Goal: Communication & Community: Answer question/provide support

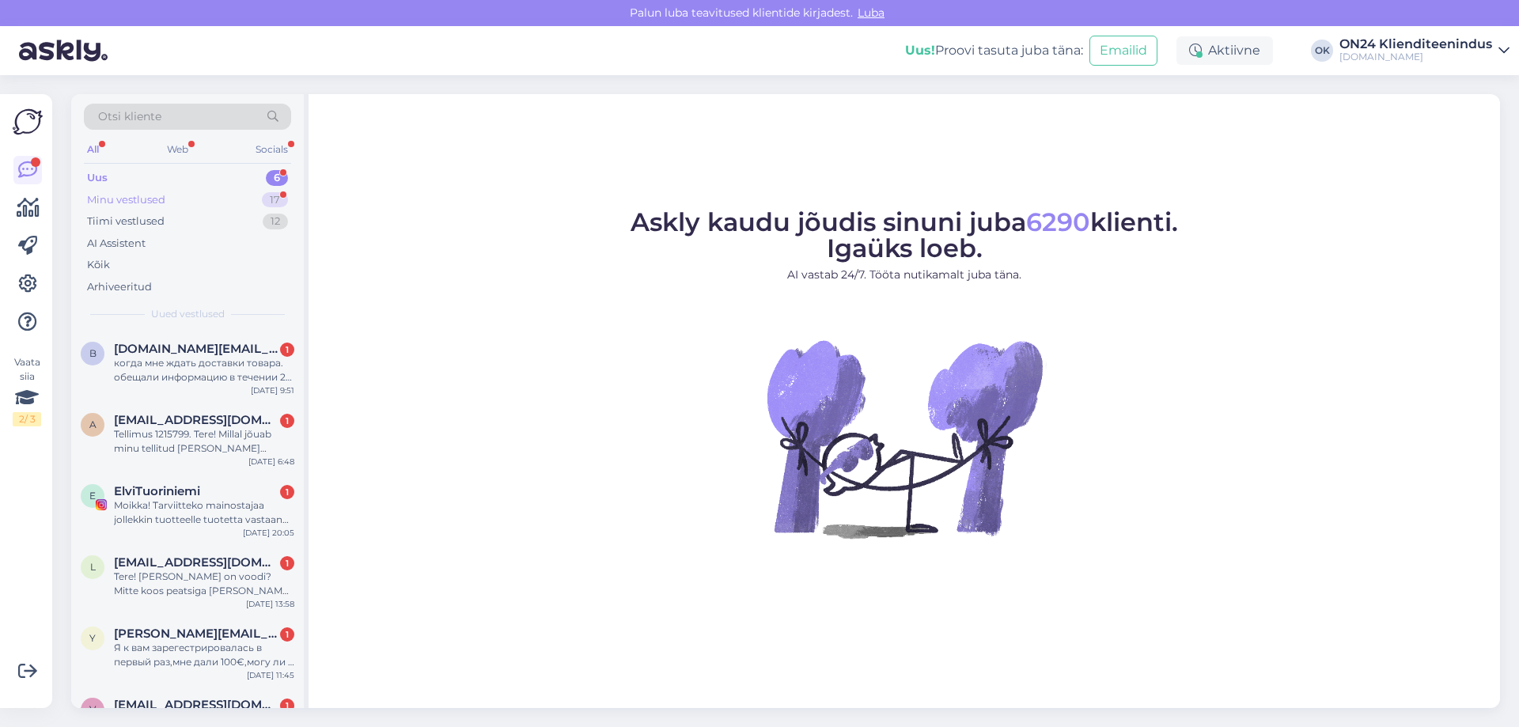
click at [149, 189] on div "Minu vestlused 17" at bounding box center [187, 200] width 207 height 22
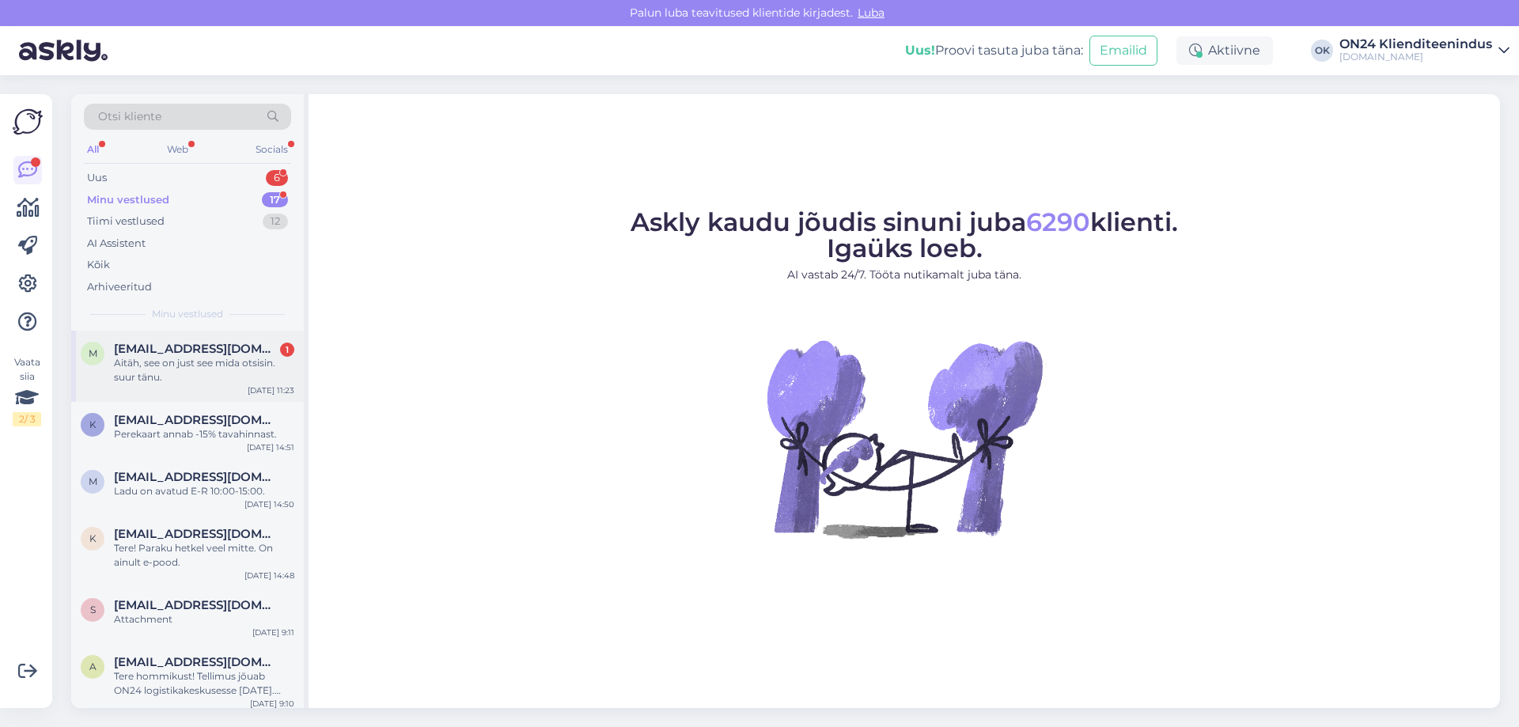
click at [150, 357] on div "Aitäh, see on just see mida otsisin. suur tänu." at bounding box center [204, 370] width 180 height 28
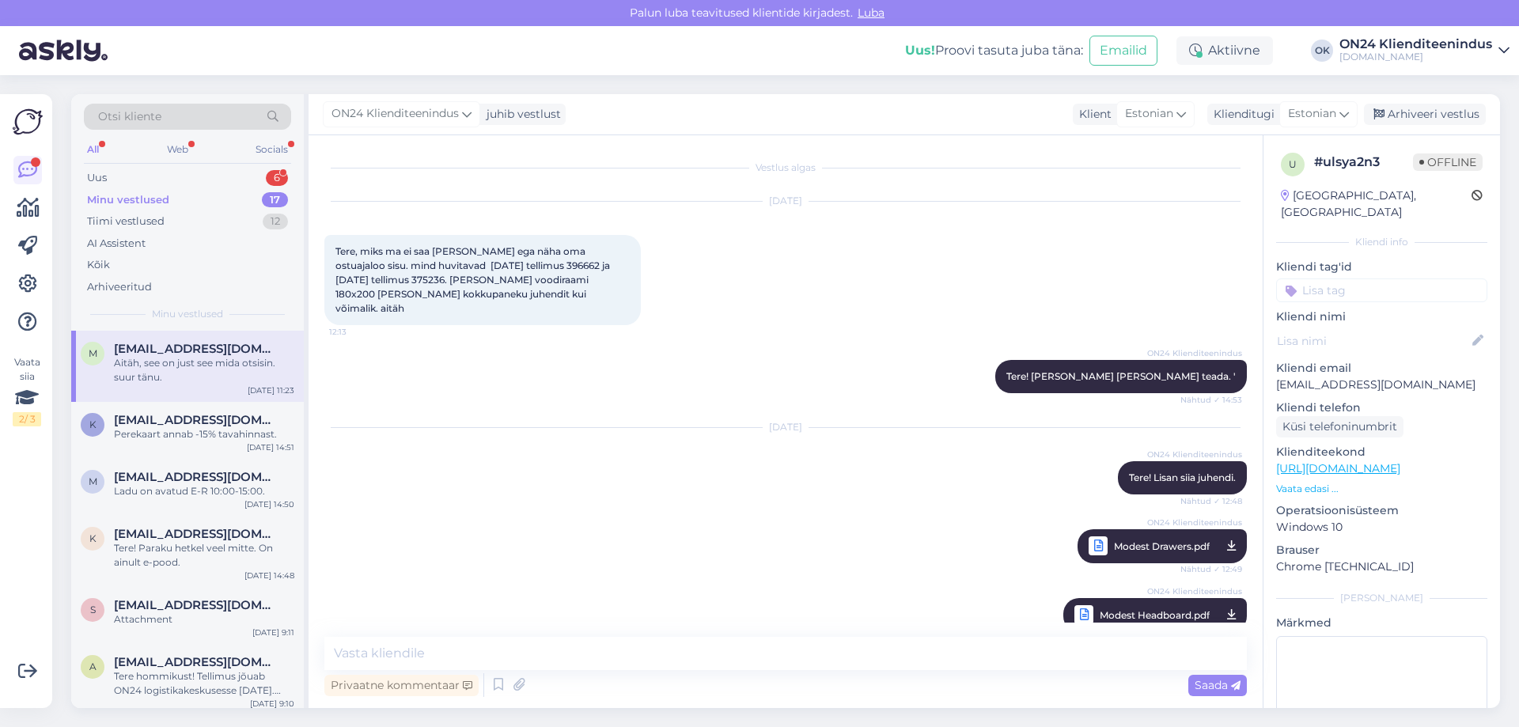
scroll to position [279, 0]
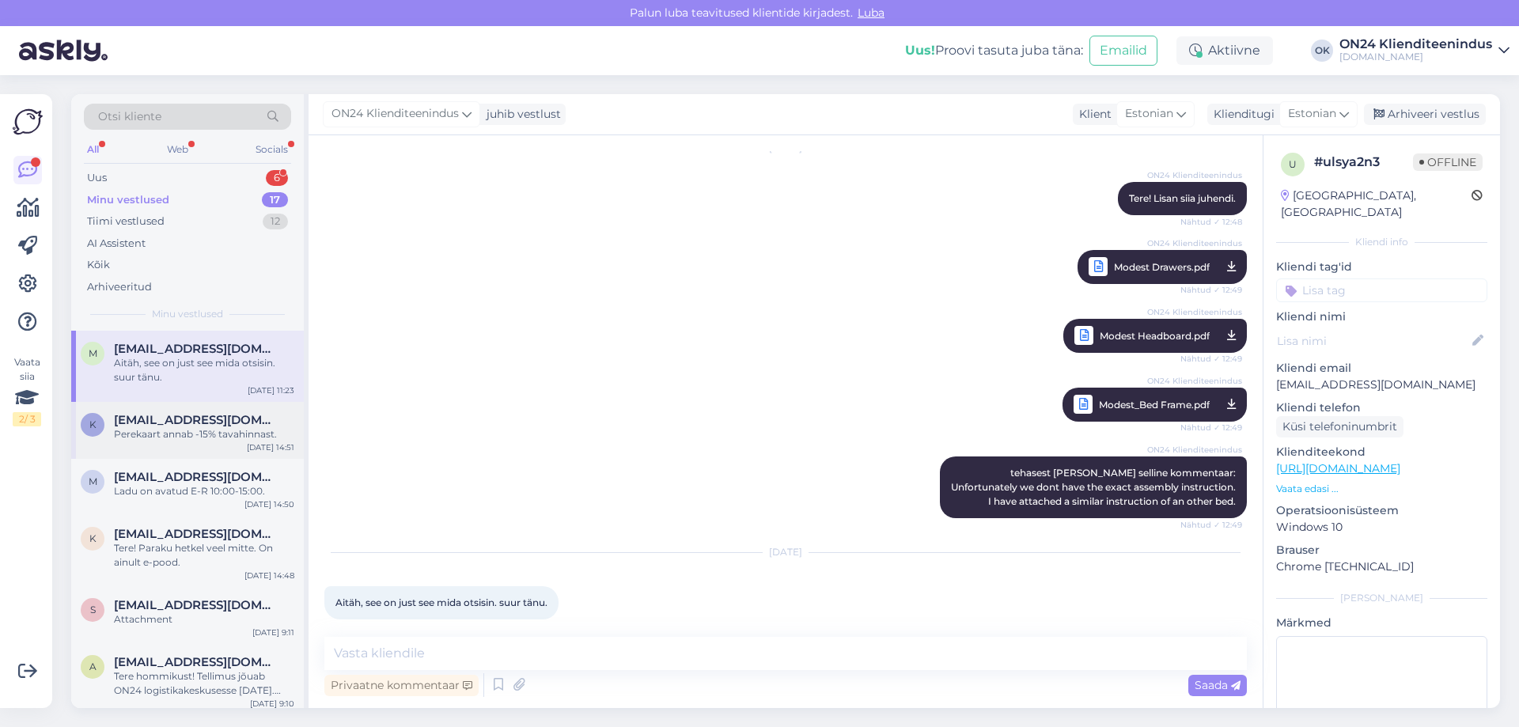
click at [154, 419] on span "[EMAIL_ADDRESS][DOMAIN_NAME]" at bounding box center [196, 420] width 165 height 14
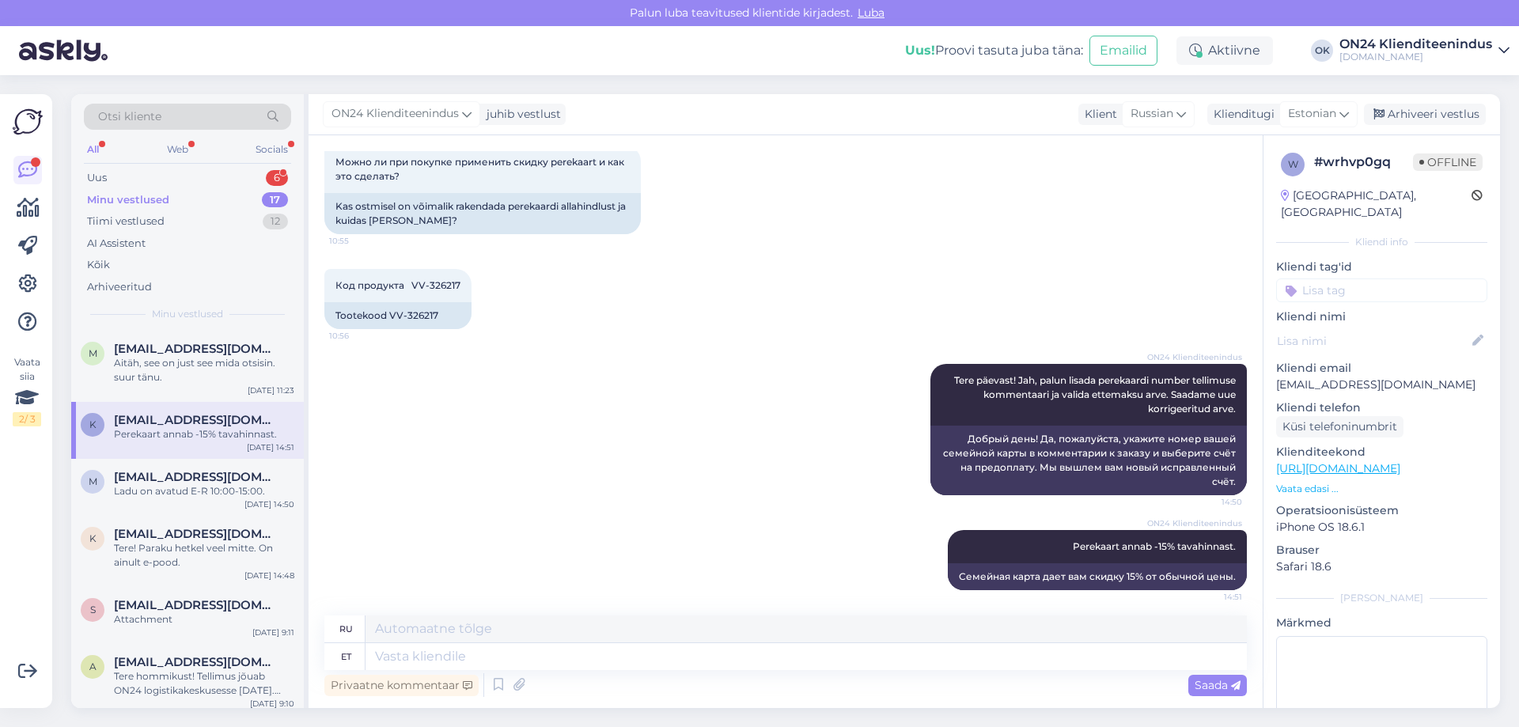
scroll to position [286, 0]
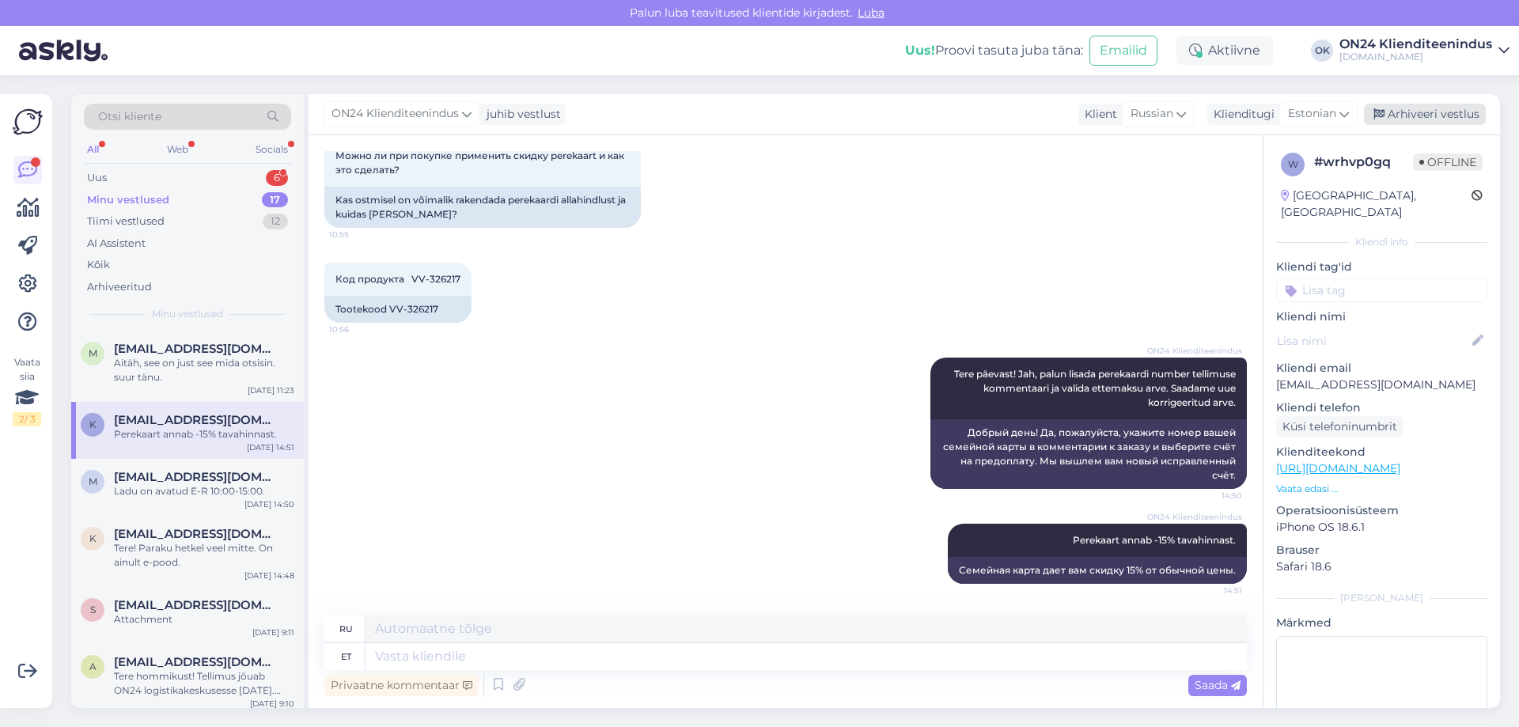
click at [1449, 112] on div "Arhiveeri vestlus" at bounding box center [1425, 114] width 122 height 21
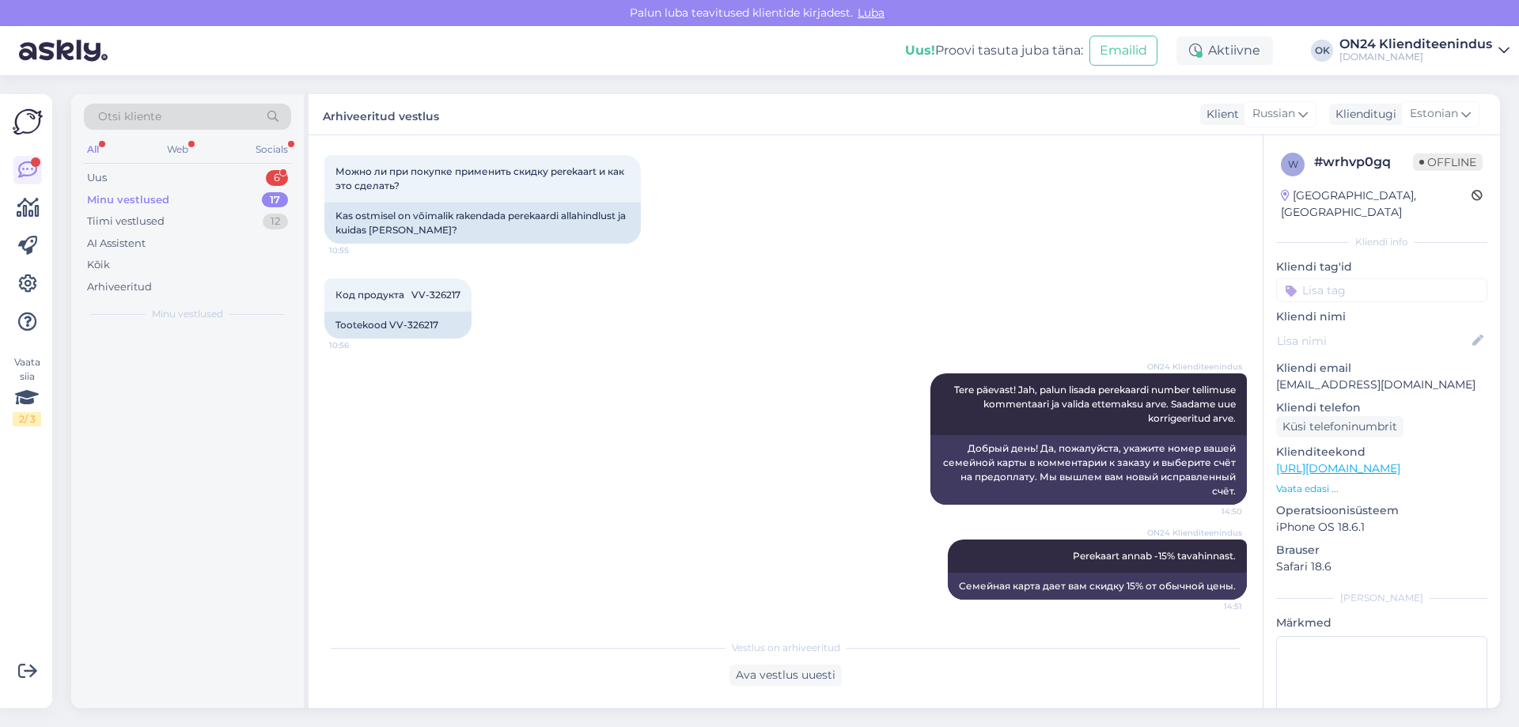
scroll to position [270, 0]
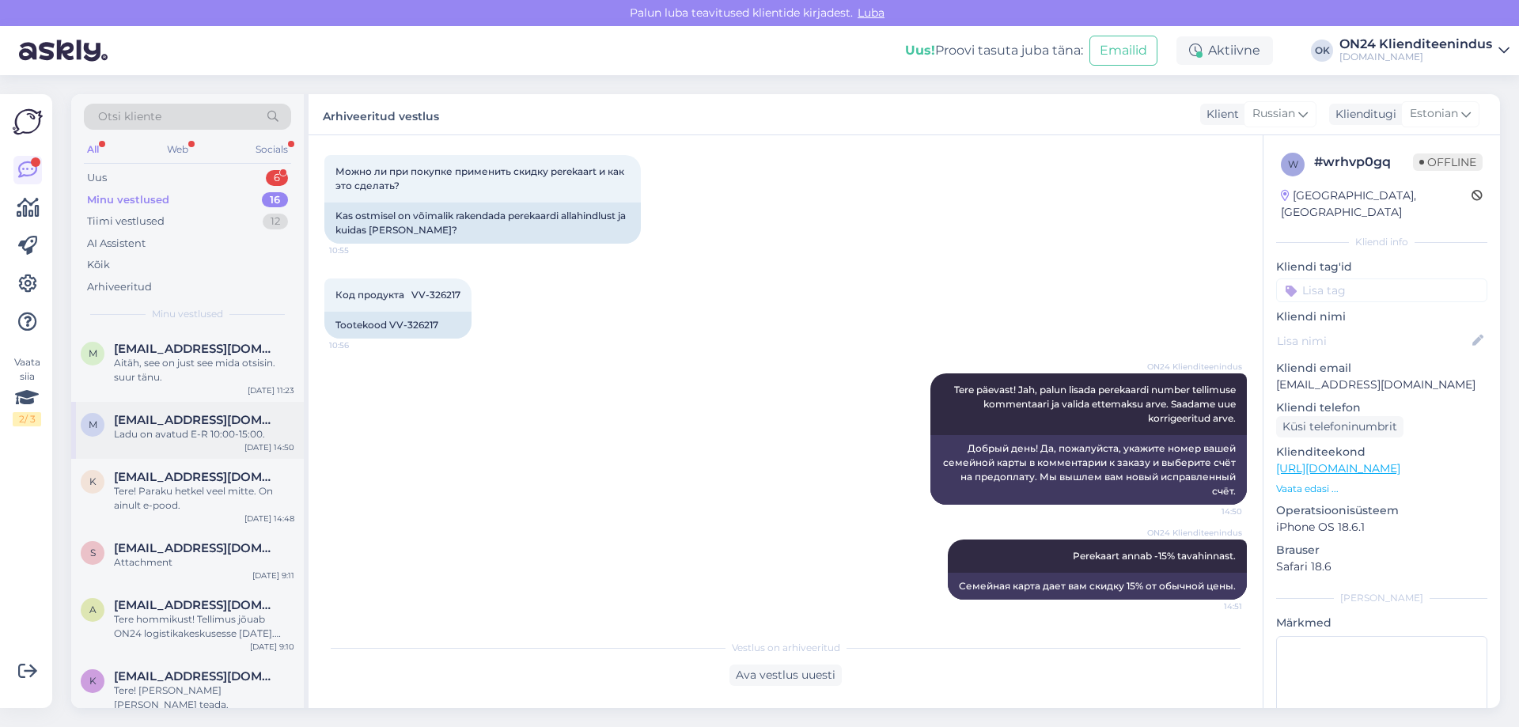
click at [203, 410] on div "m [EMAIL_ADDRESS][DOMAIN_NAME] Ladu on avatud E-R 10:00-15:00. [DATE] 14:50" at bounding box center [187, 430] width 233 height 57
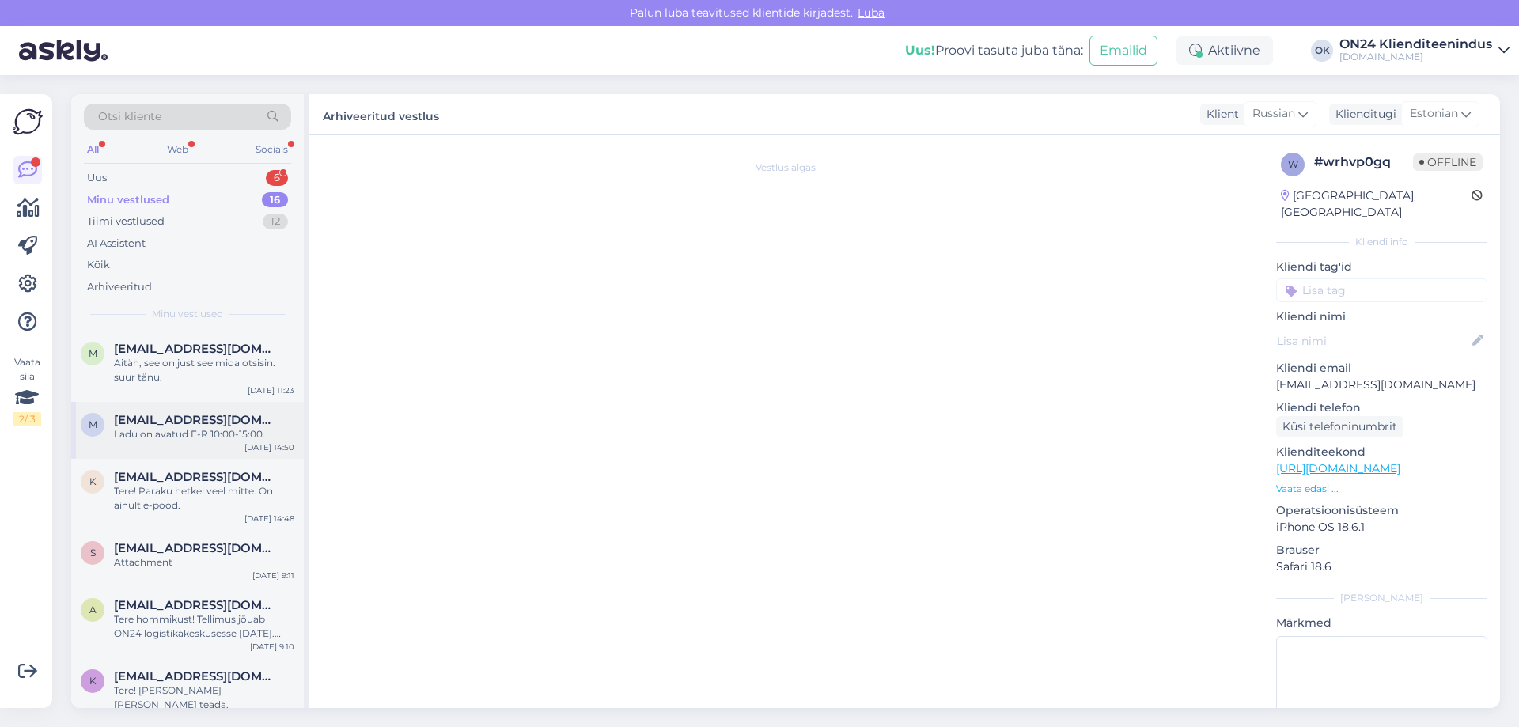
scroll to position [0, 0]
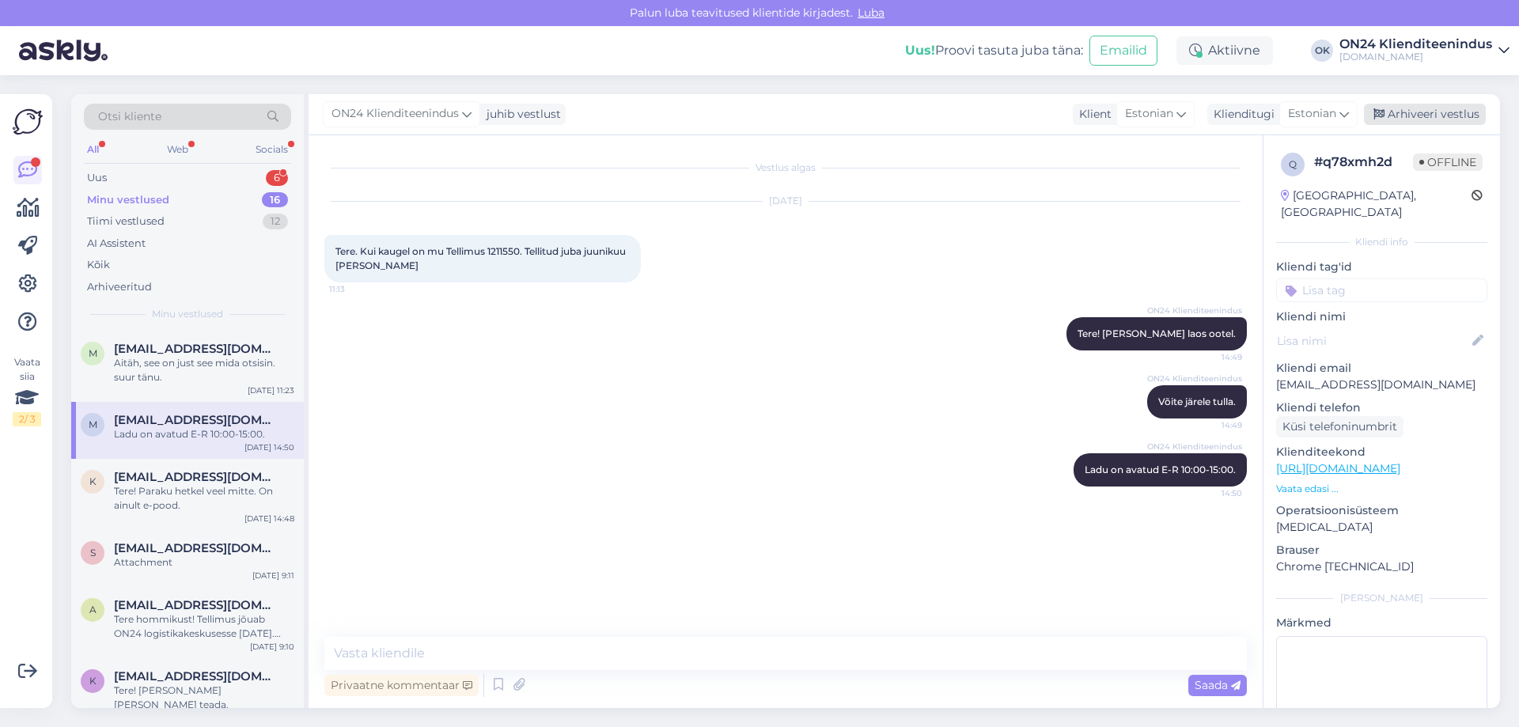
click at [1420, 112] on div "Arhiveeri vestlus" at bounding box center [1425, 114] width 122 height 21
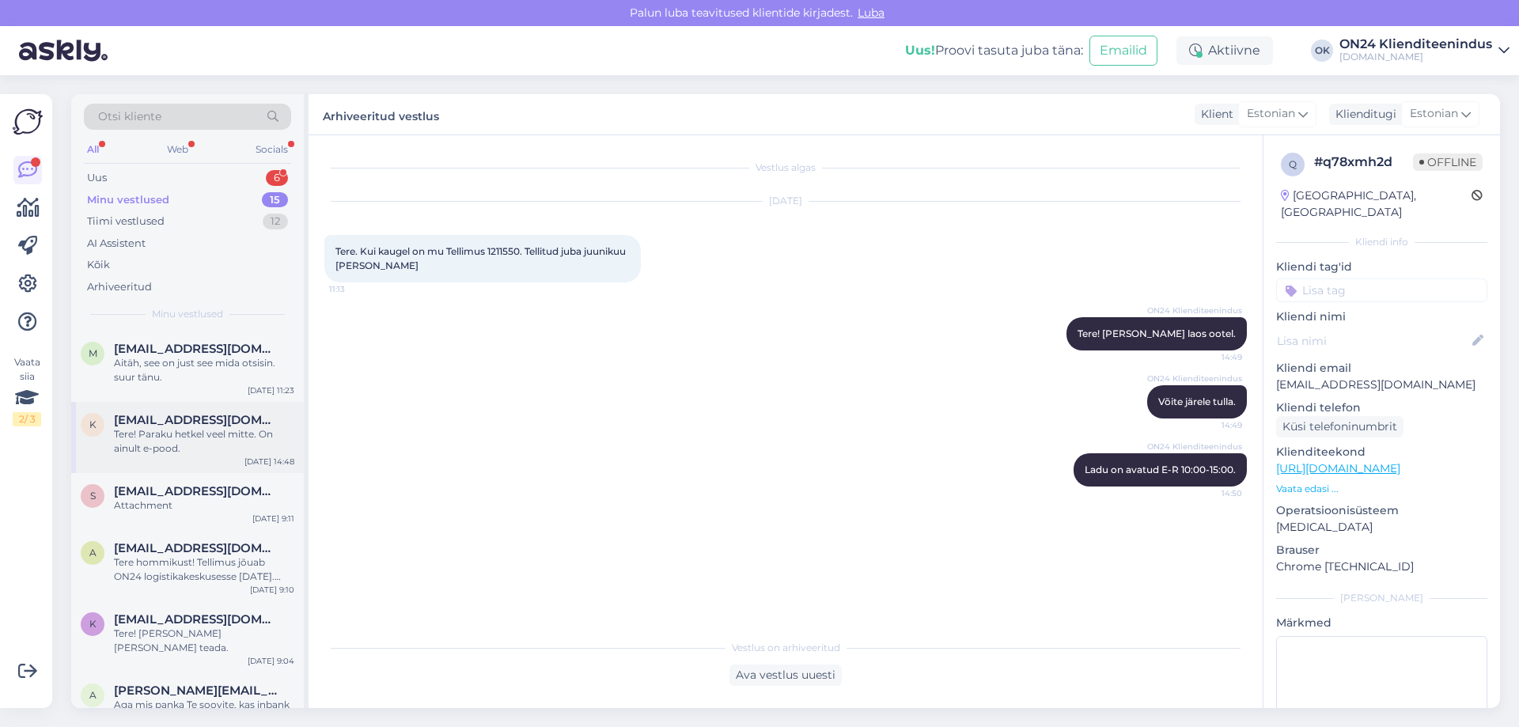
click at [161, 446] on div "Tere! Paraku hetkel veel mitte. On ainult e-pood." at bounding box center [204, 441] width 180 height 28
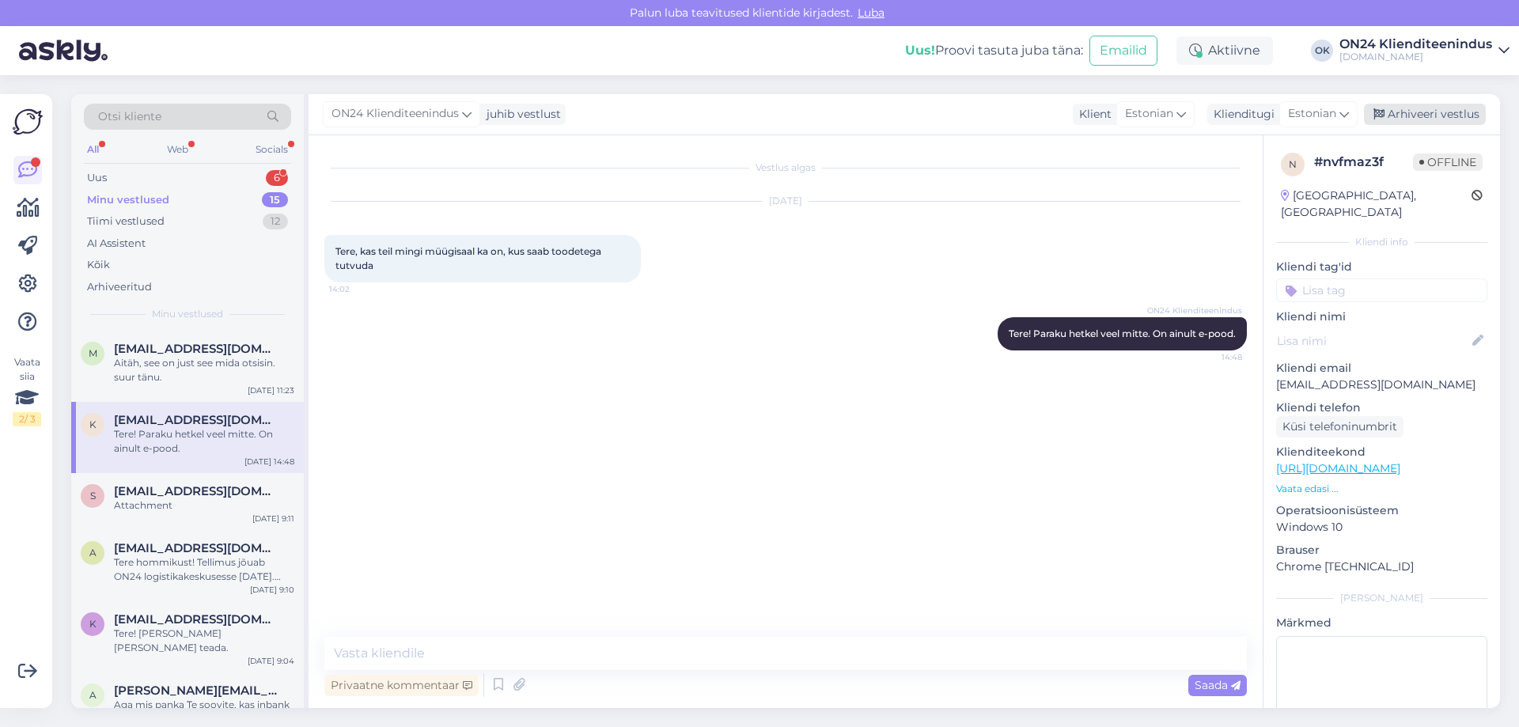
click at [1398, 112] on div "Arhiveeri vestlus" at bounding box center [1425, 114] width 122 height 21
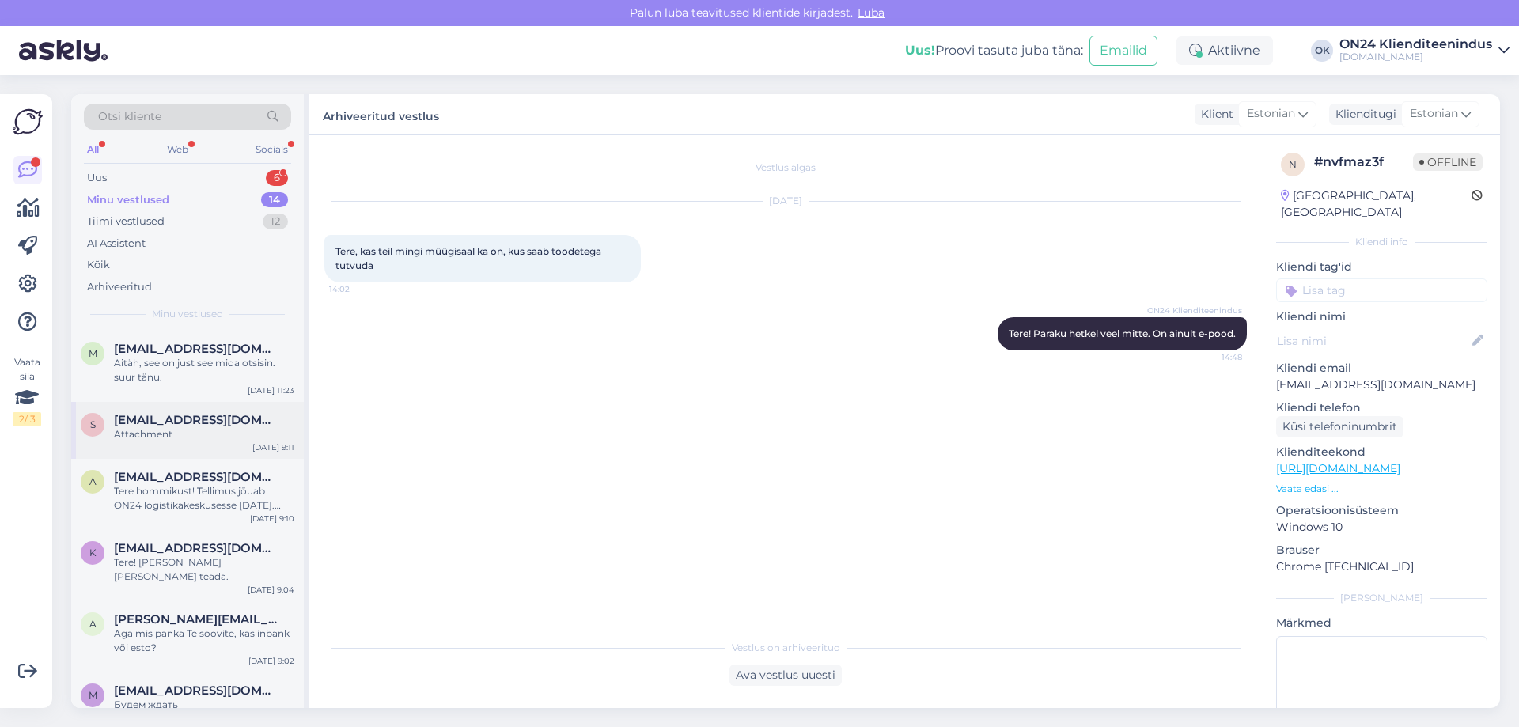
click at [158, 440] on div "Attachment" at bounding box center [204, 434] width 180 height 14
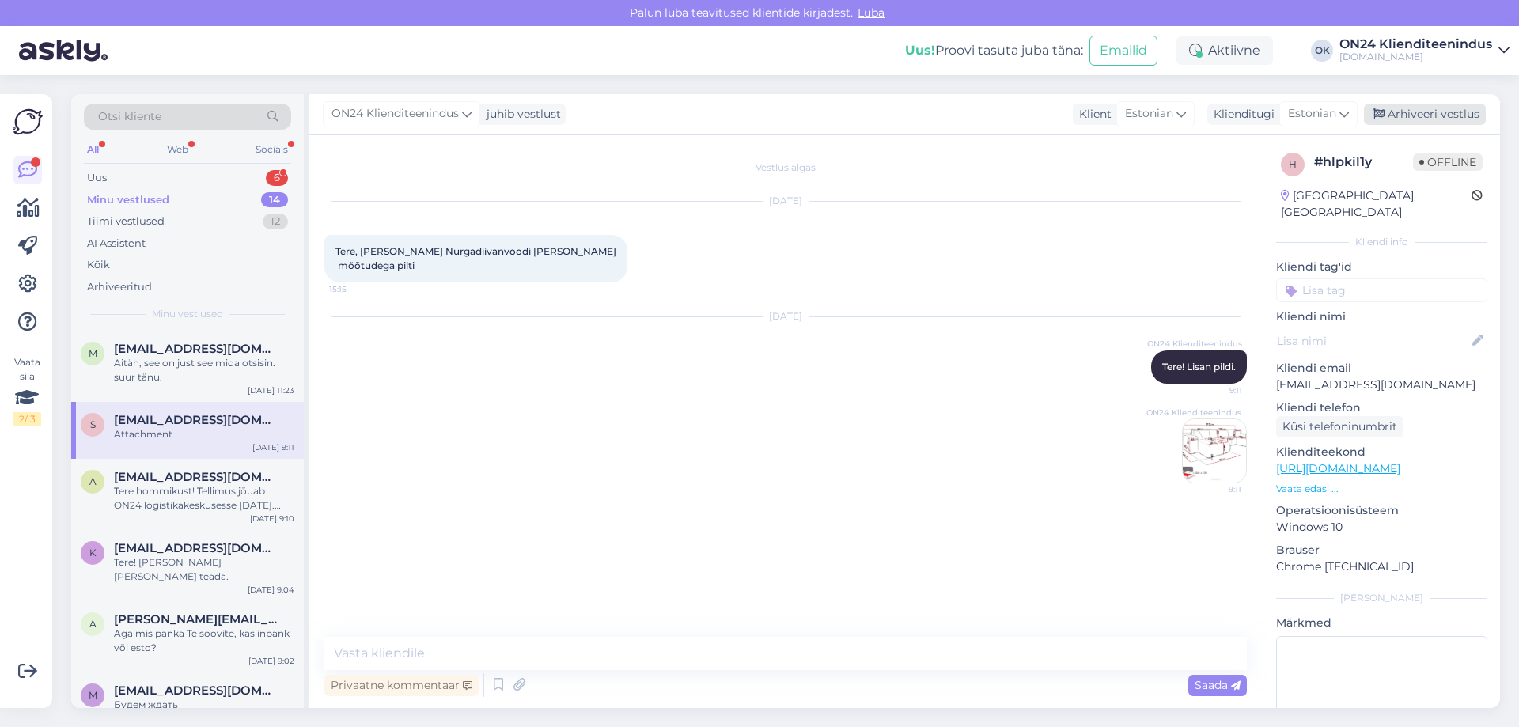
click at [1415, 119] on div "Arhiveeri vestlus" at bounding box center [1425, 114] width 122 height 21
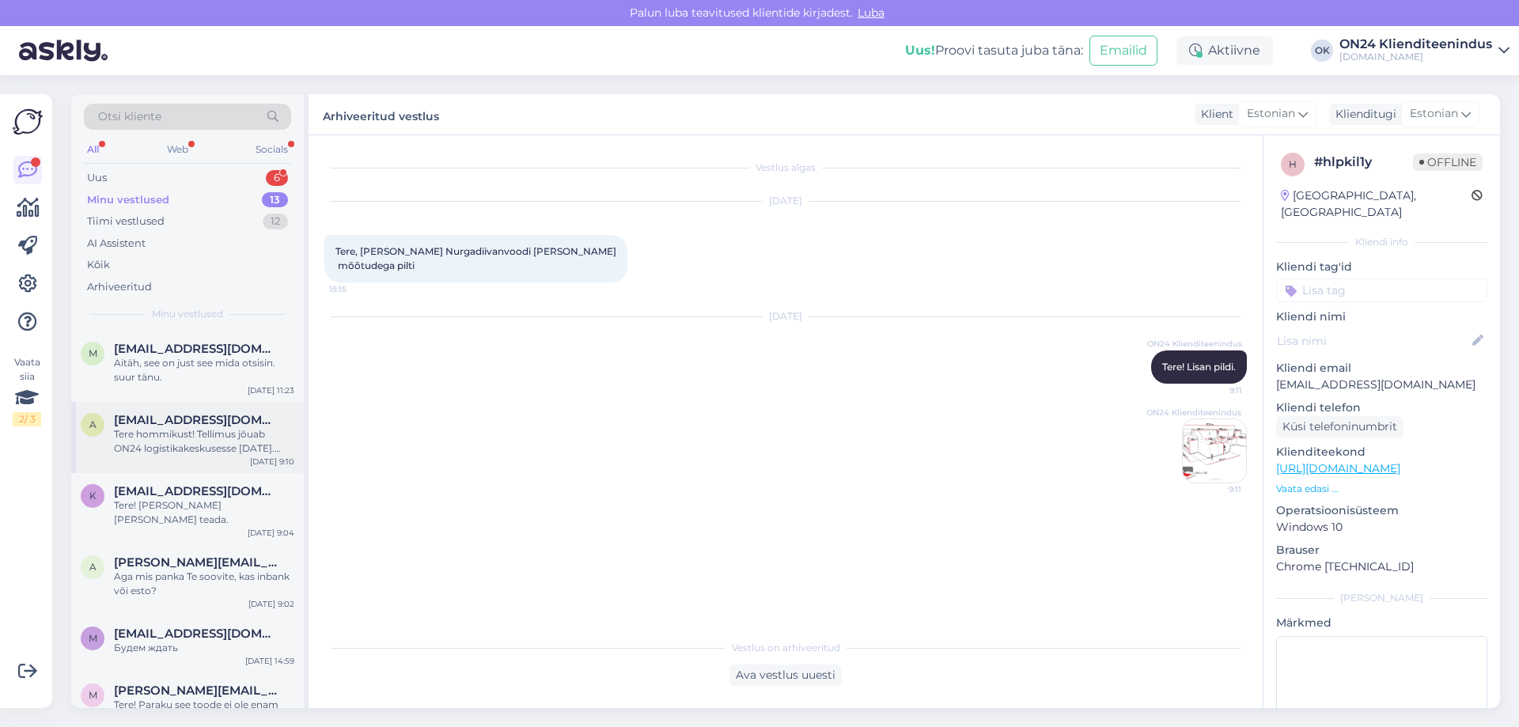
click at [140, 452] on div "Tere hommikust! Tellimus jõuab ON24 logistikakeskusesse [DATE]. Jaotuskeskuse t…" at bounding box center [204, 441] width 180 height 28
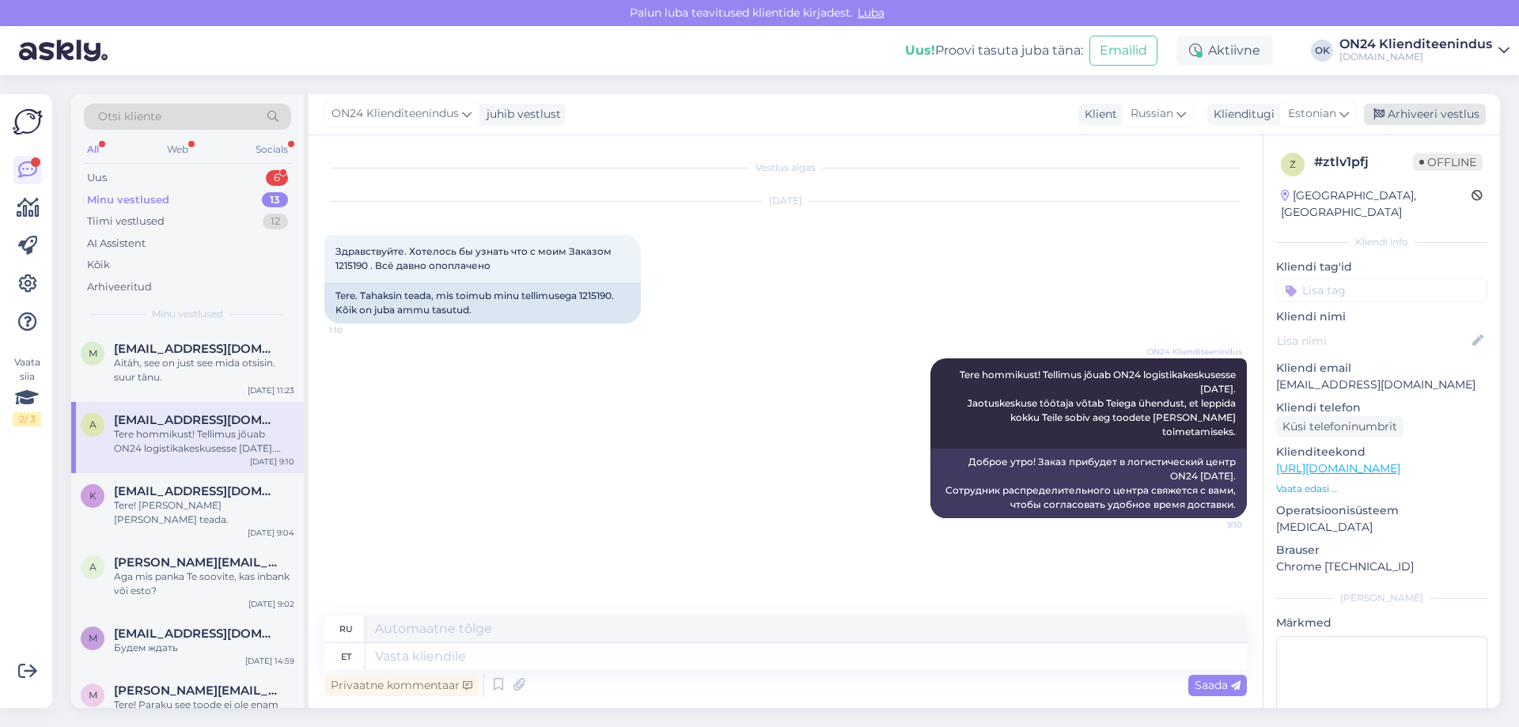
click at [1431, 121] on div "Arhiveeri vestlus" at bounding box center [1425, 114] width 122 height 21
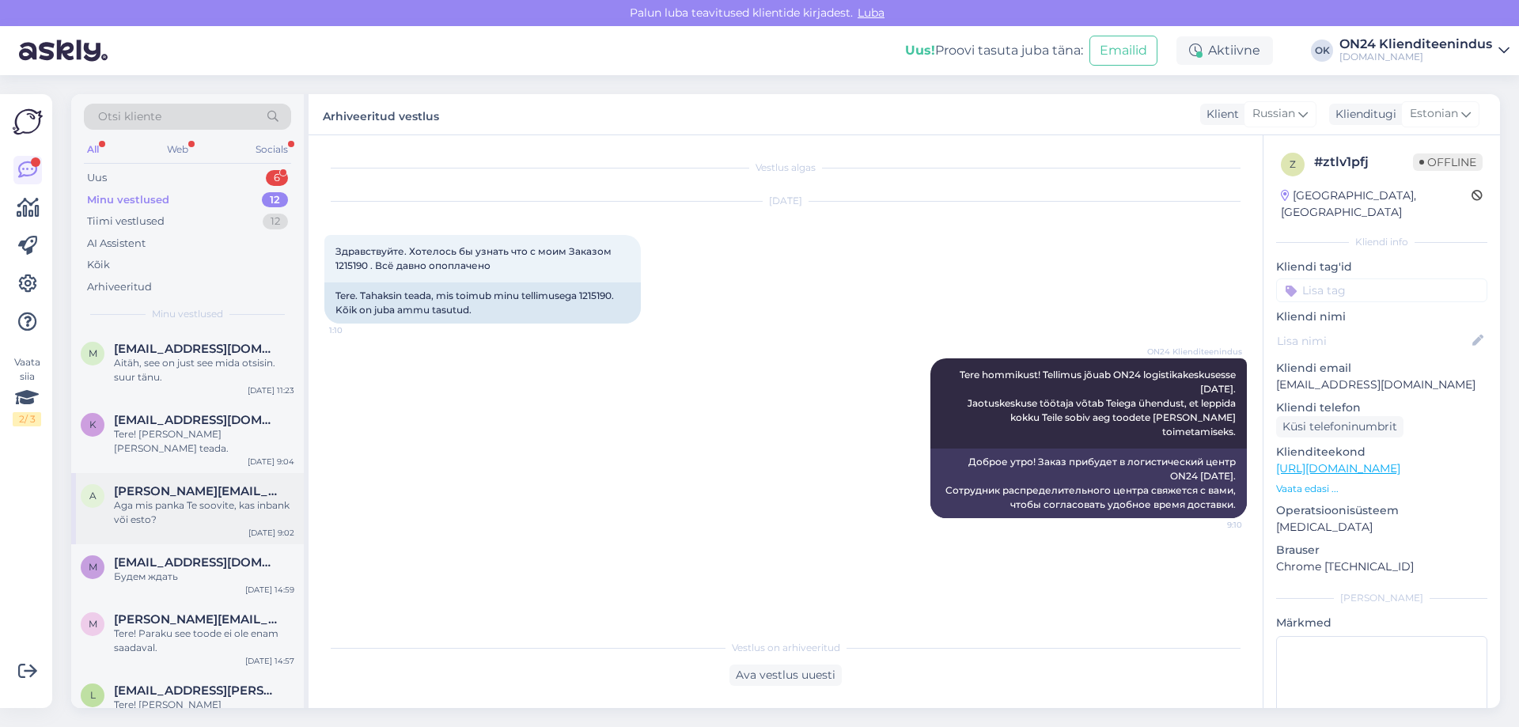
click at [180, 499] on div "Aga mis panka Te soovite, kas inbank või esto?" at bounding box center [204, 513] width 180 height 28
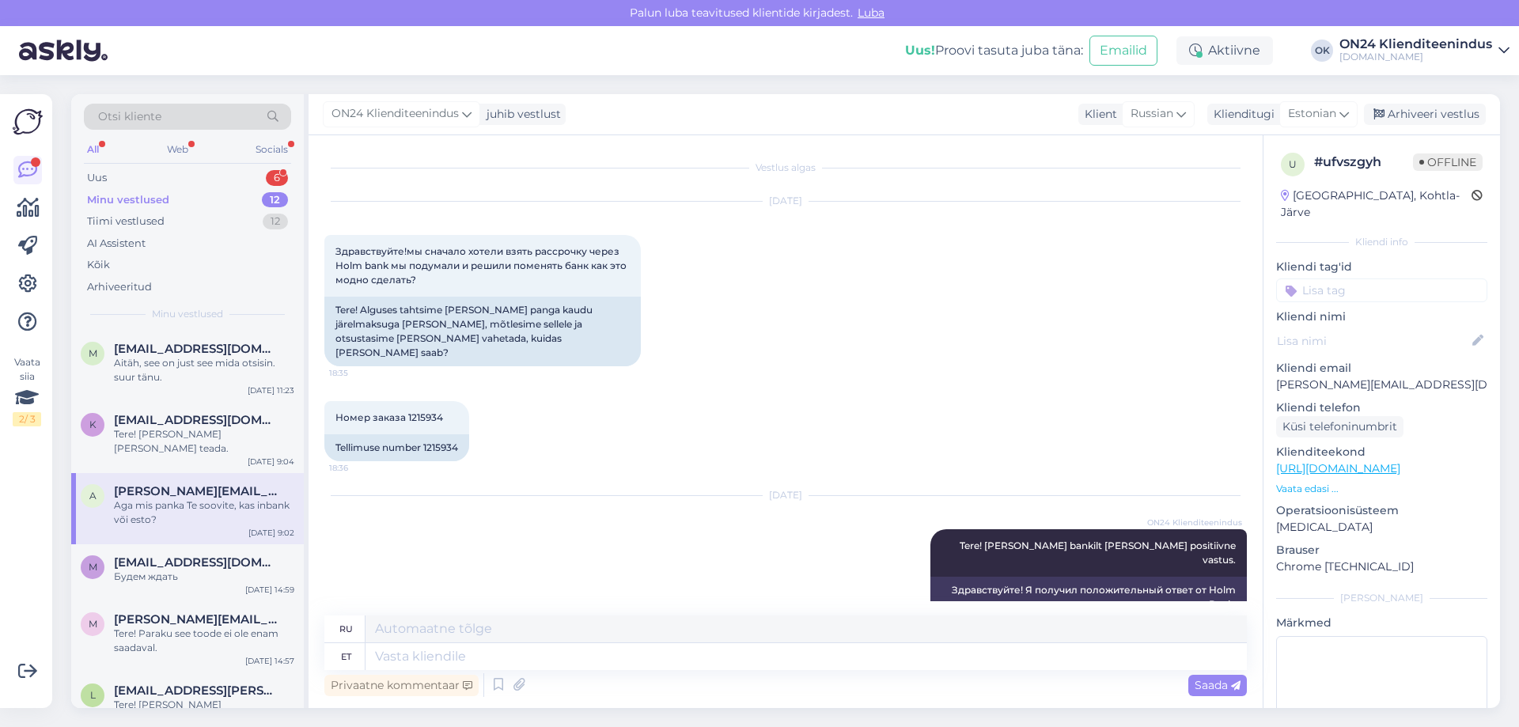
scroll to position [101, 0]
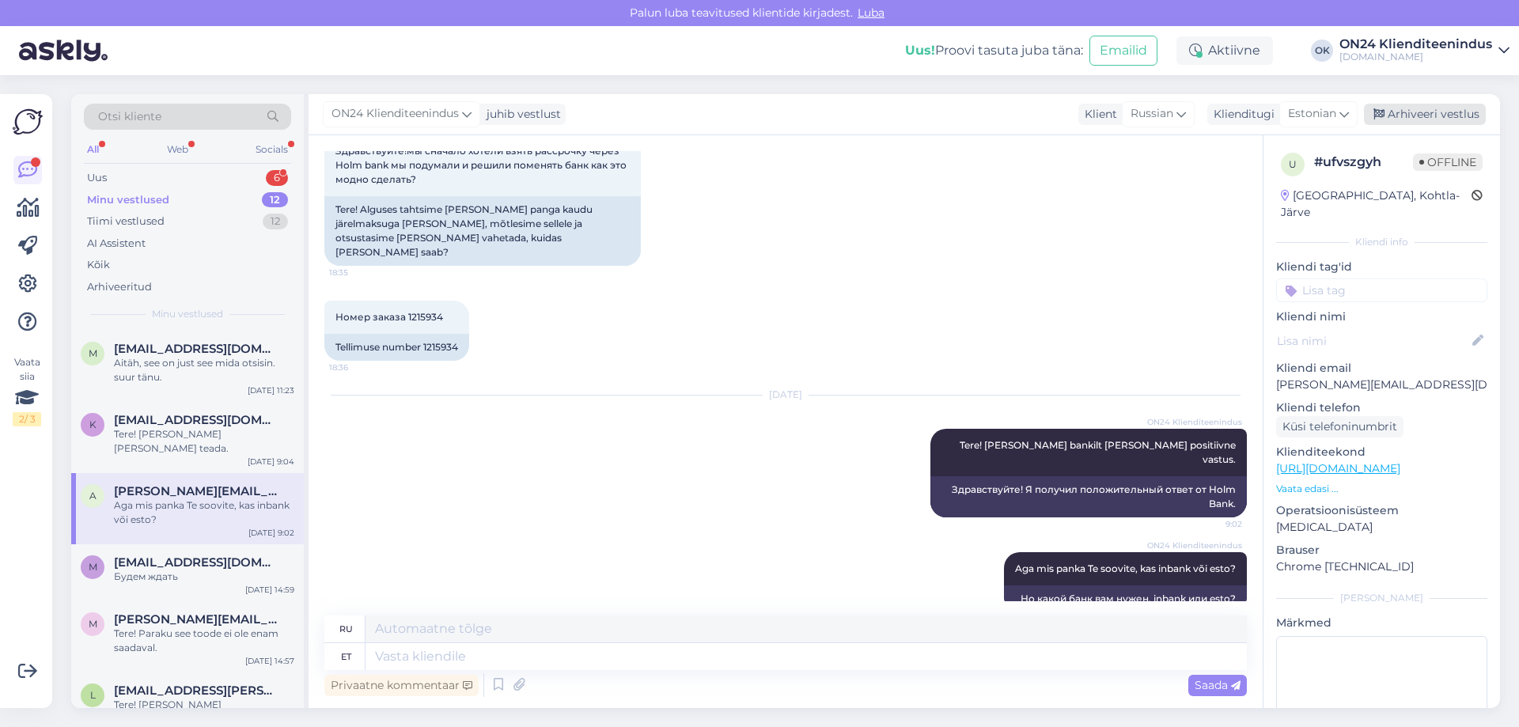
click at [1405, 108] on div "Arhiveeri vestlus" at bounding box center [1425, 114] width 122 height 21
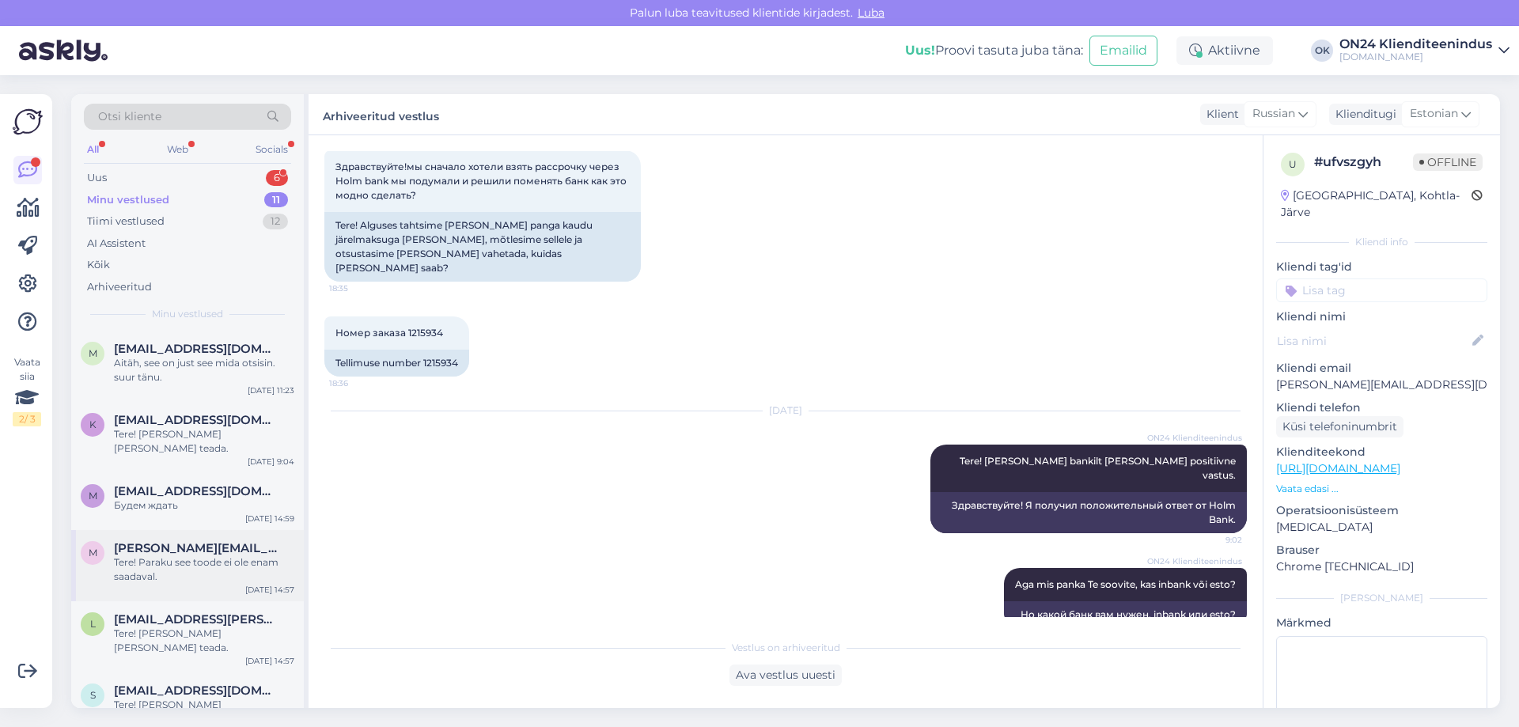
click at [184, 556] on div "Tere! Paraku see toode ei ole enam saadaval." at bounding box center [204, 570] width 180 height 28
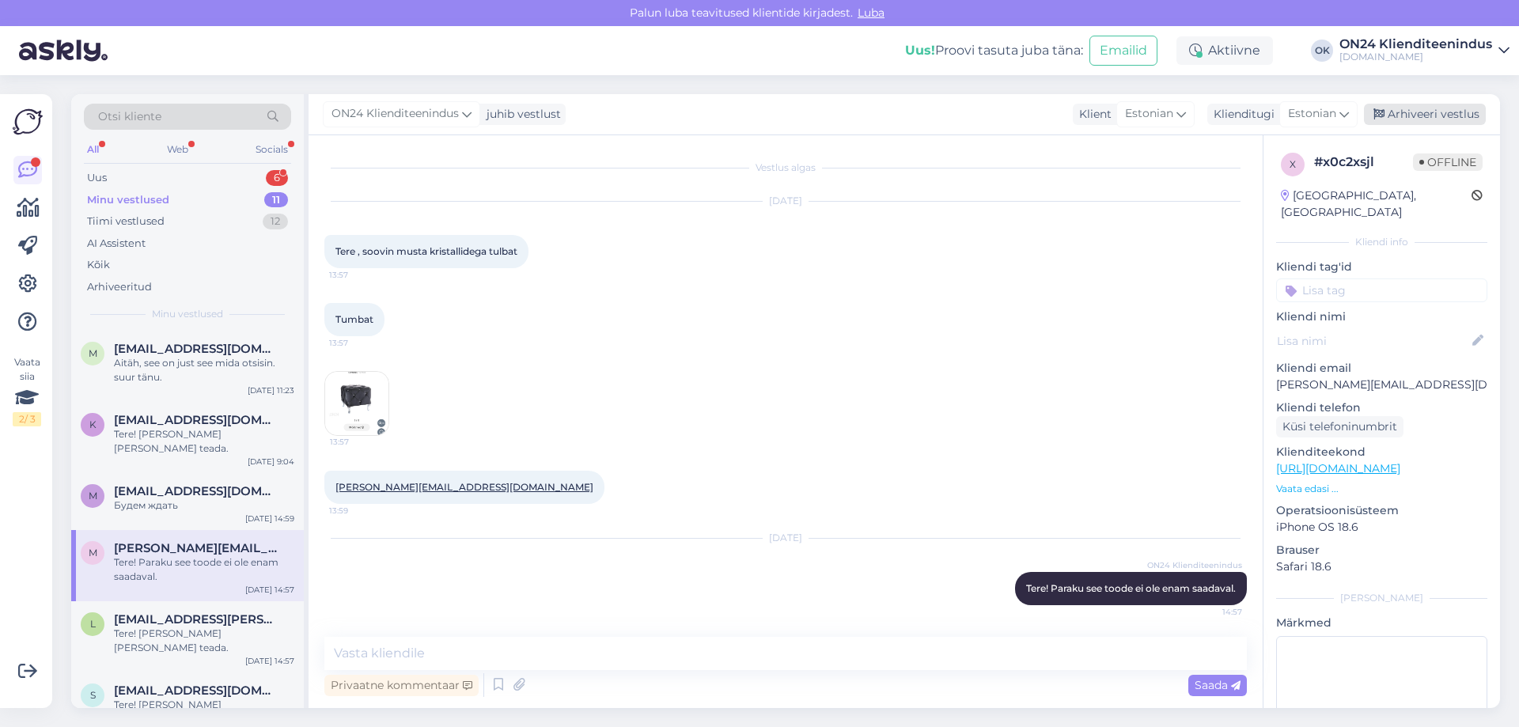
click at [1422, 121] on div "Arhiveeri vestlus" at bounding box center [1425, 114] width 122 height 21
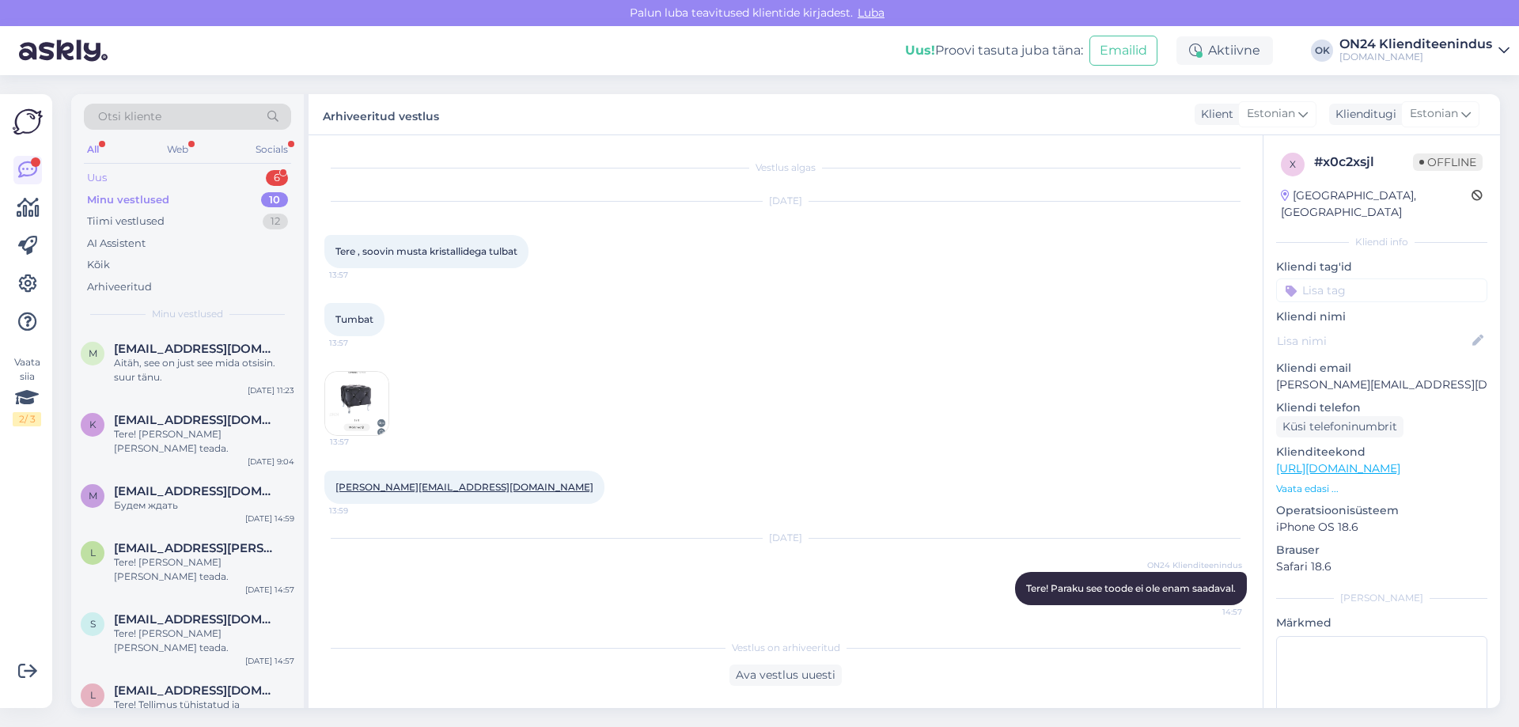
click at [165, 181] on div "Uus 6" at bounding box center [187, 178] width 207 height 22
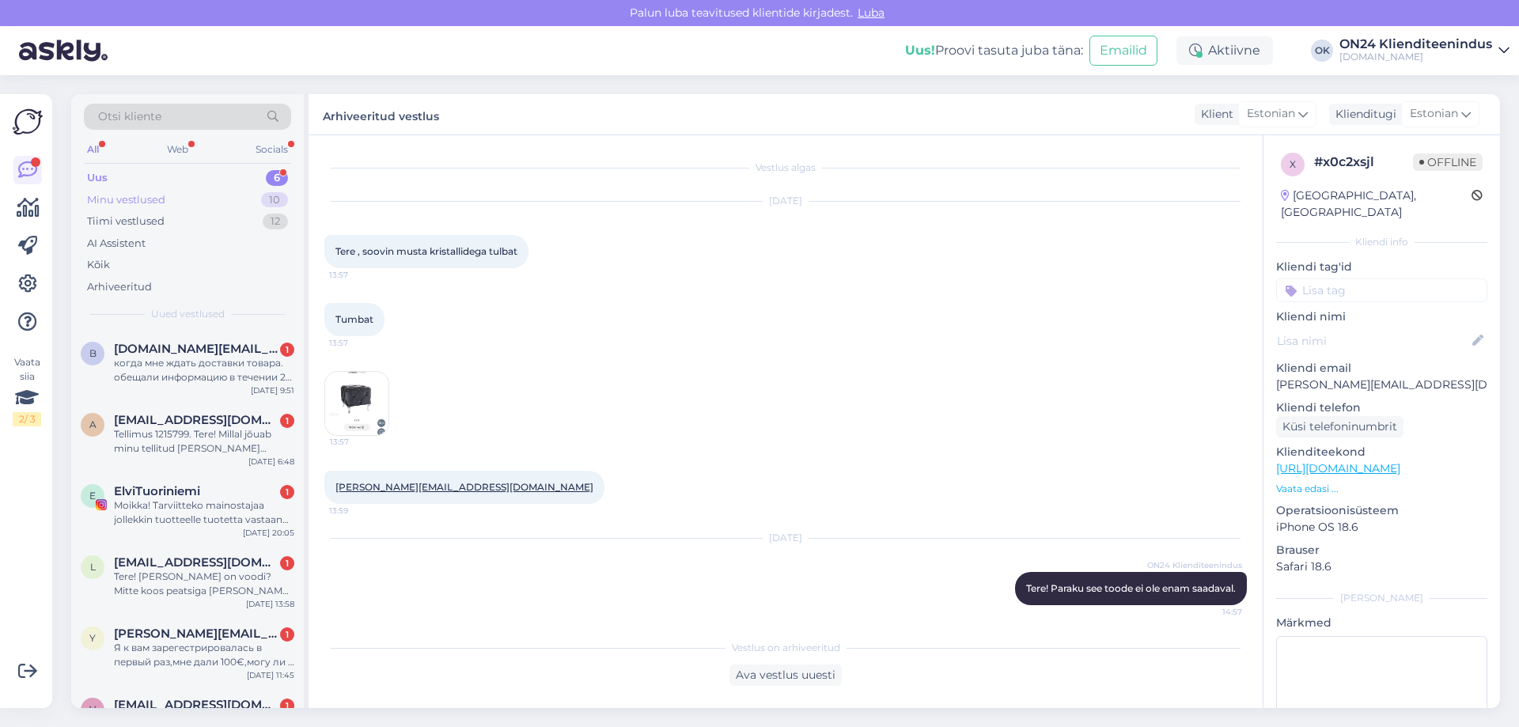
click at [147, 199] on div "Minu vestlused" at bounding box center [126, 200] width 78 height 16
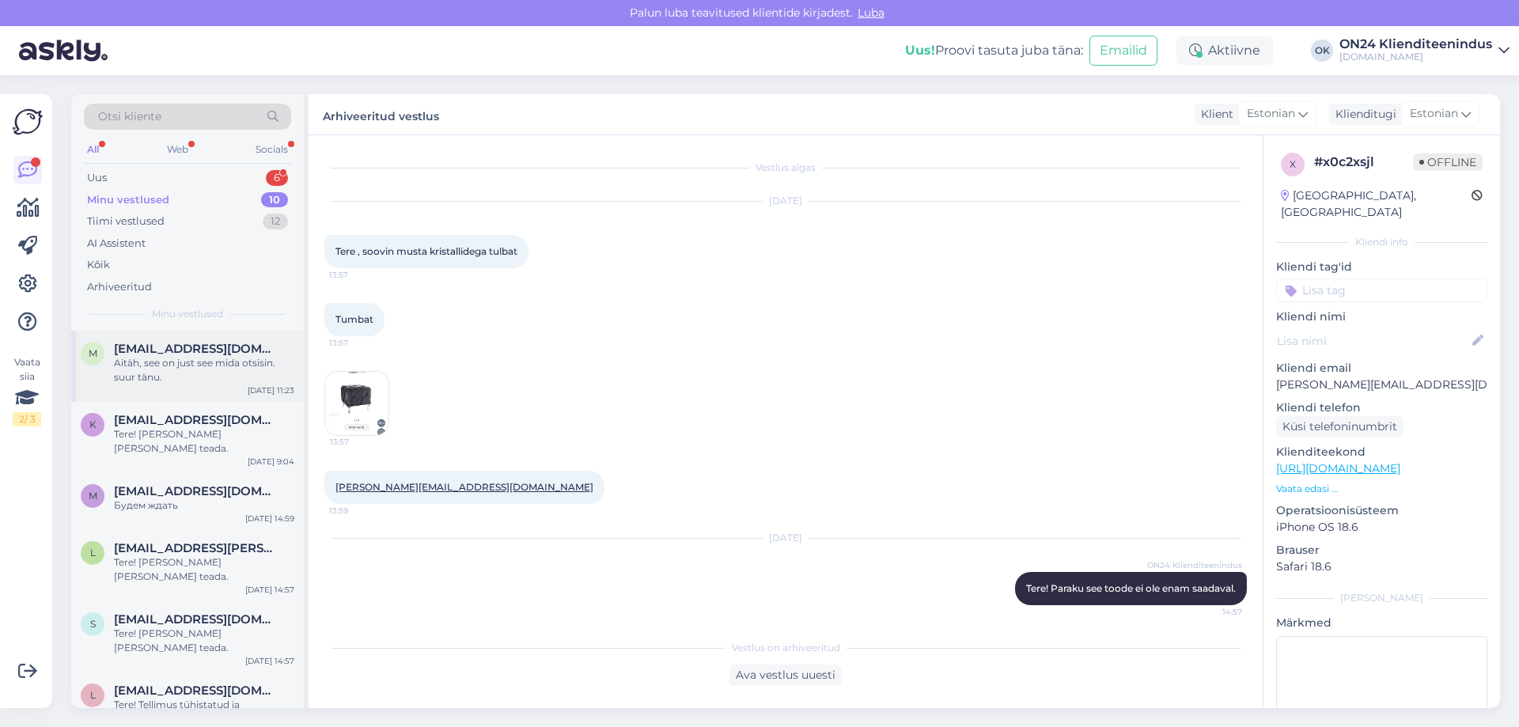
click at [173, 346] on span "[EMAIL_ADDRESS][DOMAIN_NAME]" at bounding box center [196, 349] width 165 height 14
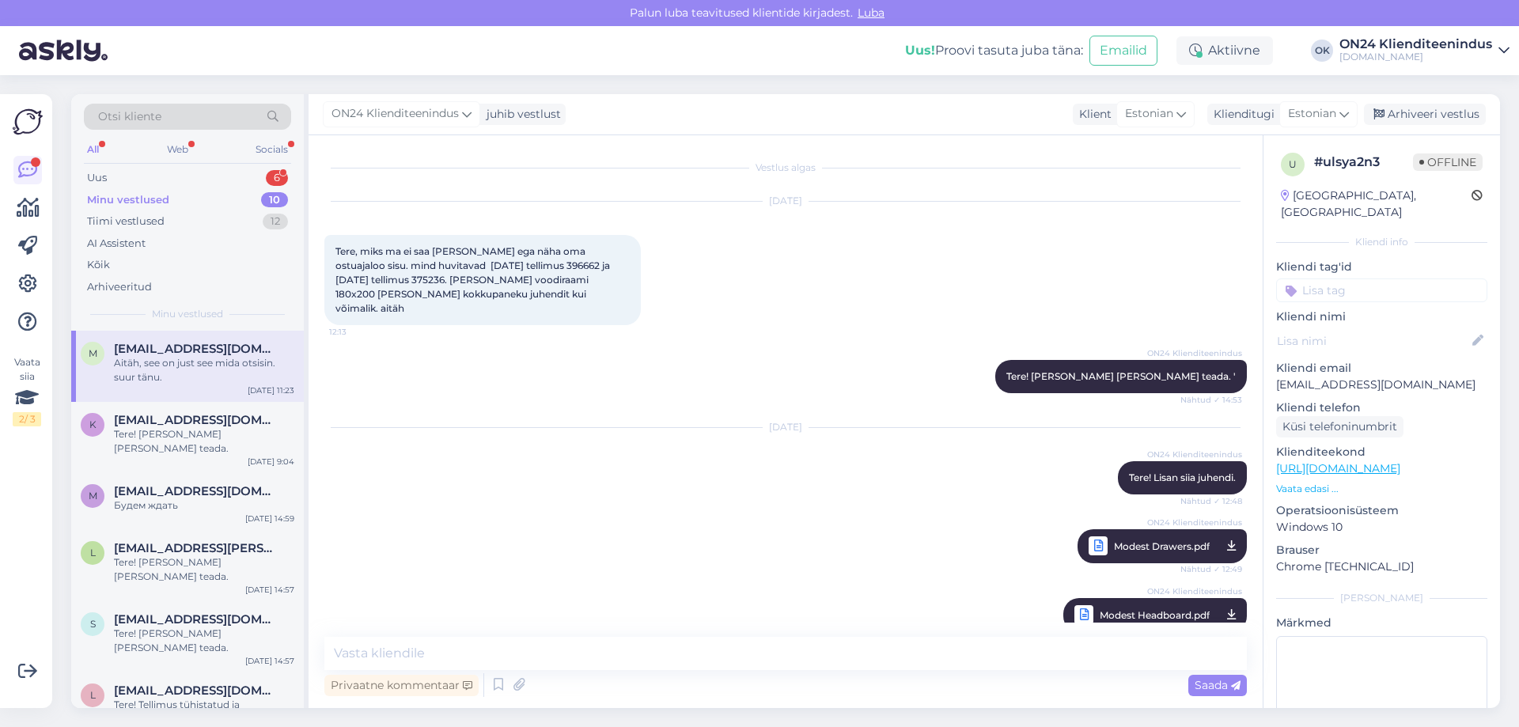
scroll to position [279, 0]
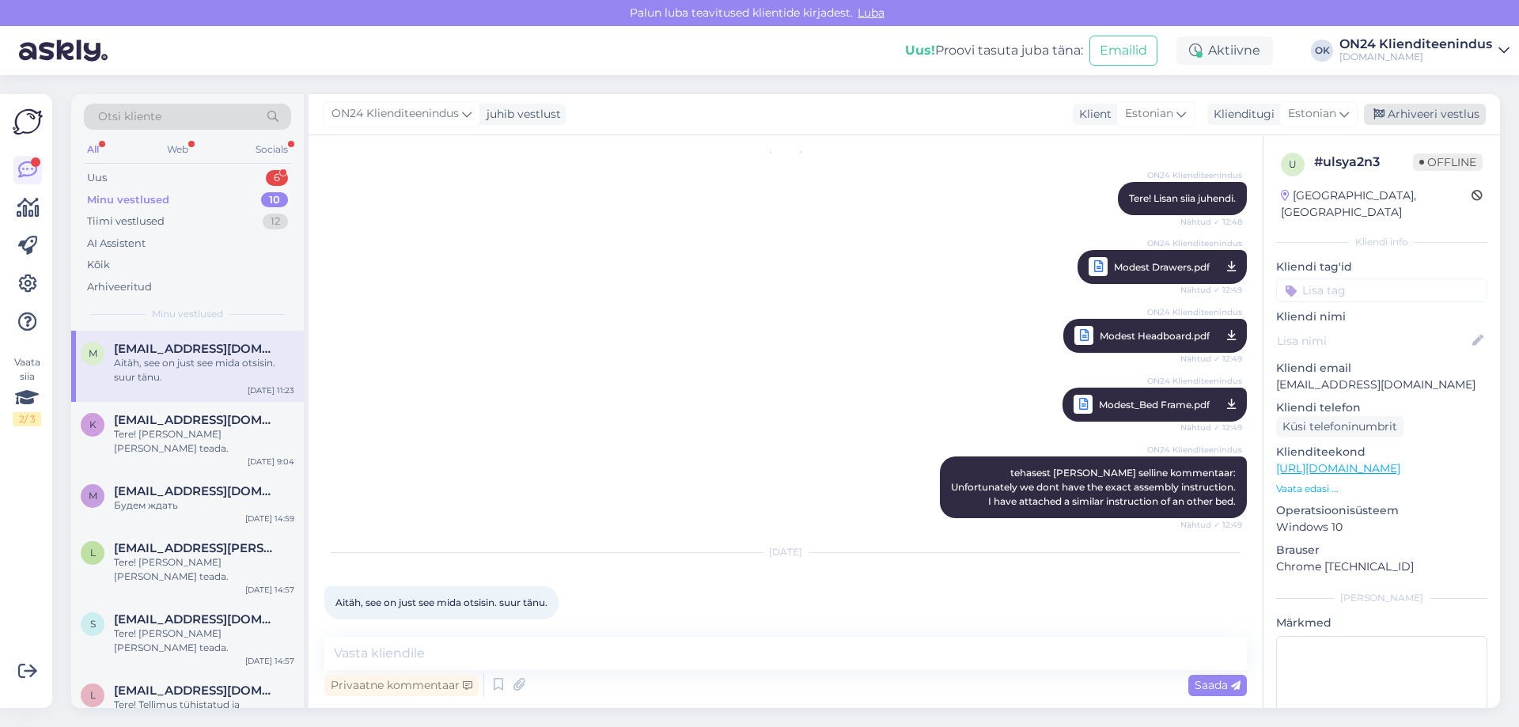
click at [1459, 108] on div "Arhiveeri vestlus" at bounding box center [1425, 114] width 122 height 21
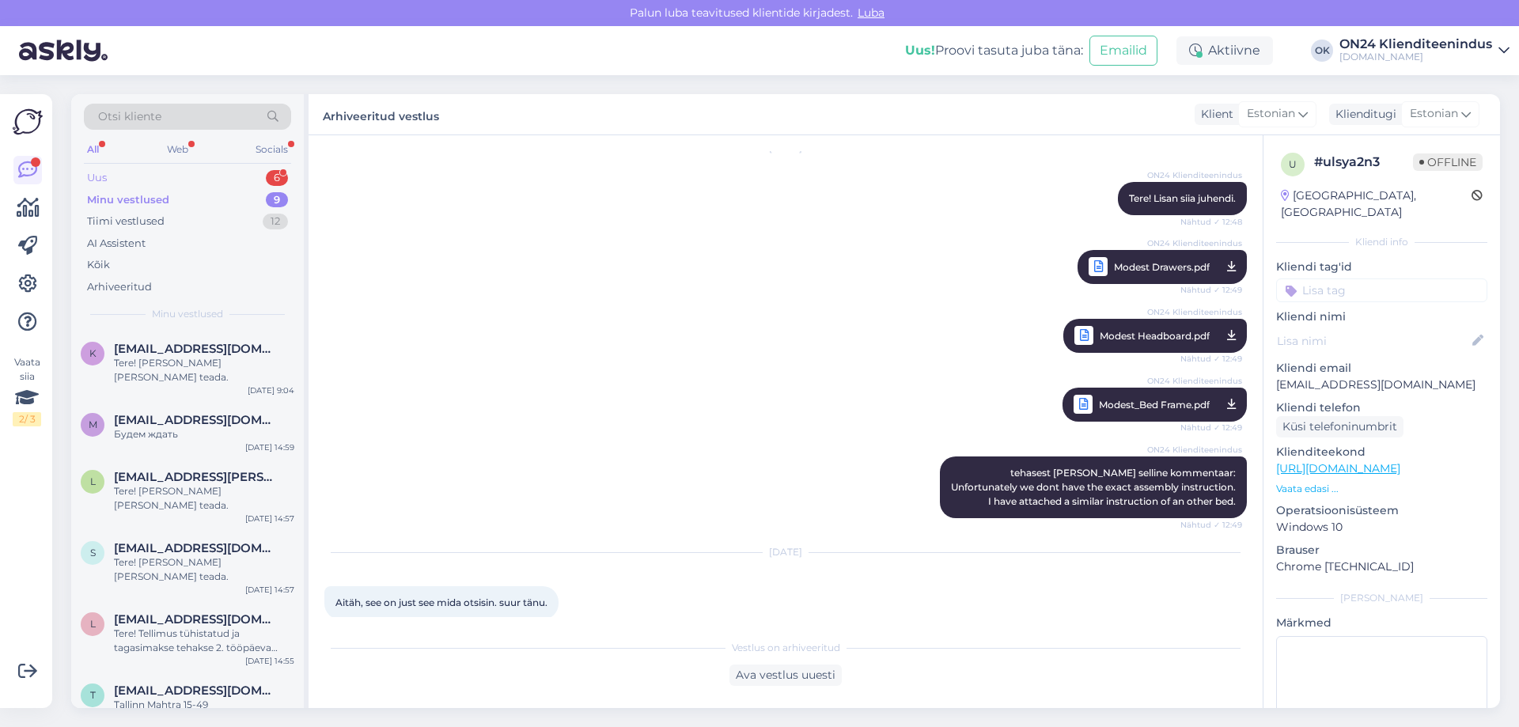
click at [115, 180] on div "Uus 6" at bounding box center [187, 178] width 207 height 22
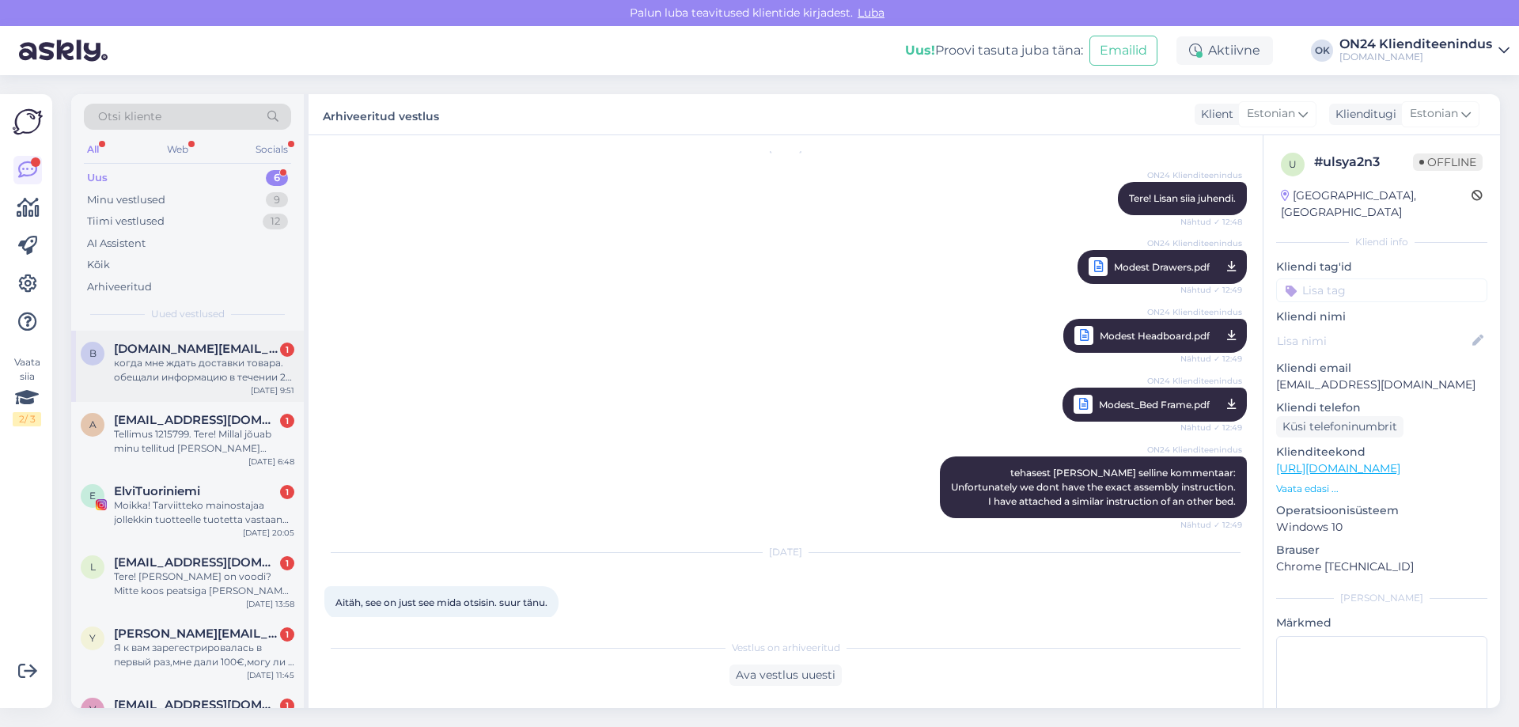
click at [194, 382] on div "когда мне ждать доставки товара. обещали информацию в течении 2-х дней. я долже…" at bounding box center [204, 370] width 180 height 28
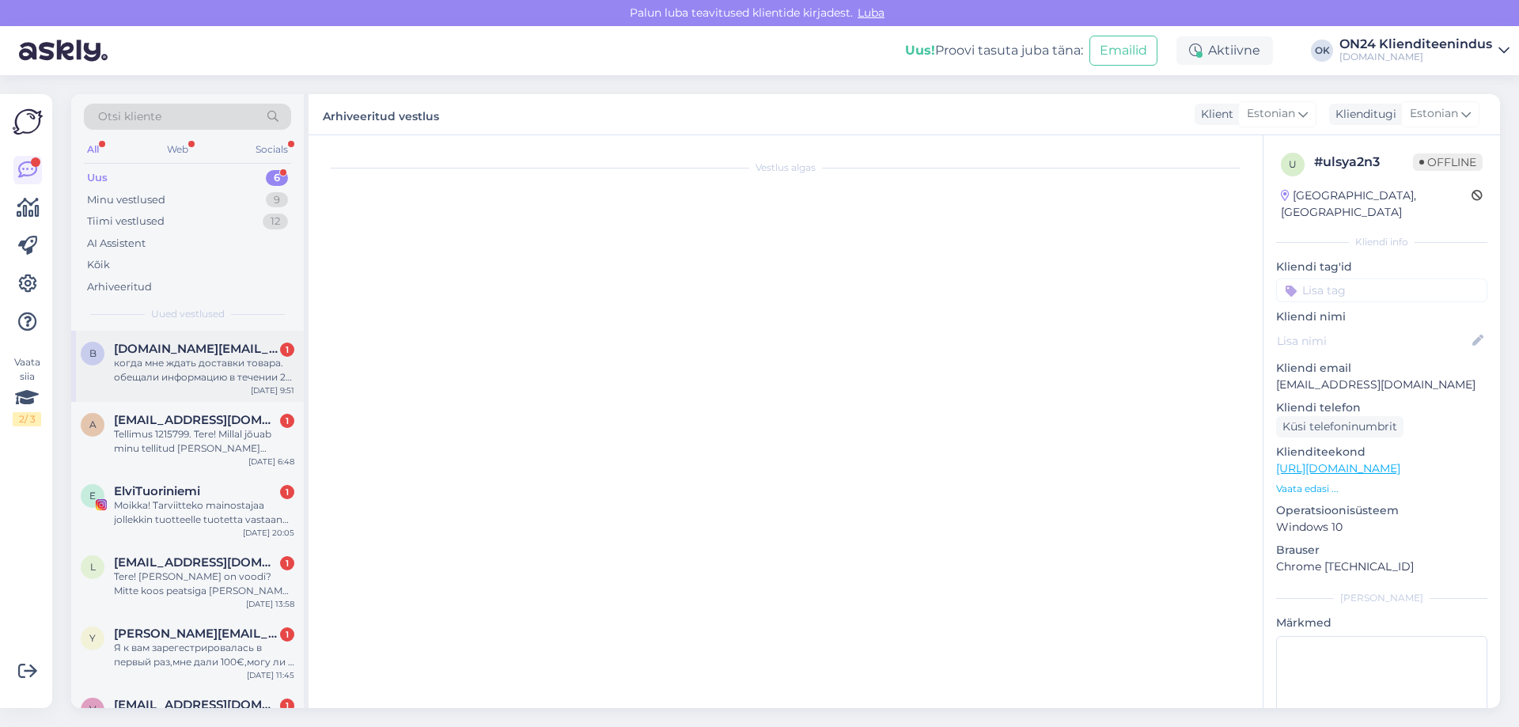
scroll to position [0, 0]
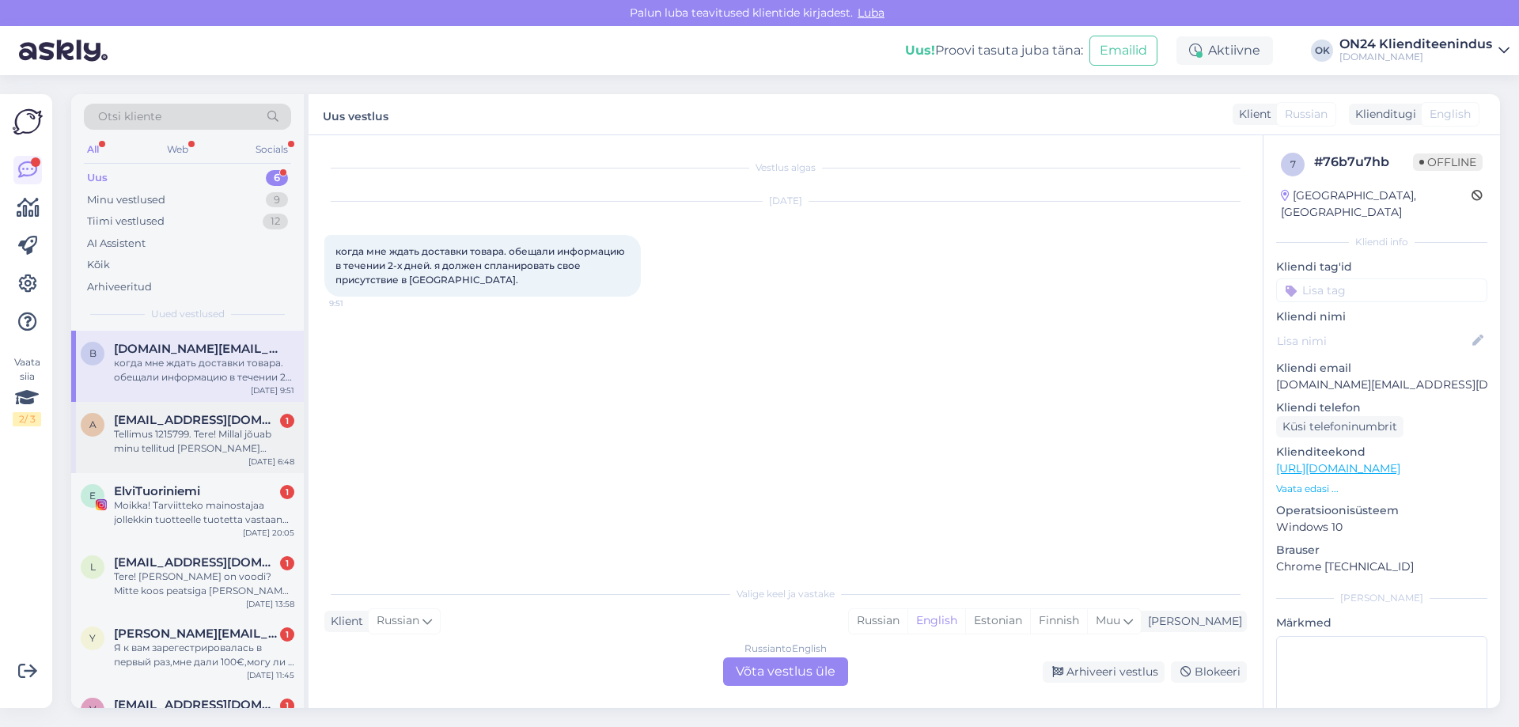
click at [192, 446] on div "Tellimus 1215799. Tere! Millal jõuab minu tellitud [PERSON_NAME] minuni?" at bounding box center [204, 441] width 180 height 28
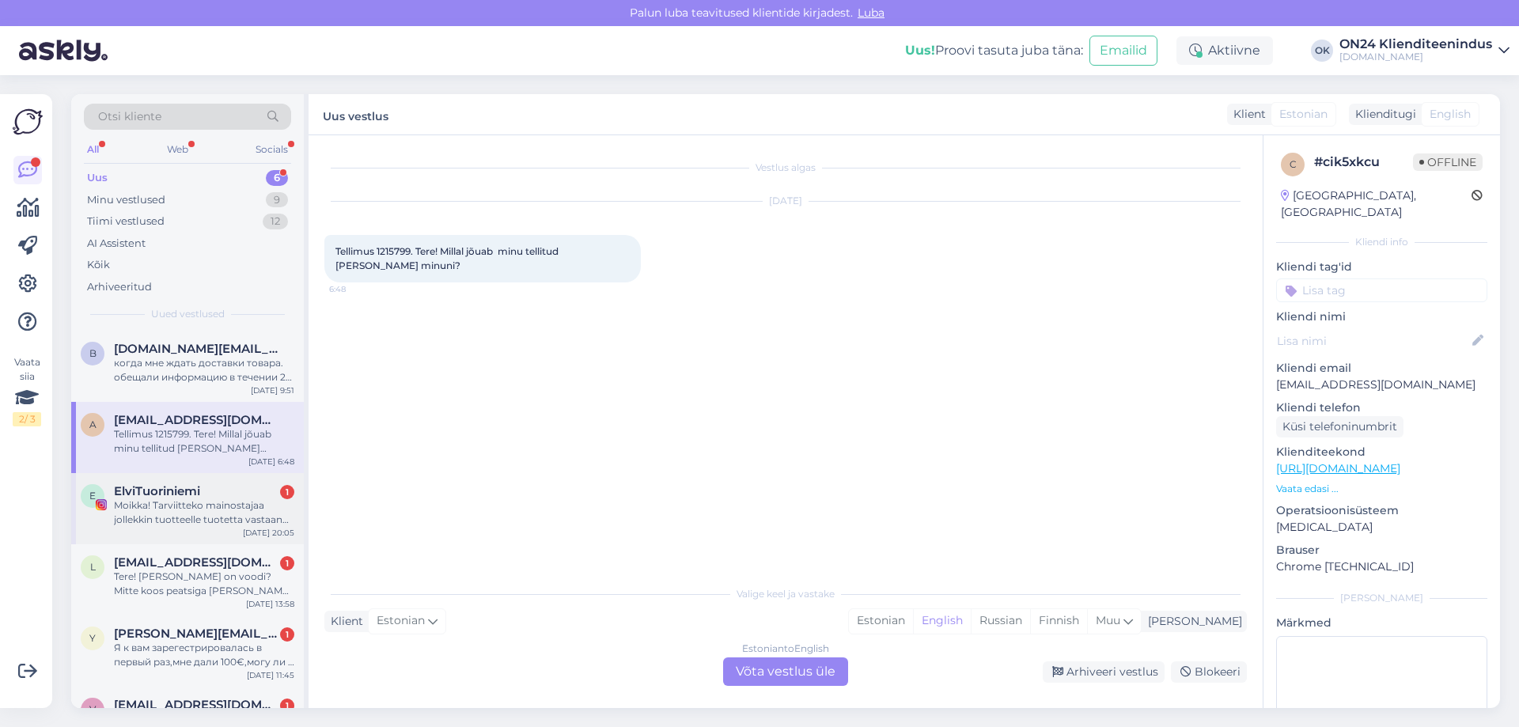
click at [207, 492] on div "ElviTuoriniemi 1" at bounding box center [204, 491] width 180 height 14
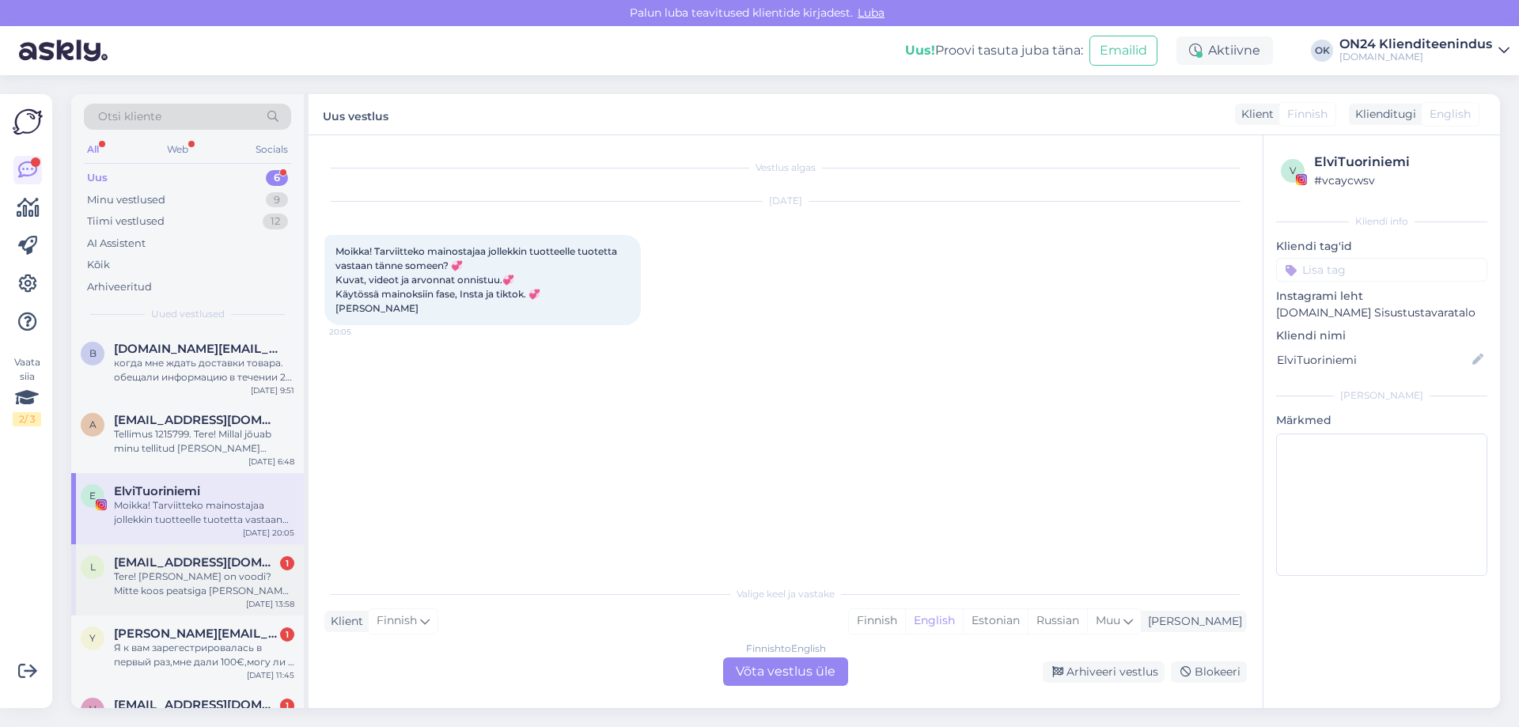
click at [204, 554] on div "l [EMAIL_ADDRESS][DOMAIN_NAME] 1 Tere! [PERSON_NAME] on voodi? Mitte koos peats…" at bounding box center [187, 579] width 233 height 71
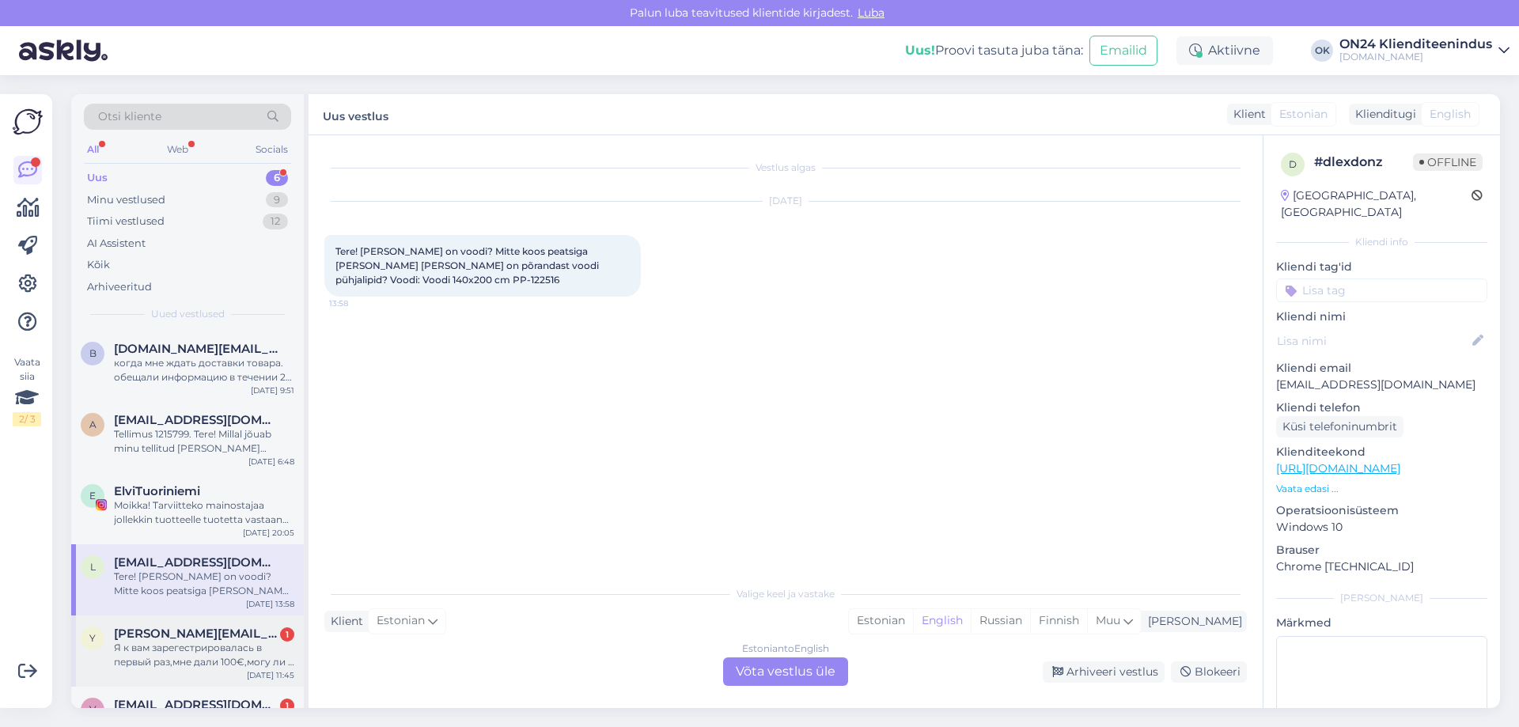
click at [210, 628] on span "[PERSON_NAME][EMAIL_ADDRESS][PERSON_NAME][DOMAIN_NAME]" at bounding box center [196, 634] width 165 height 14
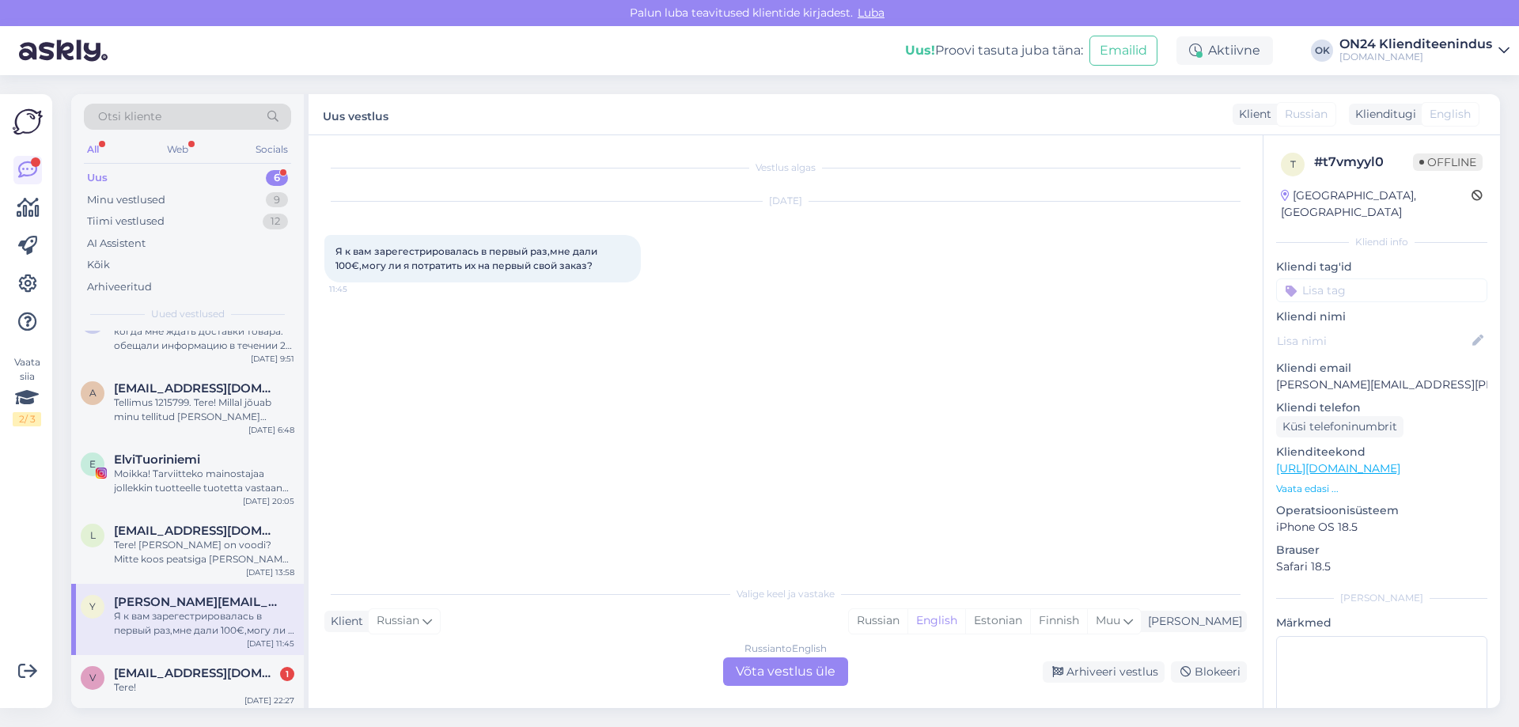
scroll to position [36, 0]
click at [211, 671] on span "[EMAIL_ADDRESS][DOMAIN_NAME]" at bounding box center [196, 669] width 165 height 14
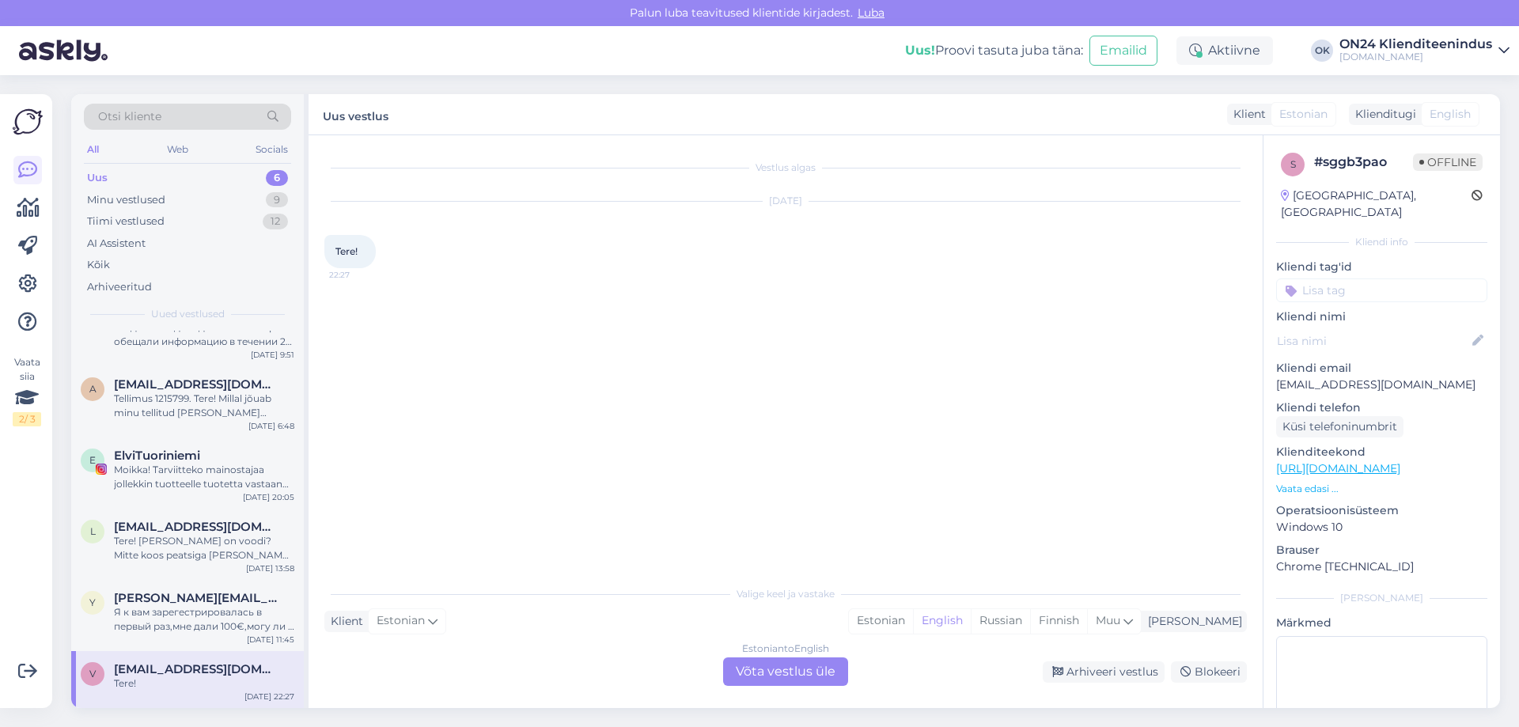
click at [211, 671] on span "[EMAIL_ADDRESS][DOMAIN_NAME]" at bounding box center [196, 669] width 165 height 14
click at [913, 610] on div "Estonian" at bounding box center [881, 621] width 64 height 24
click at [806, 677] on div "Estonian to Estonian Võta vestlus üle" at bounding box center [785, 672] width 125 height 28
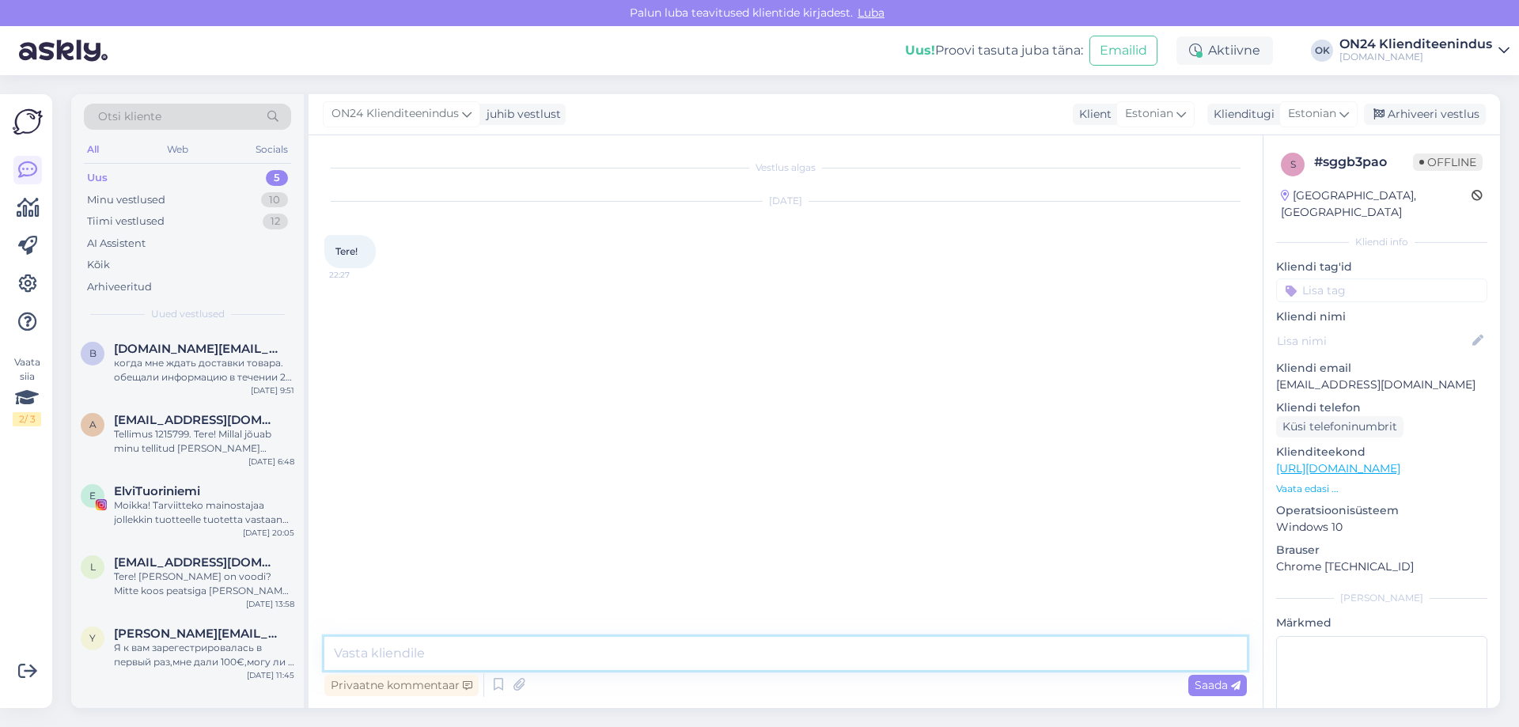
click at [790, 648] on textarea at bounding box center [785, 653] width 923 height 33
type textarea "Tere! Kuidas saame abiks olla?"
click at [222, 632] on span "[PERSON_NAME][EMAIL_ADDRESS][PERSON_NAME][DOMAIN_NAME]" at bounding box center [196, 634] width 165 height 14
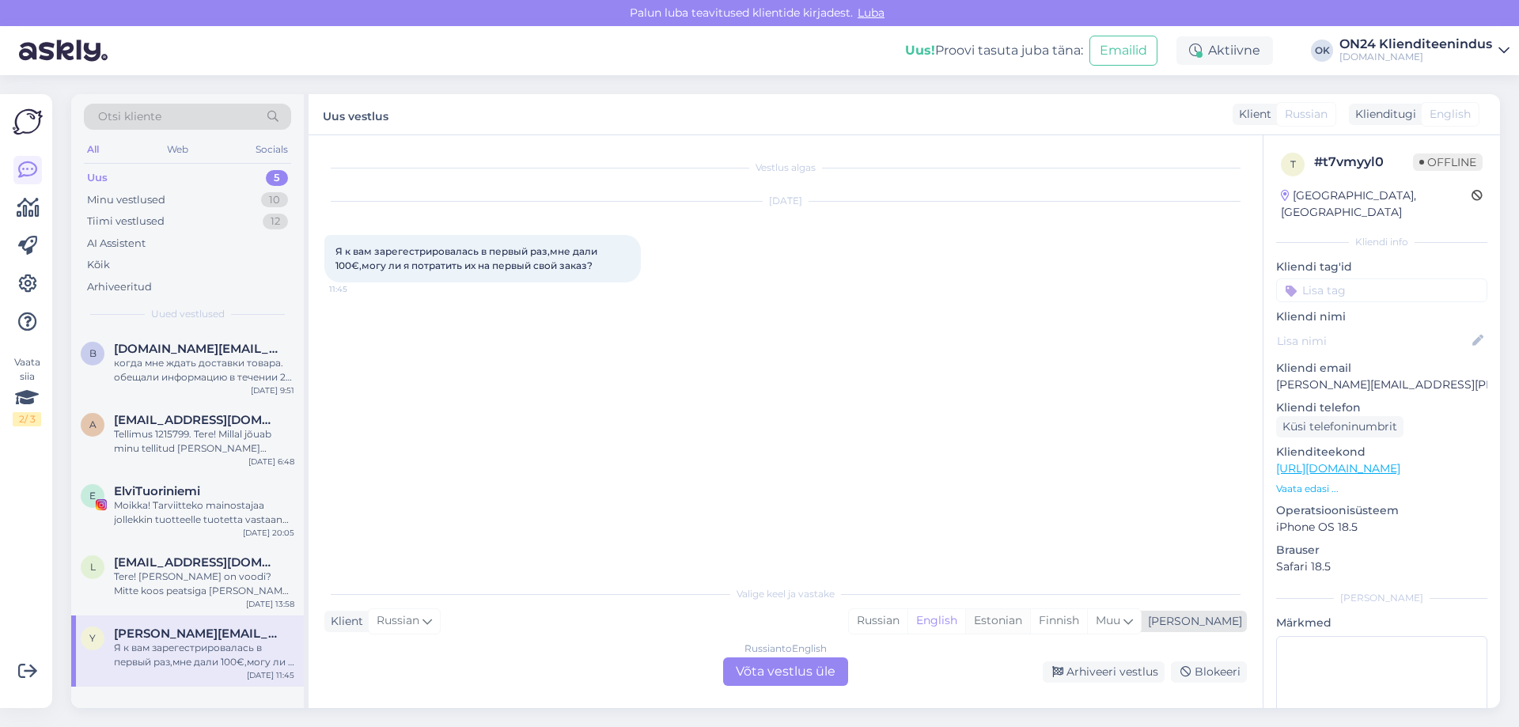
click at [1030, 615] on div "Estonian" at bounding box center [997, 621] width 65 height 24
click at [787, 671] on div "Russian to Estonian Võta vestlus üle" at bounding box center [785, 672] width 125 height 28
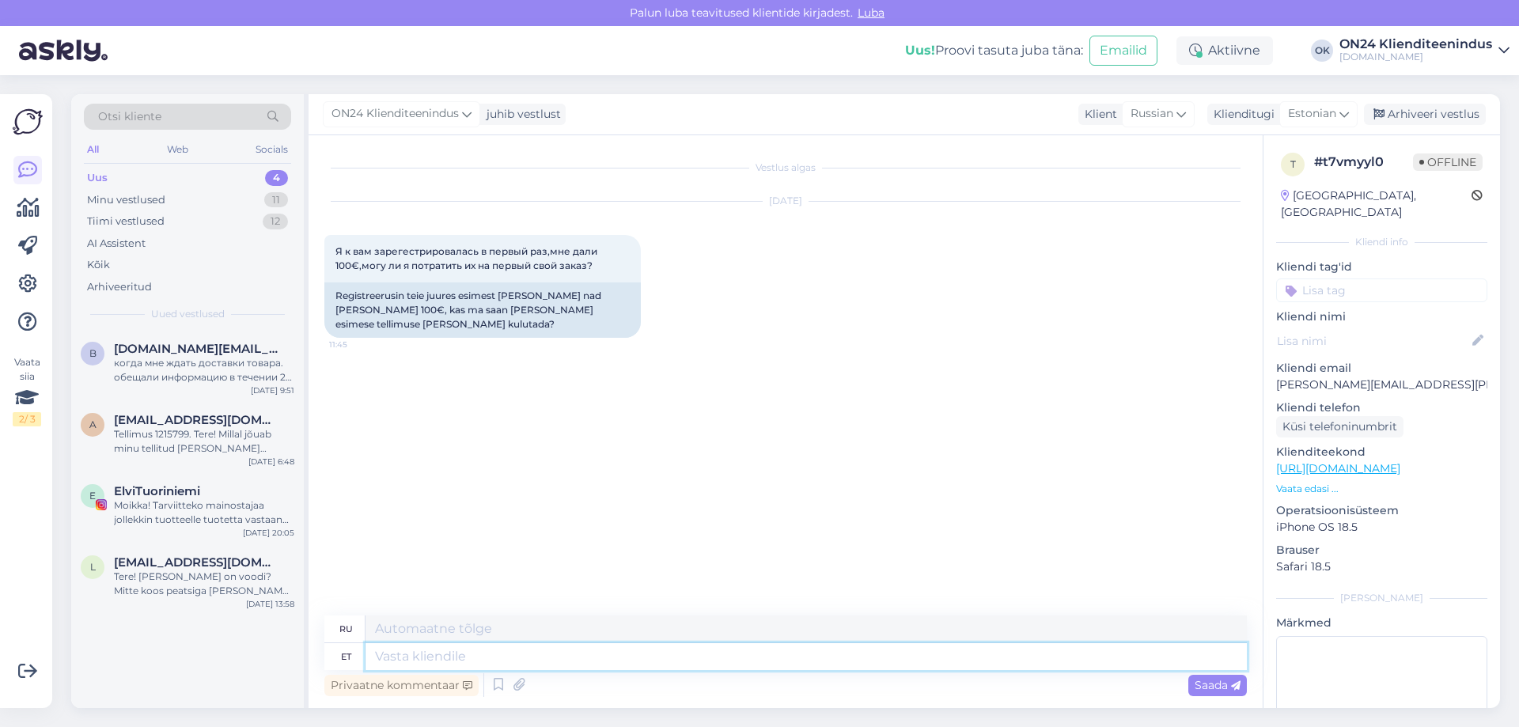
click at [657, 666] on textarea at bounding box center [807, 656] width 882 height 27
type textarea "Tere!"
type textarea "Привет!"
type textarea "Tere! ON24"
type textarea "Привет! ON24"
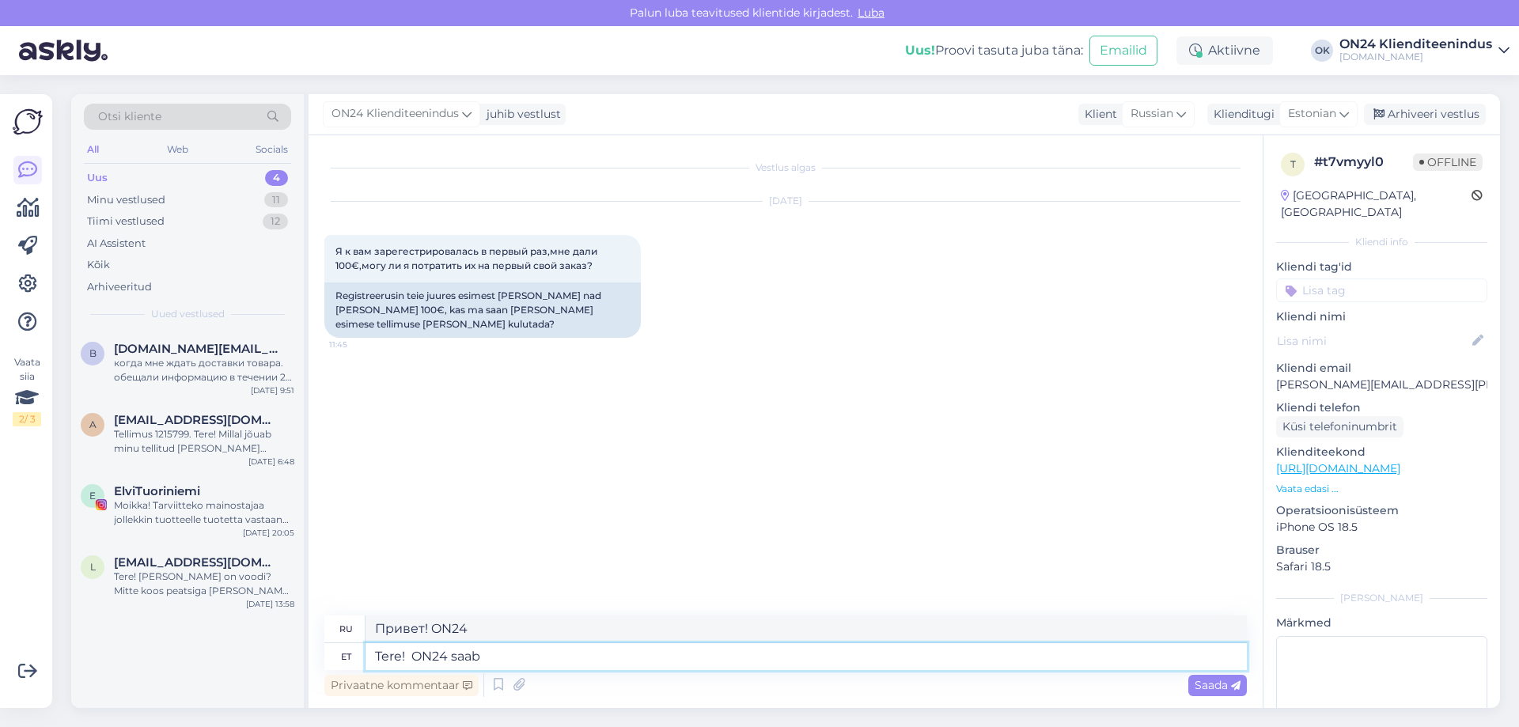
type textarea "Tere! ON24 saab"
type textarea "Привет! ON24 может"
type textarea "Tere! ON24"
type textarea "Привет! ON24"
type textarea "Tere! ON24 raha e"
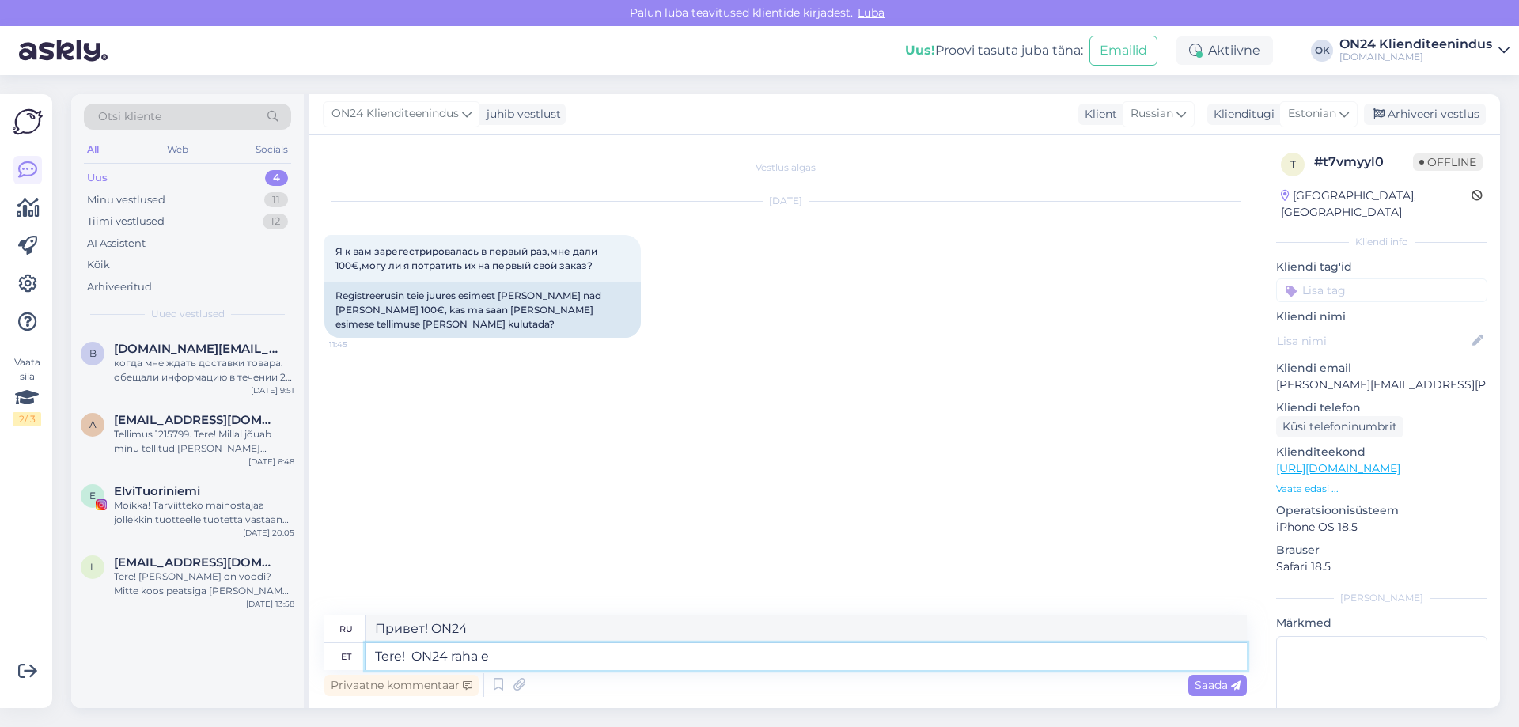
type textarea "Привет! ON24 деньги"
type textarea "Tere! ON24 raha ei ol"
type textarea "Привет! ON24 деньги нет"
type textarea "Tere! ON24 raha ei [PERSON_NAME]"
type textarea "Привет! В ON24 нет денег."
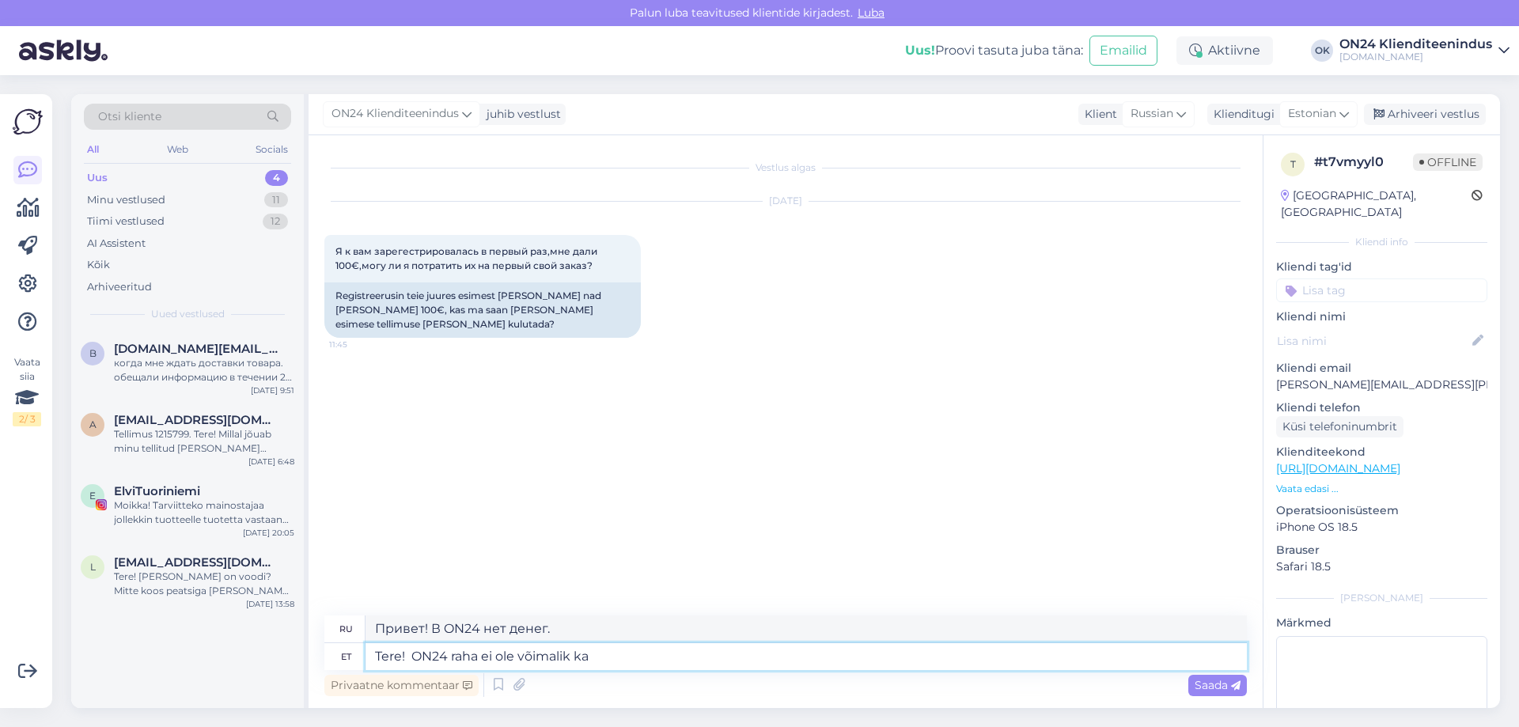
type textarea "Tere! ON24 raha ei ole võimalik kas"
type textarea "Здравствуйте! ON24 деньги не принимаются."
type textarea "Tere! ON24 raha ei ole võimalik kasutada täi"
type textarea "Здравствуйте! Деньги ON24 не могут быть использованы."
type textarea "Tere! ON24 raha ei ole võimalik kasutada täies u"
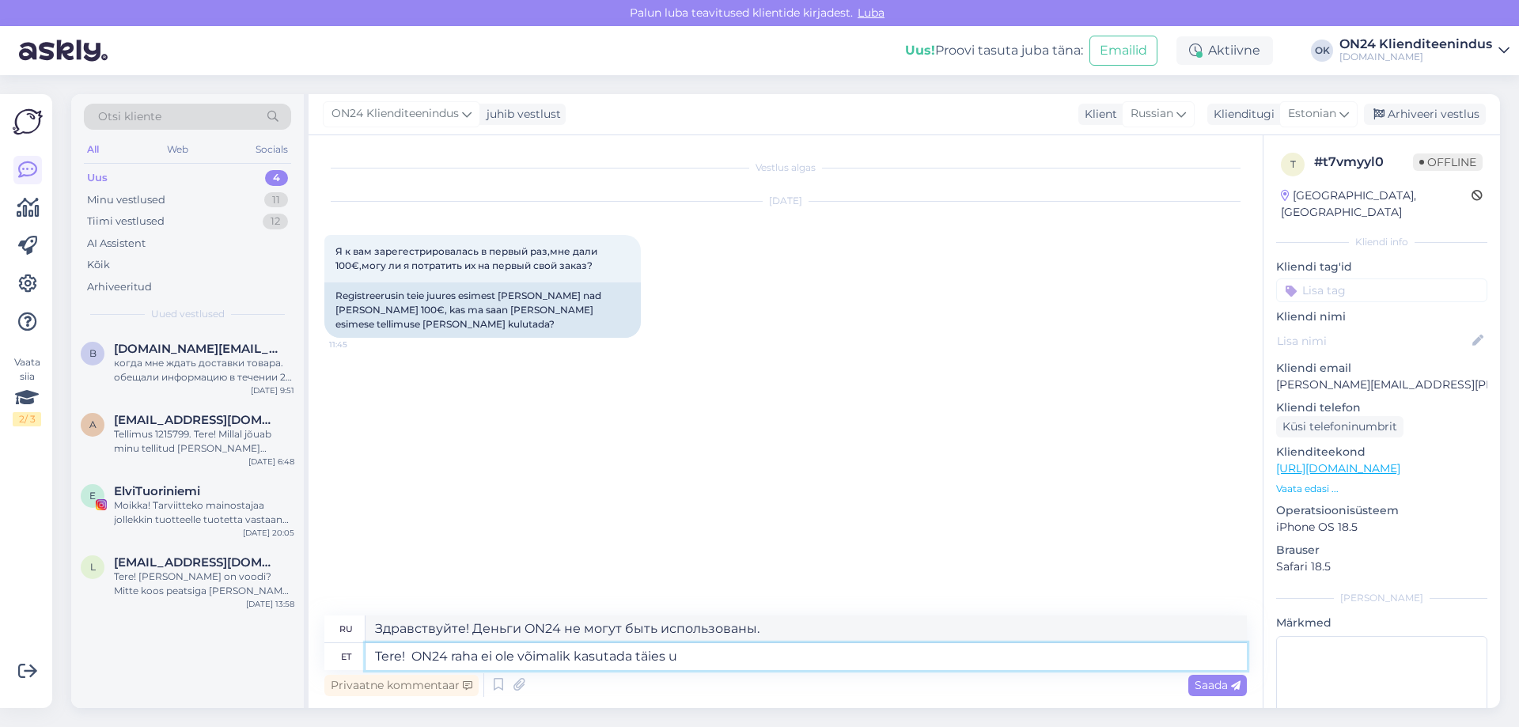
type textarea "Здравствуйте! Деньги ON24 не могут быть использованы полностью."
type textarea "Tere! ON24 raha ei ole võimalik kasutada täies ulatuses. See"
type textarea "Здравствуйте! Средства ON24 не могут быть использованы в полном объёме."
type textarea "Tere! ON24 raha ei ole võimalik kasutada täies ulatuses. See on"
type textarea "Здравствуйте! Деньги ON24 не могут быть использованы полностью. Это"
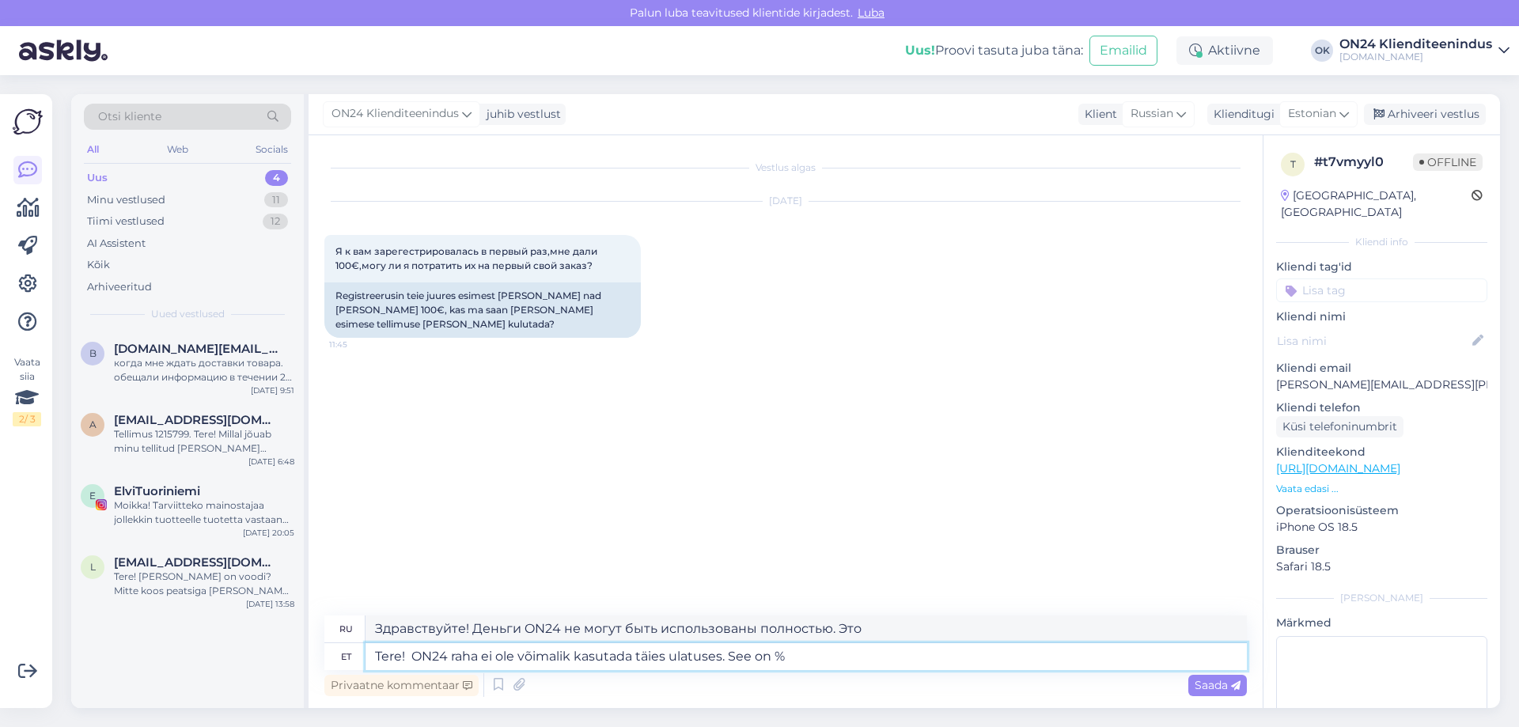
type textarea "Tere! ON24 raha ei ole võimalik kasutada täies ulatuses. See on %"
type textarea "Здравствуйте! Деньги ON24 не могут быть использованы полностью. Это %"
type textarea "Tere! ON24 raha ei ole võimalik kasutada täies ulatuses. See on % põhiselt."
type textarea "Здравствуйте! Деньги ON24 нельзя использовать полностью. Они основаны на процен…"
type textarea "Tere! ON24 raha ei ole võimalik kasutada täies ulatuses. See on % põhiselt. Too…"
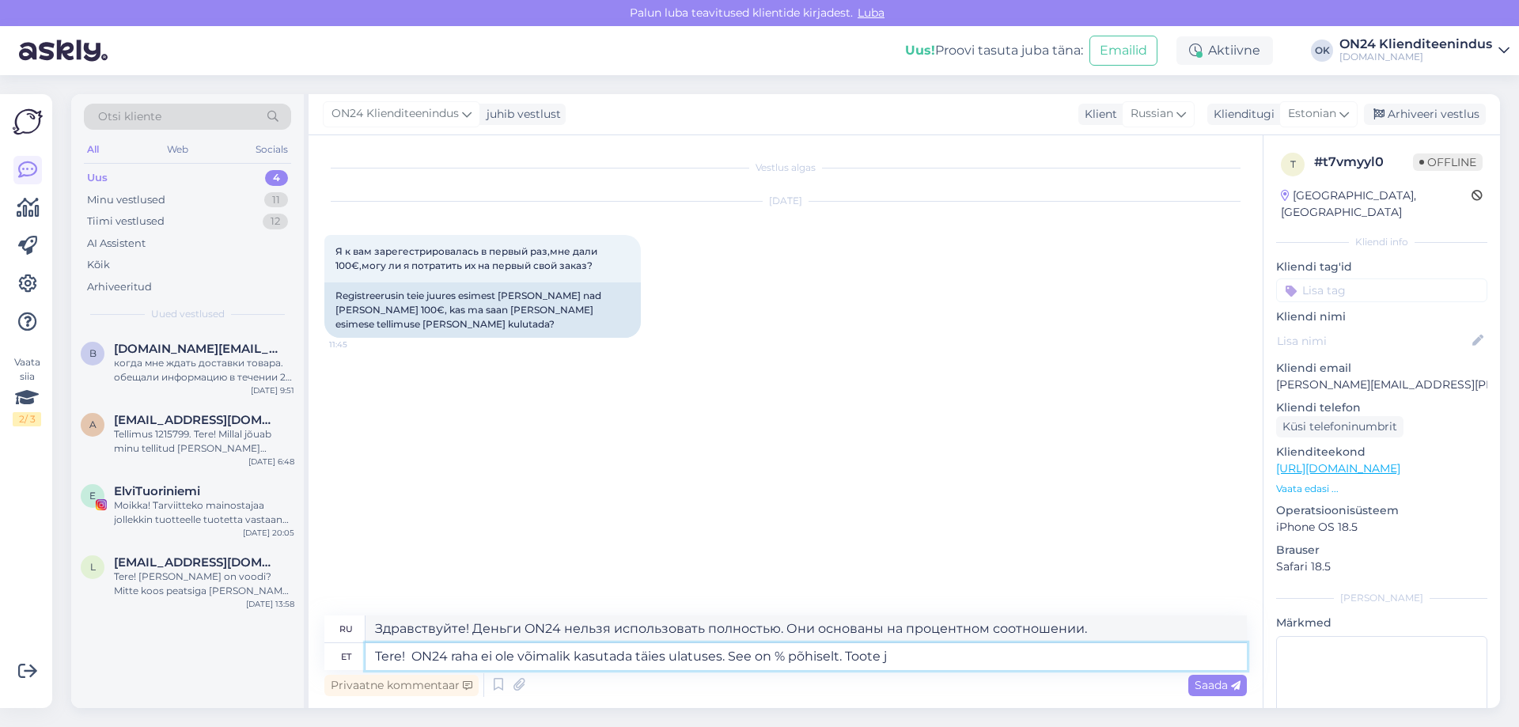
type textarea "Здравствуйте! Деньги ON24 не могут быть использованы полностью. Они основаны на…"
type textarea "Tere! ON24 raha ei ole võimalik kasutada täies ulatuses. See on % põhiselt. Too…"
type textarea "Здравствуйте! Деньги ON24 не могут быть использованы полностью. Они основаны на…"
type textarea "Tere! ON24 raha ei ole võimalik kasutada täies ulatuses. See on % põhiselt. Too…"
type textarea "Здравствуйте! Деньги ON24 не могут быть использованы полностью. Они основаны на…"
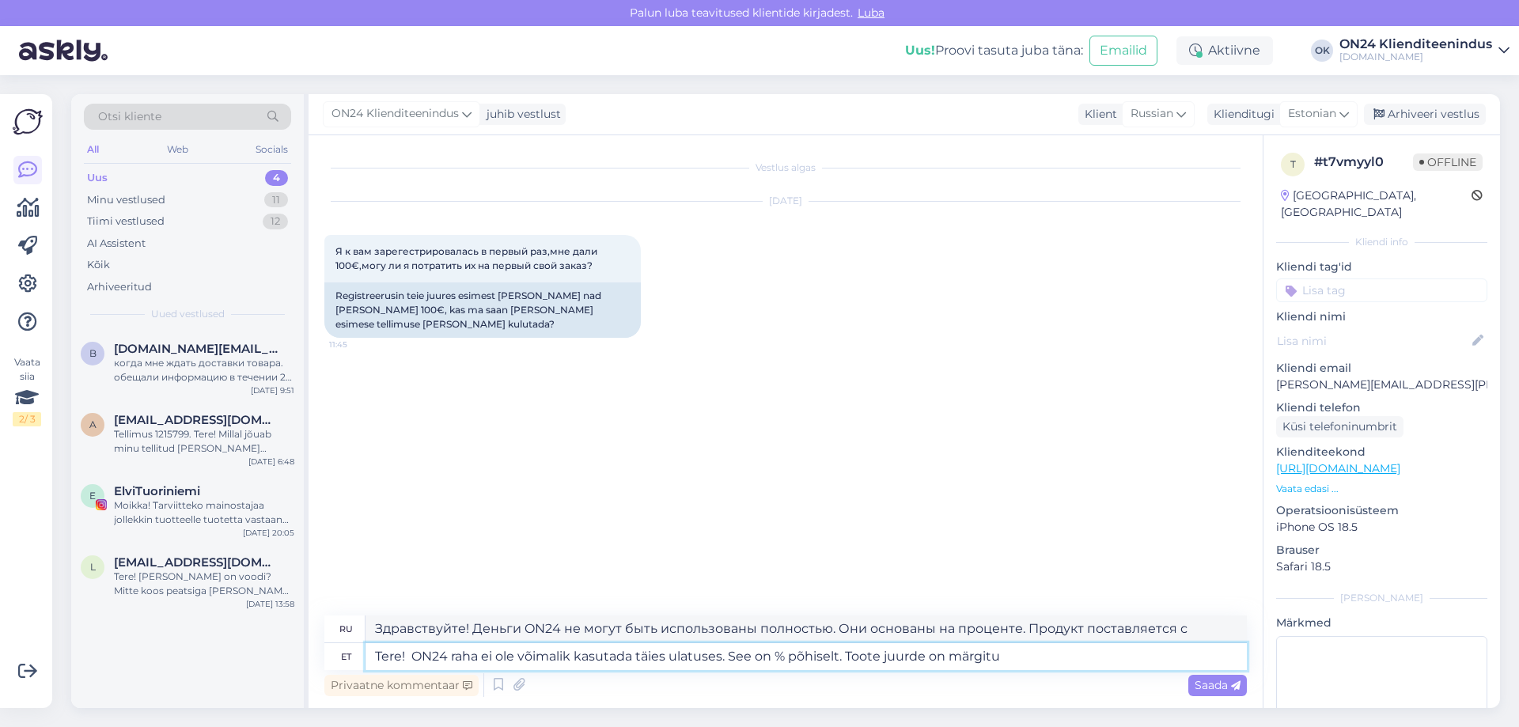
type textarea "Tere! ON24 raha ei ole võimalik kasutada täies ulatuses. See on % põhiselt. Too…"
type textarea "Здравствуйте! Деньги ON24 не могут быть использованы полностью. Они основаны на…"
type textarea "Tere! ON24 raha ei ole võimalik kasutada täies ulatuses. See on % põhiselt. Too…"
type textarea "Здравствуйте! Деньги ON24 не могут быть использованы полностью. Они основаны на…"
type textarea "Tere! ON24 raha ei ole võimalik kasutada täies ulatuses. See on % põhiselt. Too…"
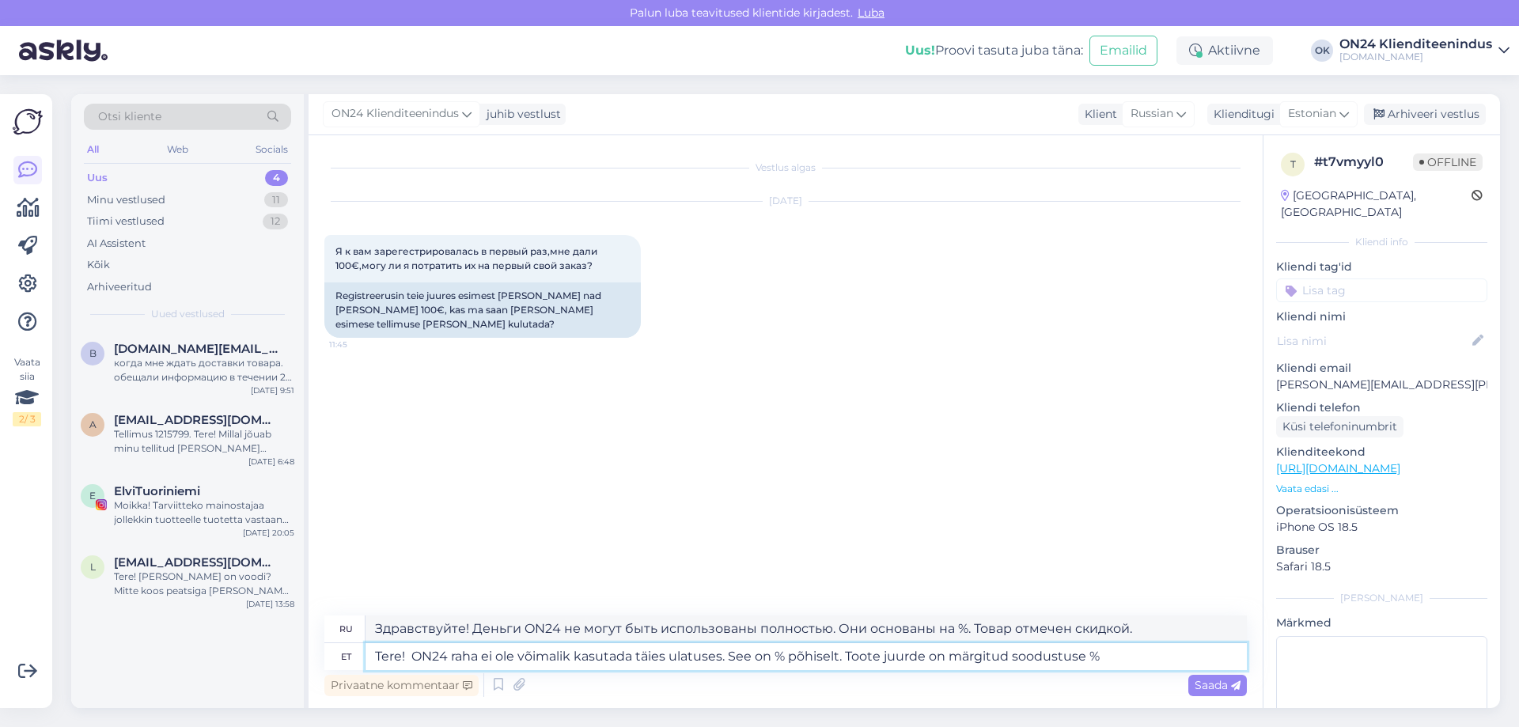
type textarea "Здравствуйте! Скидка ON24 не может быть использована полностью. Она рассчитывае…"
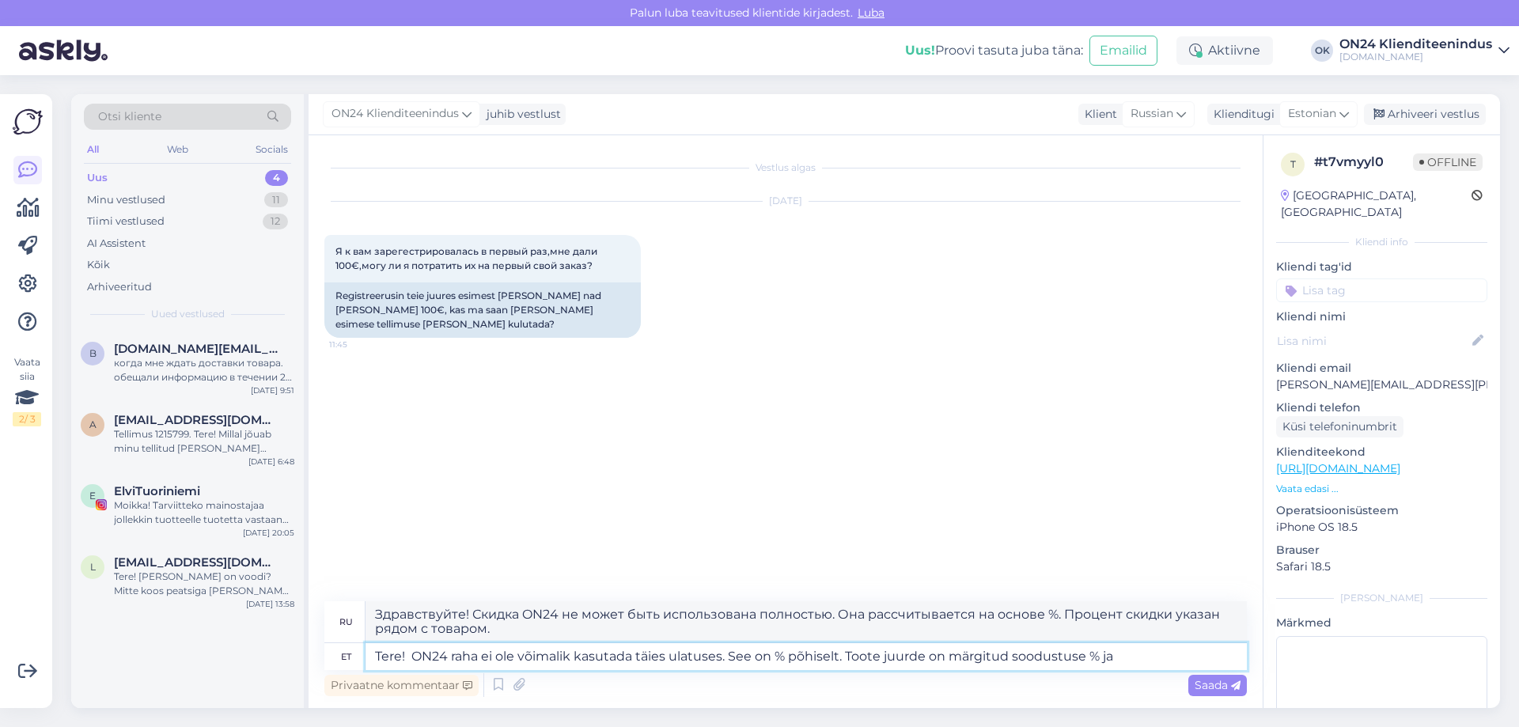
type textarea "Tere! ON24 raha ei ole võimalik kasutada täies ulatuses. See on % põhiselt. Too…"
type textarea "Здравствуйте! Деньги ON24 не могут быть использованы полностью. Они основаны на…"
type textarea "Tere! ON24 raha ei ole võimalik kasutada täies ulatuses. See on % põhiselt. Too…"
type textarea "Здравствуйте! Деньги ON24 не могут быть использованы полностью. Они основаны на…"
type textarea "Tere! ON24 raha ei ole võimalik kasutada täies ulatuses. See on % põhiselt. Too…"
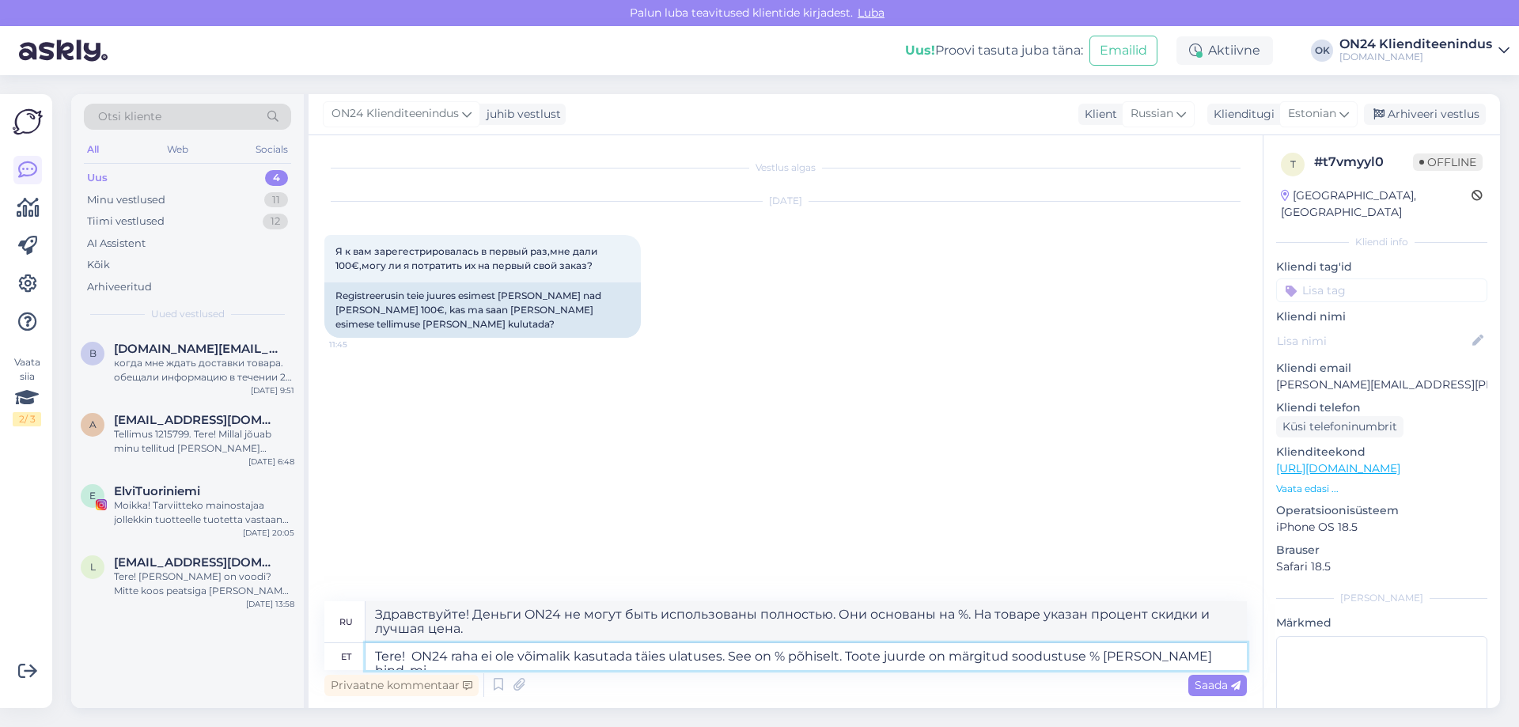
type textarea "Здравствуйте! Деньги ON24 не могут быть использованы полностью. Они основаны на…"
type textarea "Tere! ON24 raha ei ole võimalik kasutada täies ulatuses. See on % põhiselt. Too…"
type textarea "Здравствуйте! Деньги ON24 не могут быть использованы полностью. Они основаны на…"
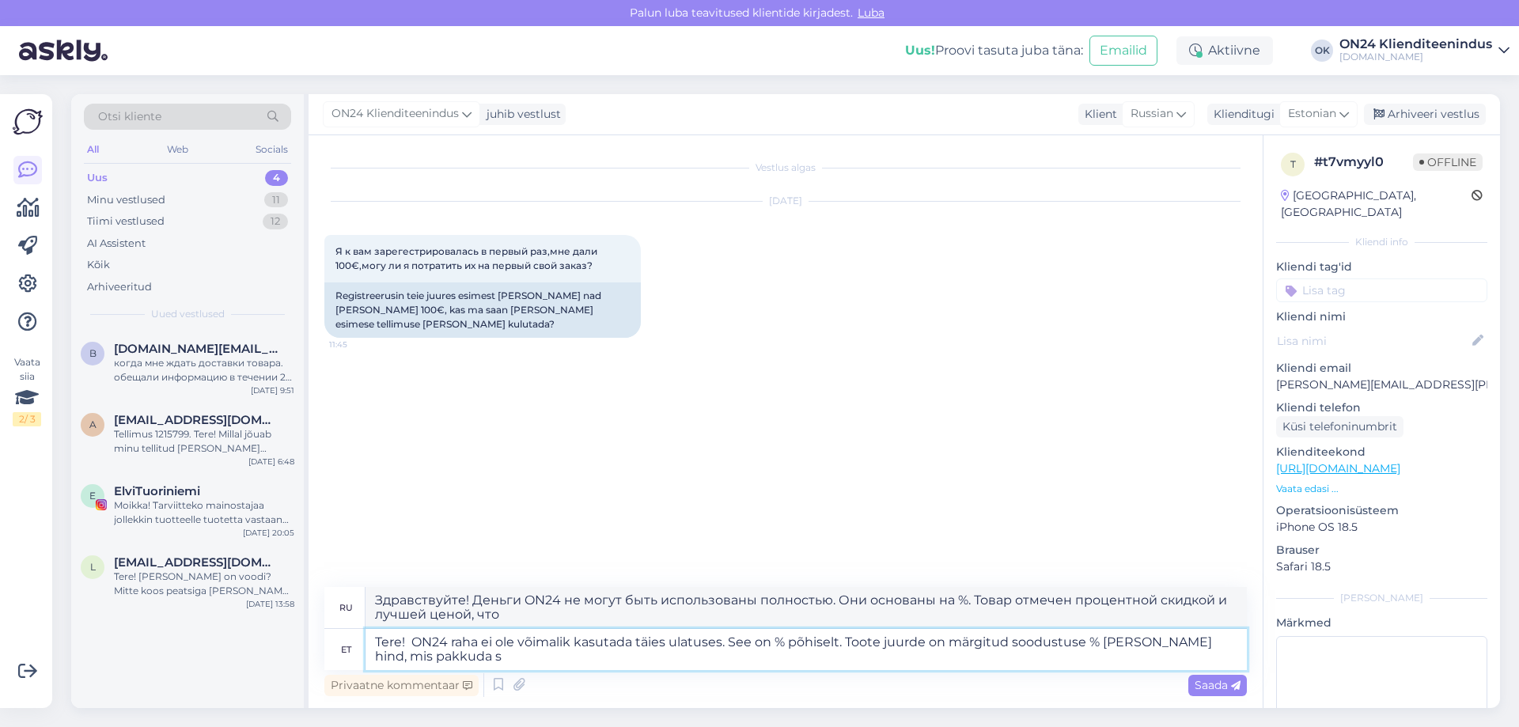
type textarea "Tere! ON24 raha ei ole võimalik kasutada täies ulatuses. See on % põhiselt. Too…"
type textarea "Здравствуйте! Деньги ON24 не могут быть использованы полностью. Они основаны на…"
type textarea "Tere! ON24 raha ei ole võimalik kasutada täies ulatuses. See on % põhiselt. Too…"
type textarea "Здравствуйте! Деньги ON24 не могут быть использованы полностью. Они основаны на…"
type textarea "Tere! ON24 raha ei ole võimalik kasutada täies ulatuses. See on % põhiselt. Too…"
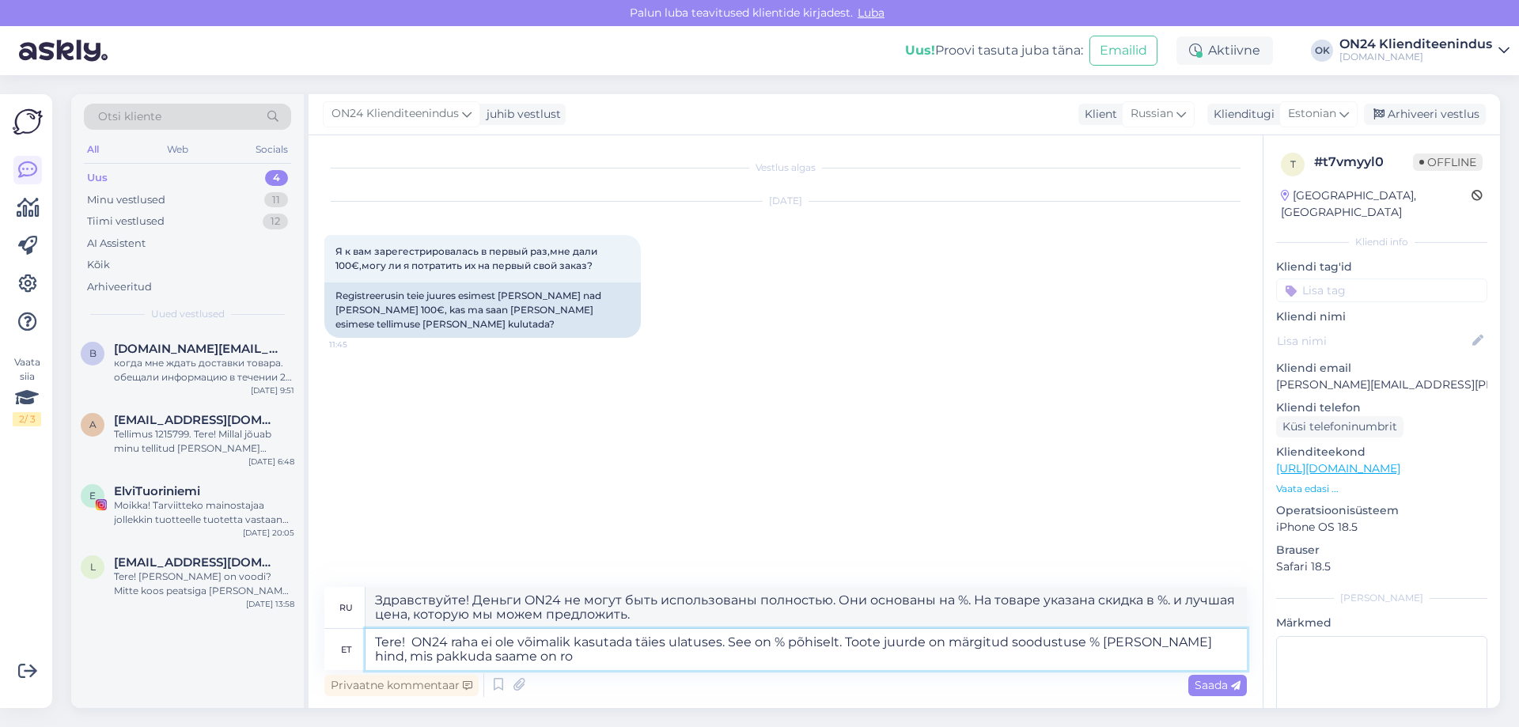
type textarea "Здравствуйте! Деньги ON24 не могут быть использованы полностью. Они основаны на…"
type textarea "Tere! ON24 raha ei ole võimalik kasutada täies ulatuses. See on % põhiselt. Too…"
type textarea "Здравствуйте! Деньги ON24 не могут быть использованы полностью. Они основаны на…"
type textarea "Tere! ON24 raha ei ole võimalik kasutada täies ulatuses. See on % põhiselt. Too…"
type textarea "Здравствуйте! Деньги ON24 не могут быть использованы полностью. Скидка рассчиты…"
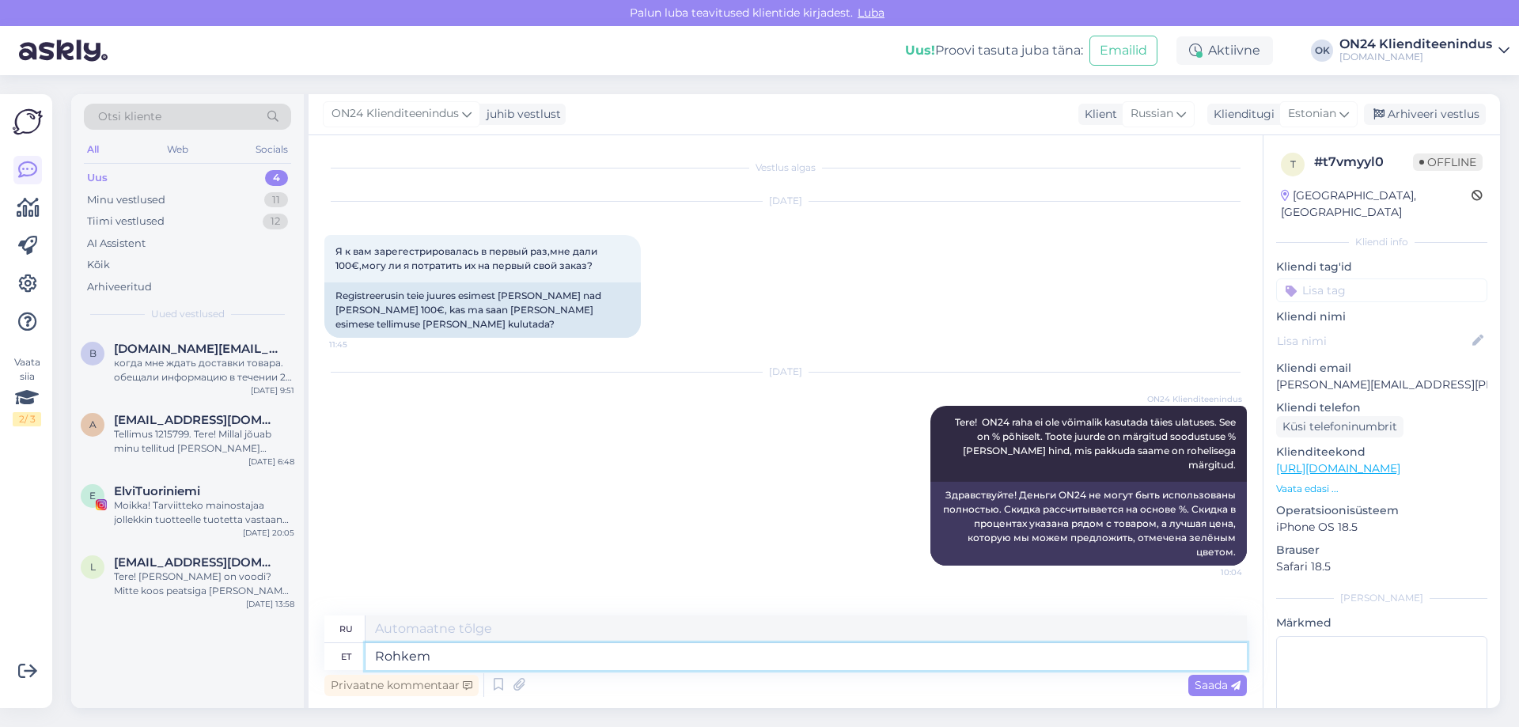
type textarea "Rohkem i"
type textarea "Более"
type textarea "Rohkem infot i"
type textarea "Дополнительная информация"
type textarea "Rohkem infot siin:"
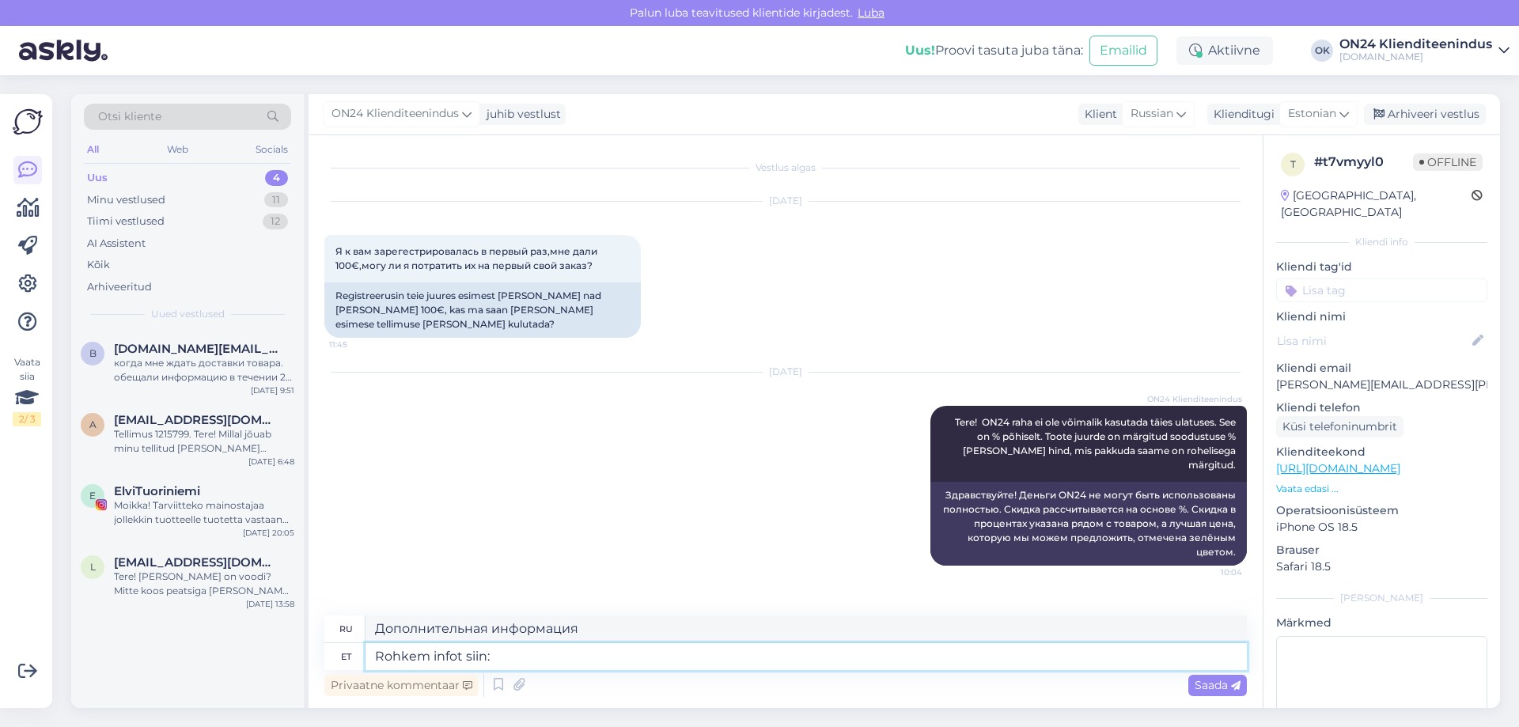
type textarea "Более подробная информация здесь:"
paste textarea "[URL][DOMAIN_NAME]"
type textarea "Rohkem infot siin: [URL][DOMAIN_NAME]"
type textarea "Более подробная информация здесь: [URL][DOMAIN_NAME]"
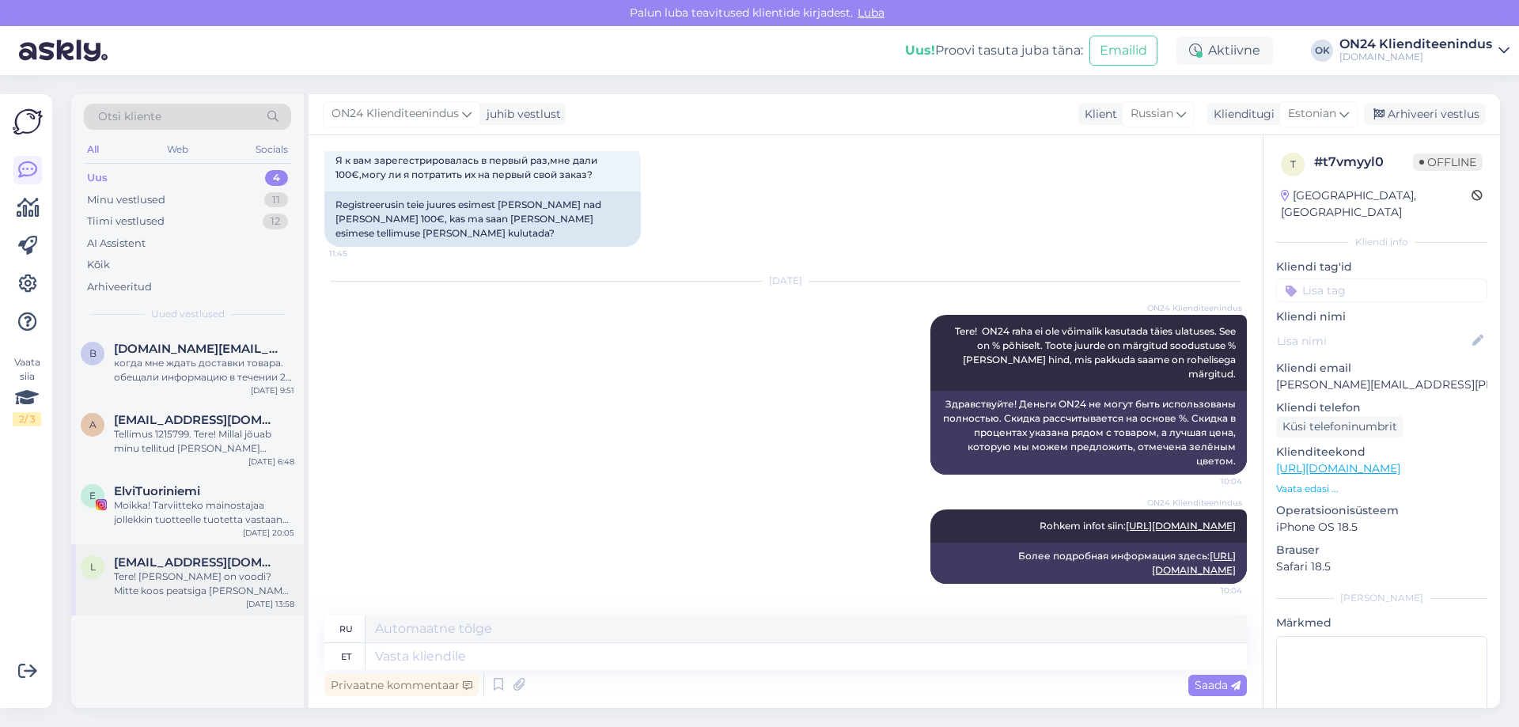
click at [195, 576] on div "Tere! [PERSON_NAME] on voodi? Mitte koos peatsiga [PERSON_NAME] [PERSON_NAME] o…" at bounding box center [204, 584] width 180 height 28
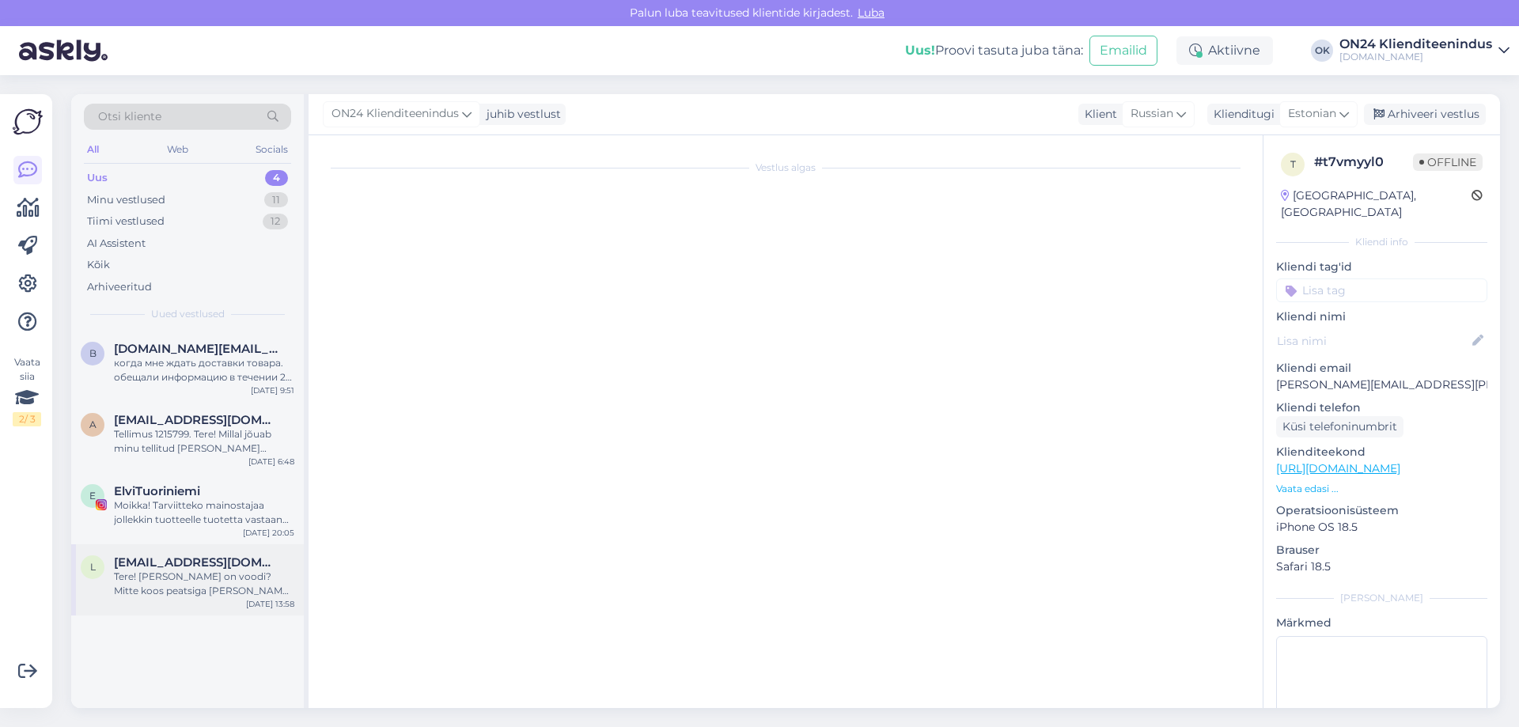
scroll to position [0, 0]
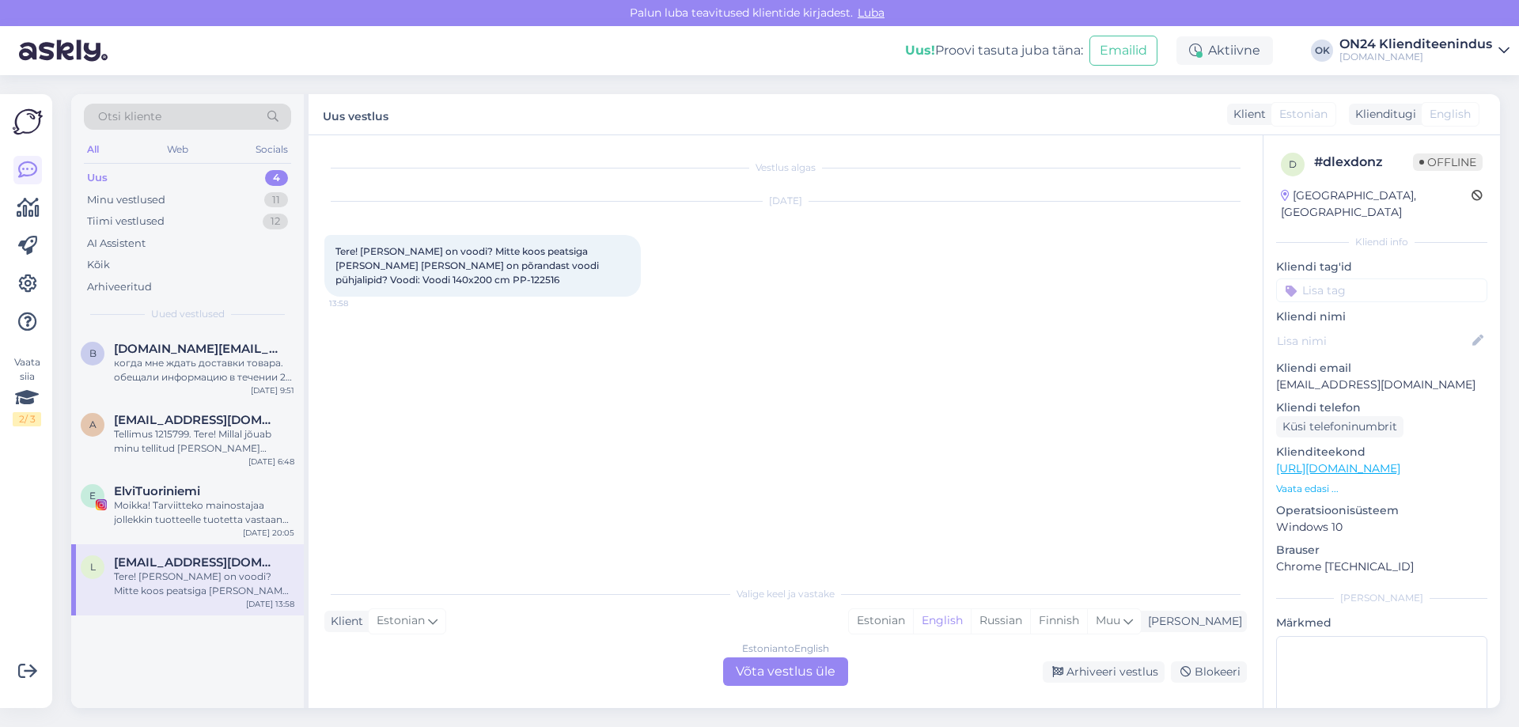
click at [343, 278] on span "Tere! [PERSON_NAME] on voodi? Mitte koos peatsiga [PERSON_NAME] [PERSON_NAME] o…" at bounding box center [469, 265] width 266 height 40
copy div "122516 13:58"
drag, startPoint x: 361, startPoint y: 250, endPoint x: 489, endPoint y: 264, distance: 128.9
click at [489, 264] on span "Tere! [PERSON_NAME] on voodi? Mitte koos peatsiga [PERSON_NAME] [PERSON_NAME] o…" at bounding box center [469, 265] width 266 height 40
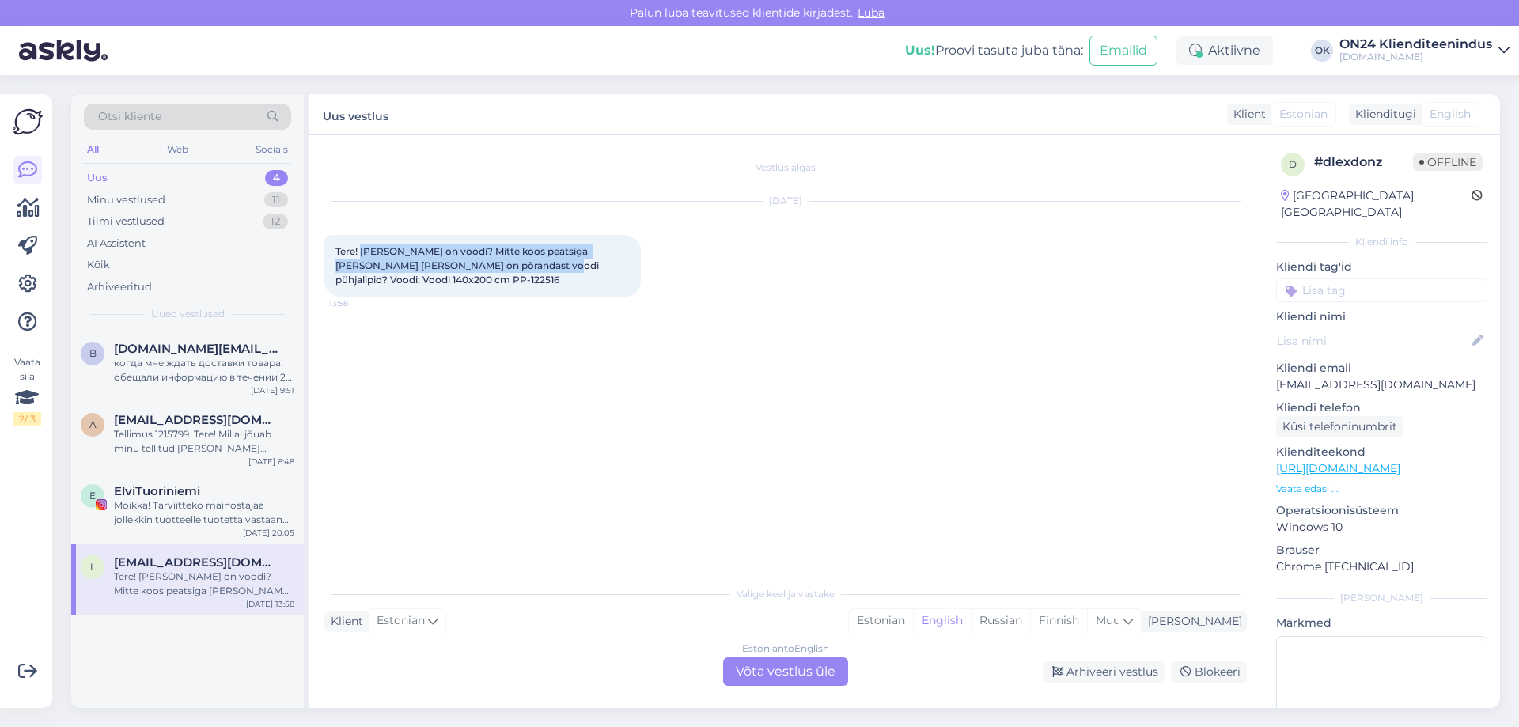
copy span "[PERSON_NAME] on voodi? Mitte koos peatsiga [PERSON_NAME] [PERSON_NAME] on põra…"
click at [913, 624] on div "Estonian" at bounding box center [881, 621] width 64 height 24
click at [796, 667] on div "Estonian to Estonian Võta vestlus üle" at bounding box center [785, 672] width 125 height 28
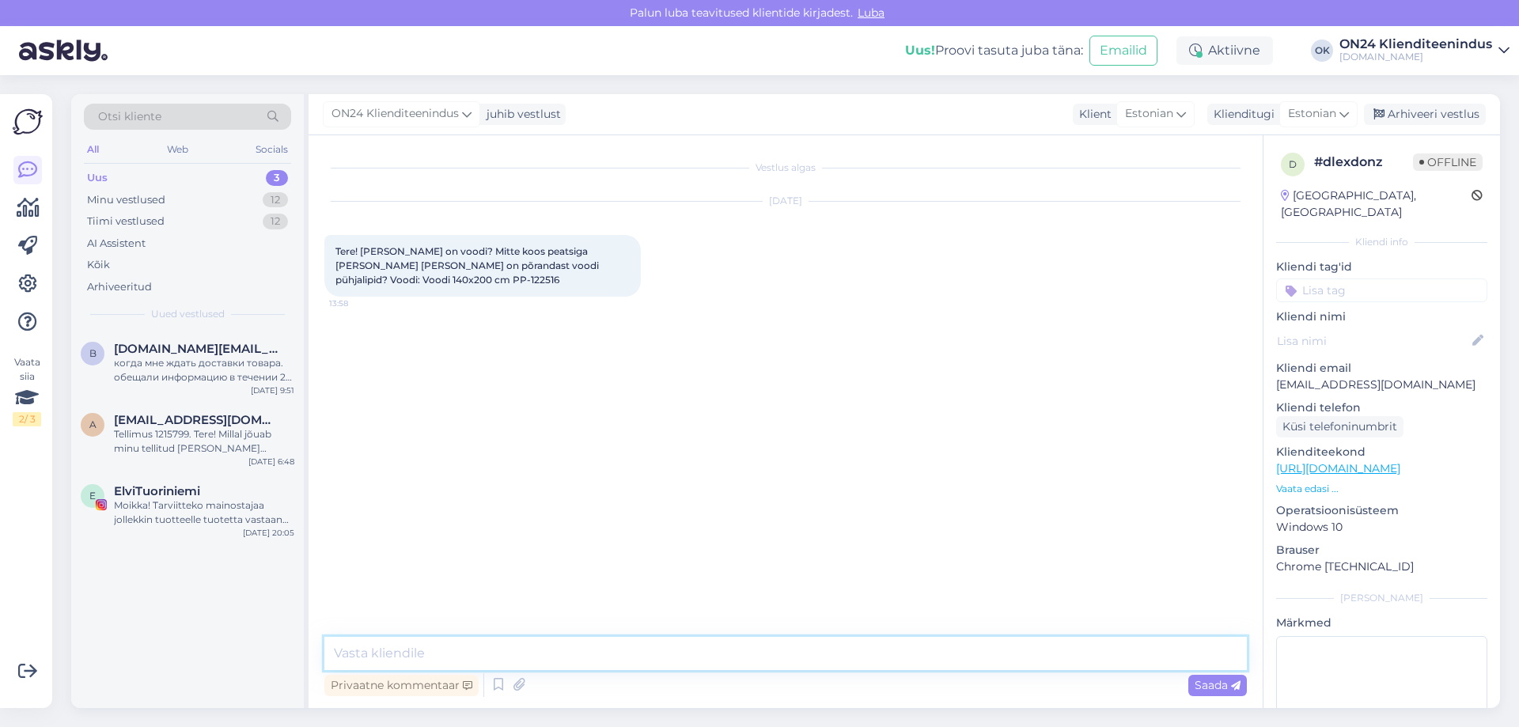
click at [662, 653] on textarea at bounding box center [785, 653] width 923 height 33
type textarea "Tere! [PERSON_NAME] [PERSON_NAME] teada."
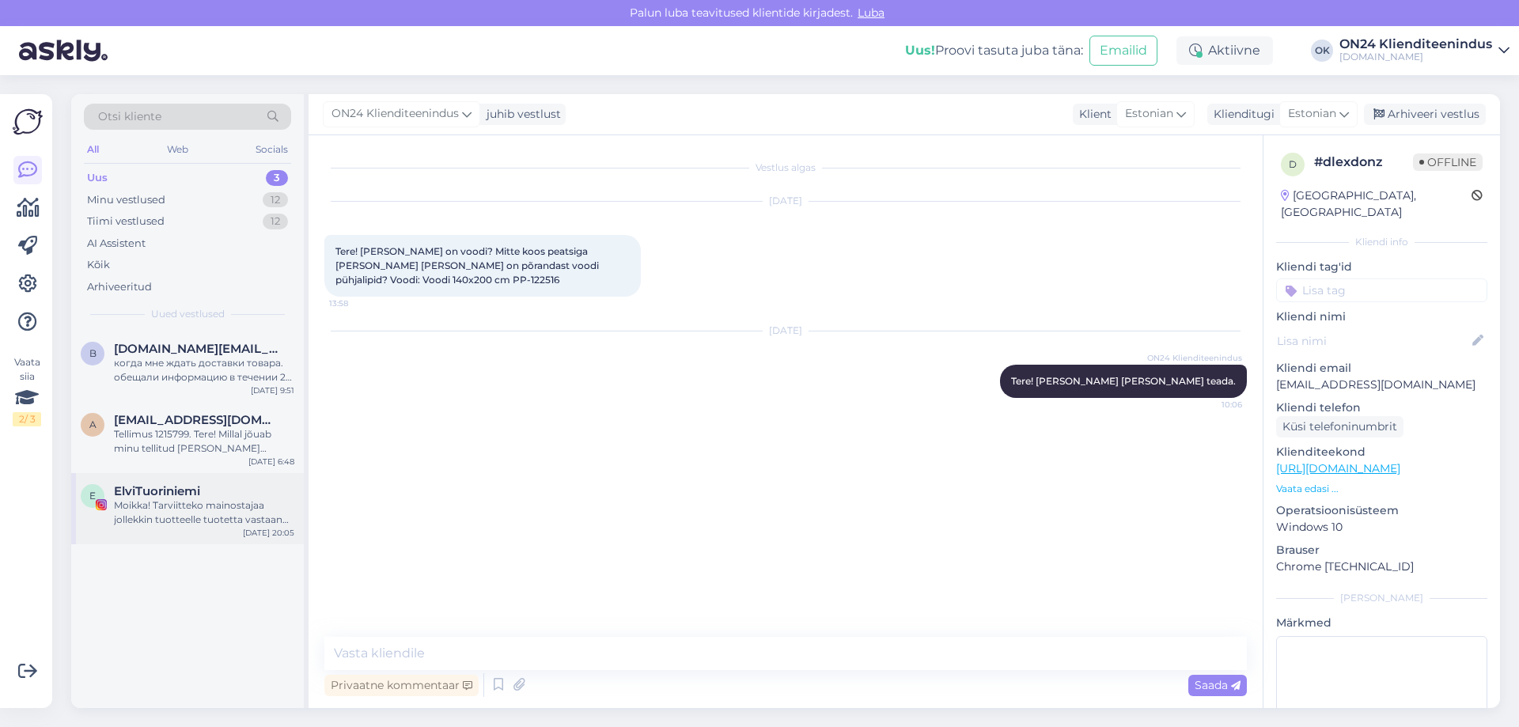
click at [212, 528] on div "E ElviTuoriniemi Moikka! Tarviitteko mainostajaa jollekkin tuotteelle tuotetta …" at bounding box center [187, 508] width 233 height 71
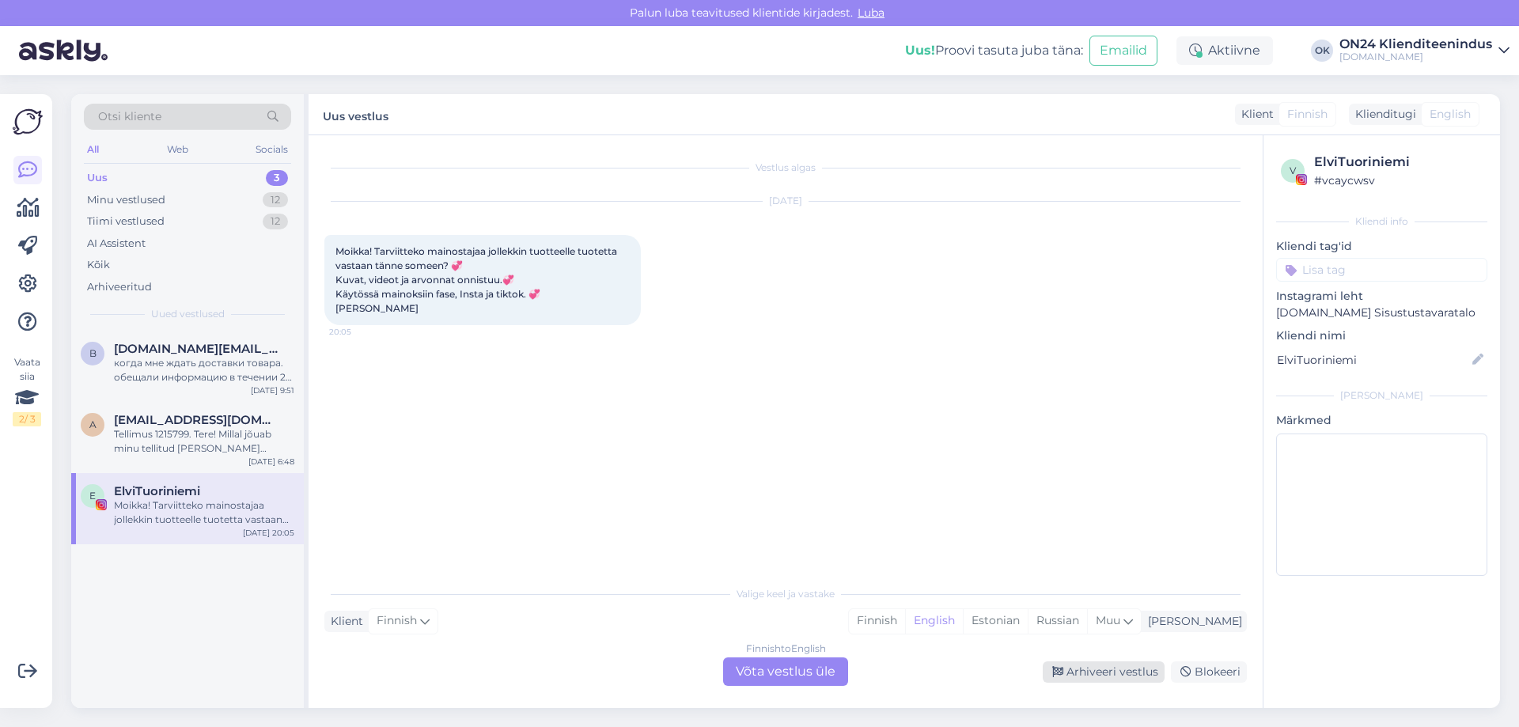
click at [1079, 668] on div "Arhiveeri vestlus" at bounding box center [1104, 672] width 122 height 21
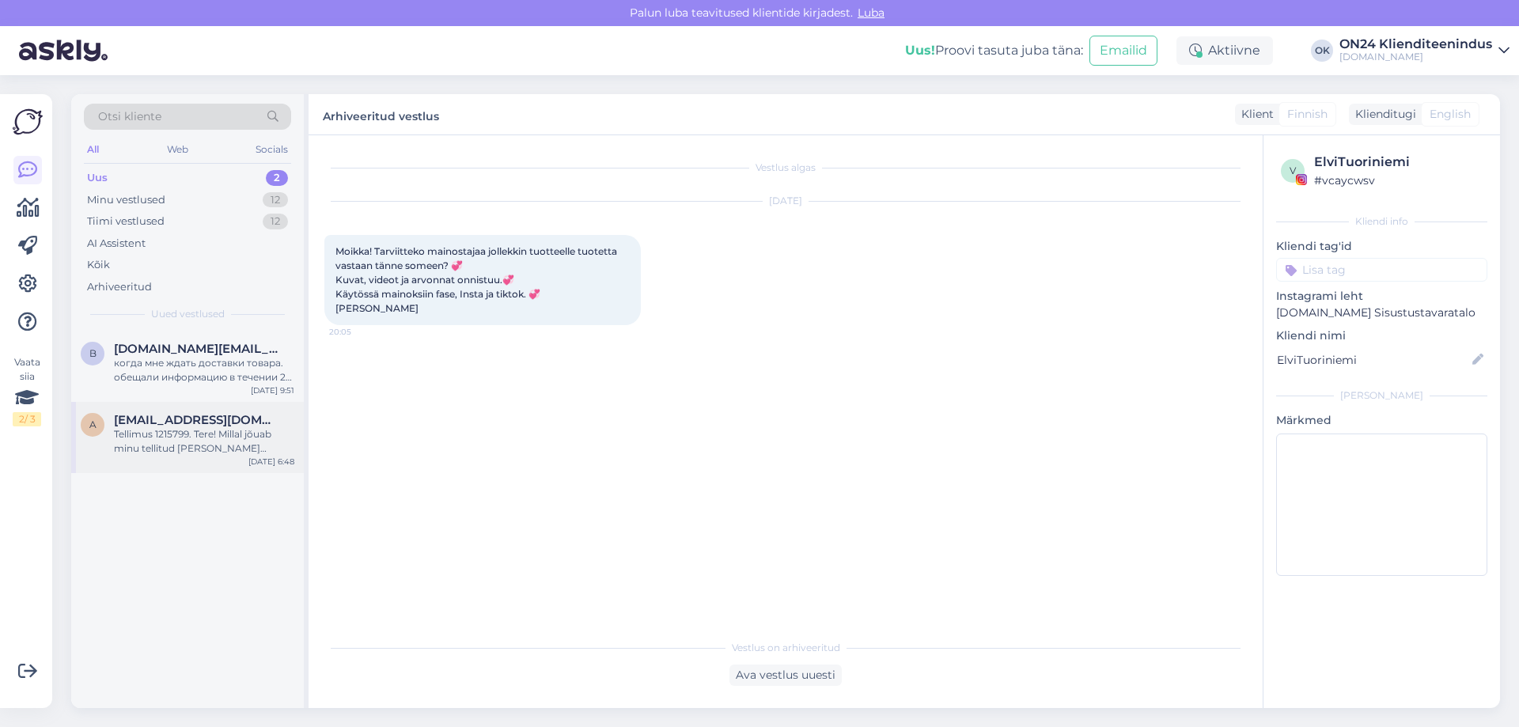
click at [262, 432] on div "Tellimus 1215799. Tere! Millal jõuab minu tellitud [PERSON_NAME] minuni?" at bounding box center [204, 441] width 180 height 28
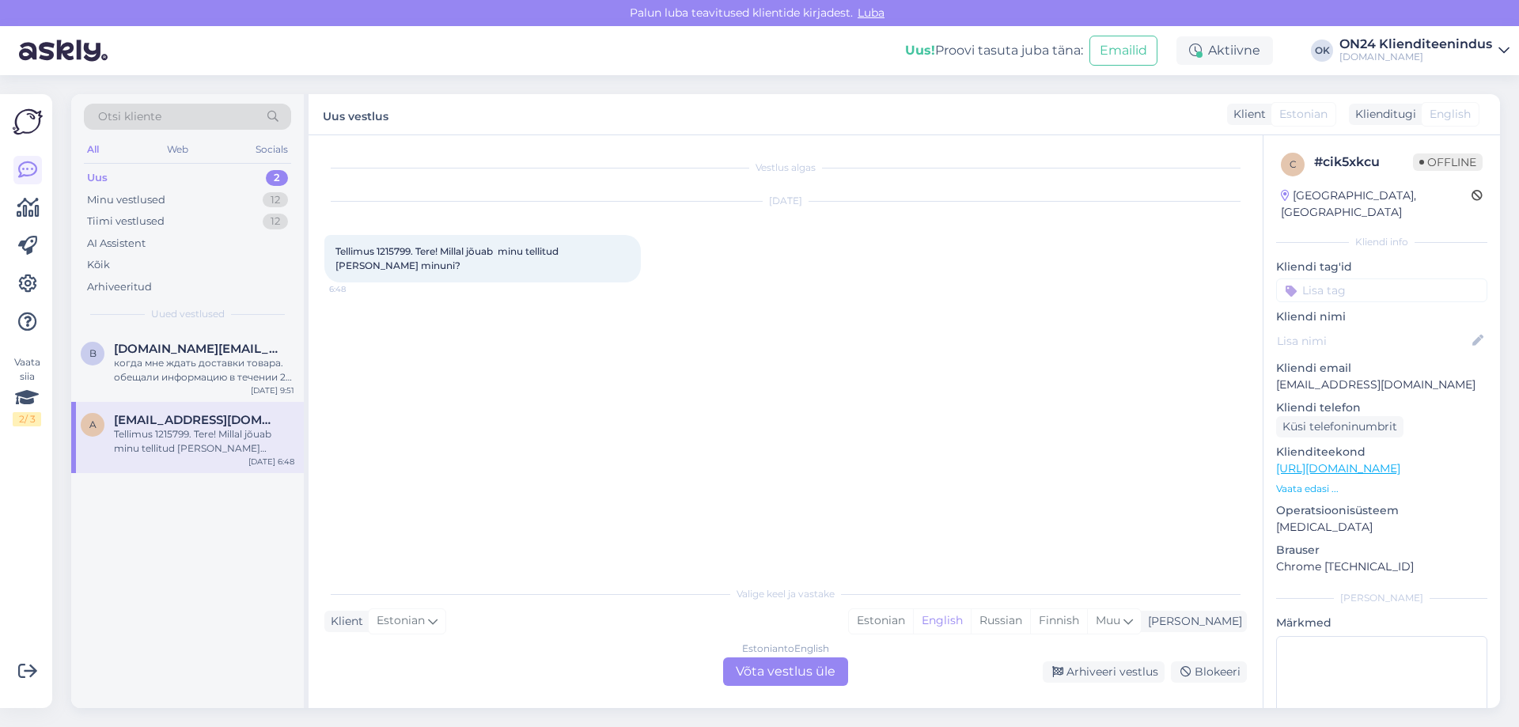
click at [407, 253] on span "Tellimus 1215799. Tere! Millal jõuab minu tellitud [PERSON_NAME] minuni?" at bounding box center [449, 258] width 226 height 26
copy span "1215799"
click at [913, 619] on div "Estonian" at bounding box center [881, 621] width 64 height 24
click at [779, 673] on div "Estonian to Estonian Võta vestlus üle" at bounding box center [785, 672] width 125 height 28
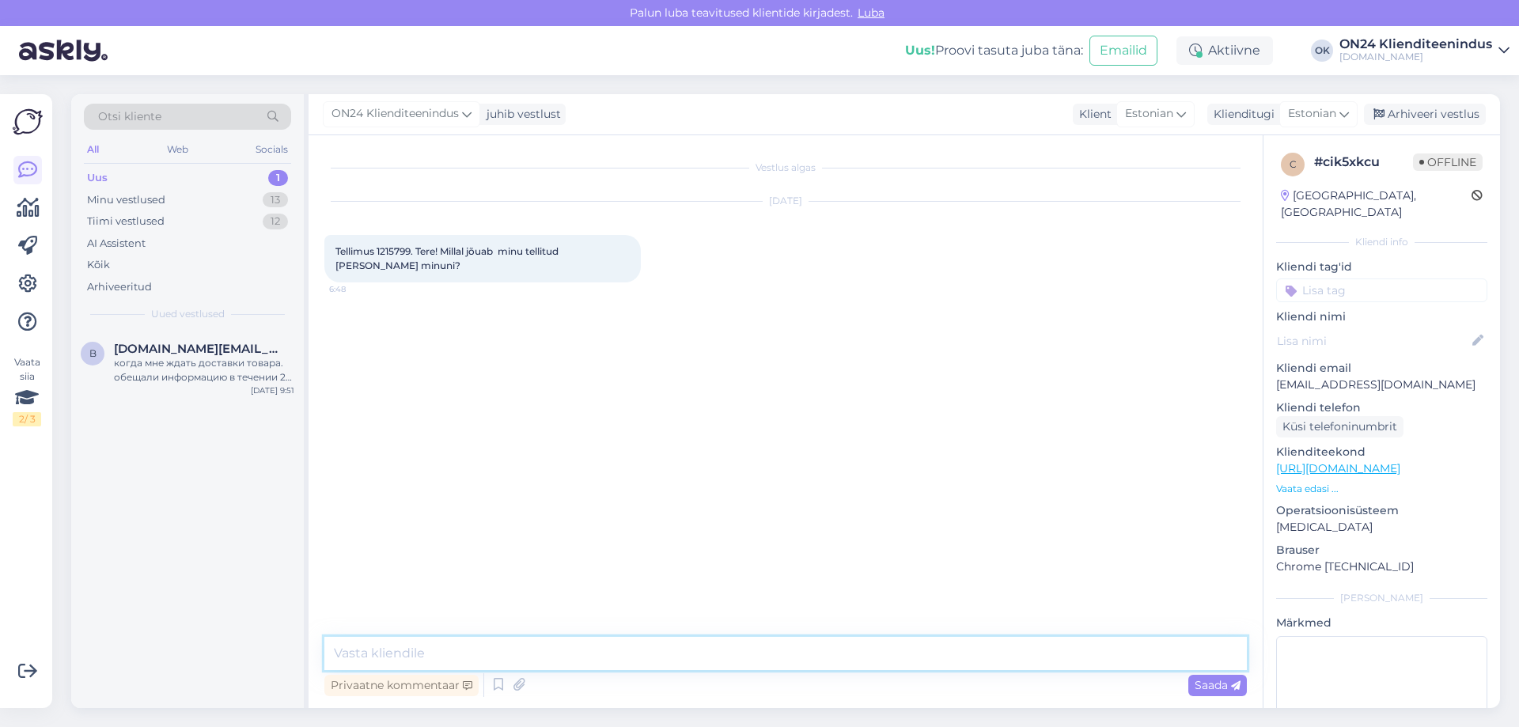
click at [695, 653] on textarea at bounding box center [785, 653] width 923 height 33
type textarea "Tere! [PERSON_NAME] [PERSON_NAME] teada."
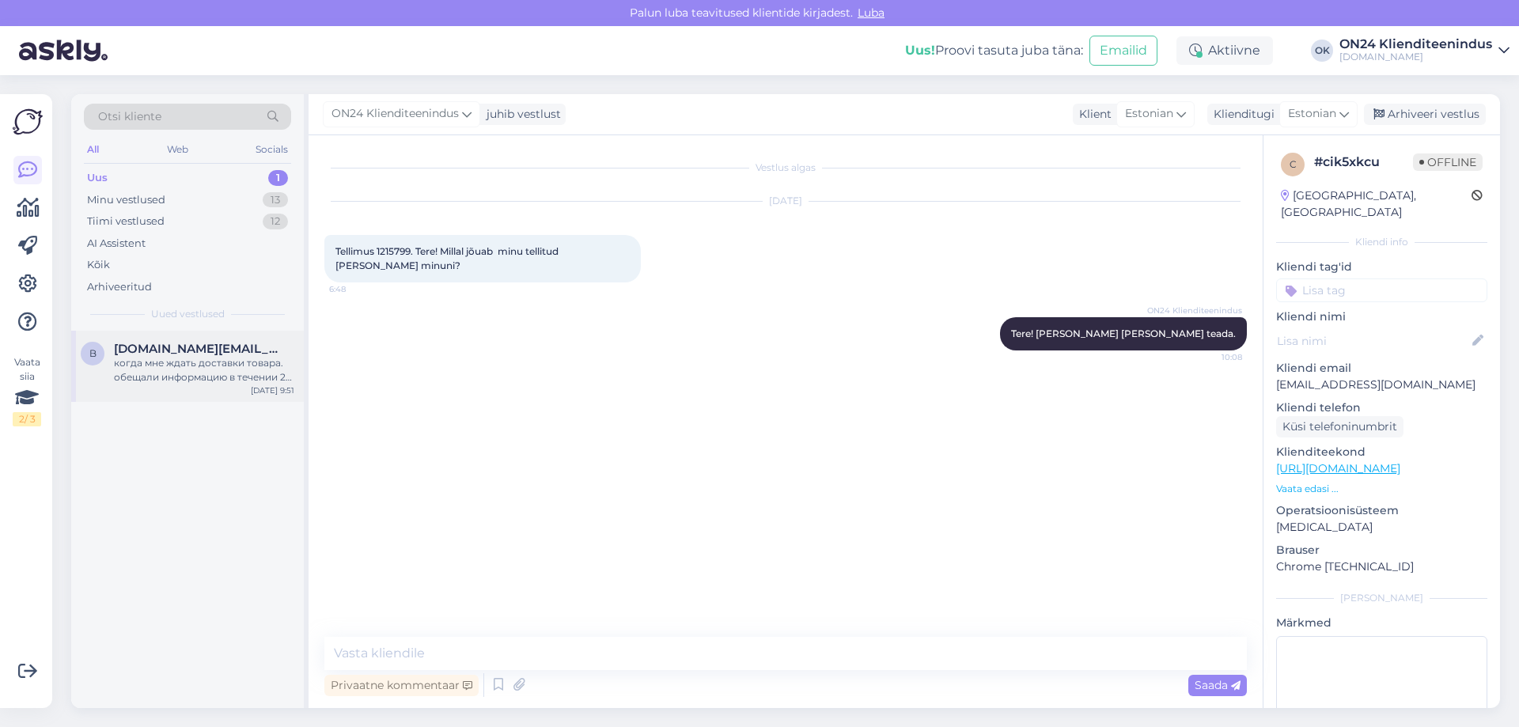
click at [203, 359] on div "когда мне ждать доставки товара. обещали информацию в течении 2-х дней. я долже…" at bounding box center [204, 370] width 180 height 28
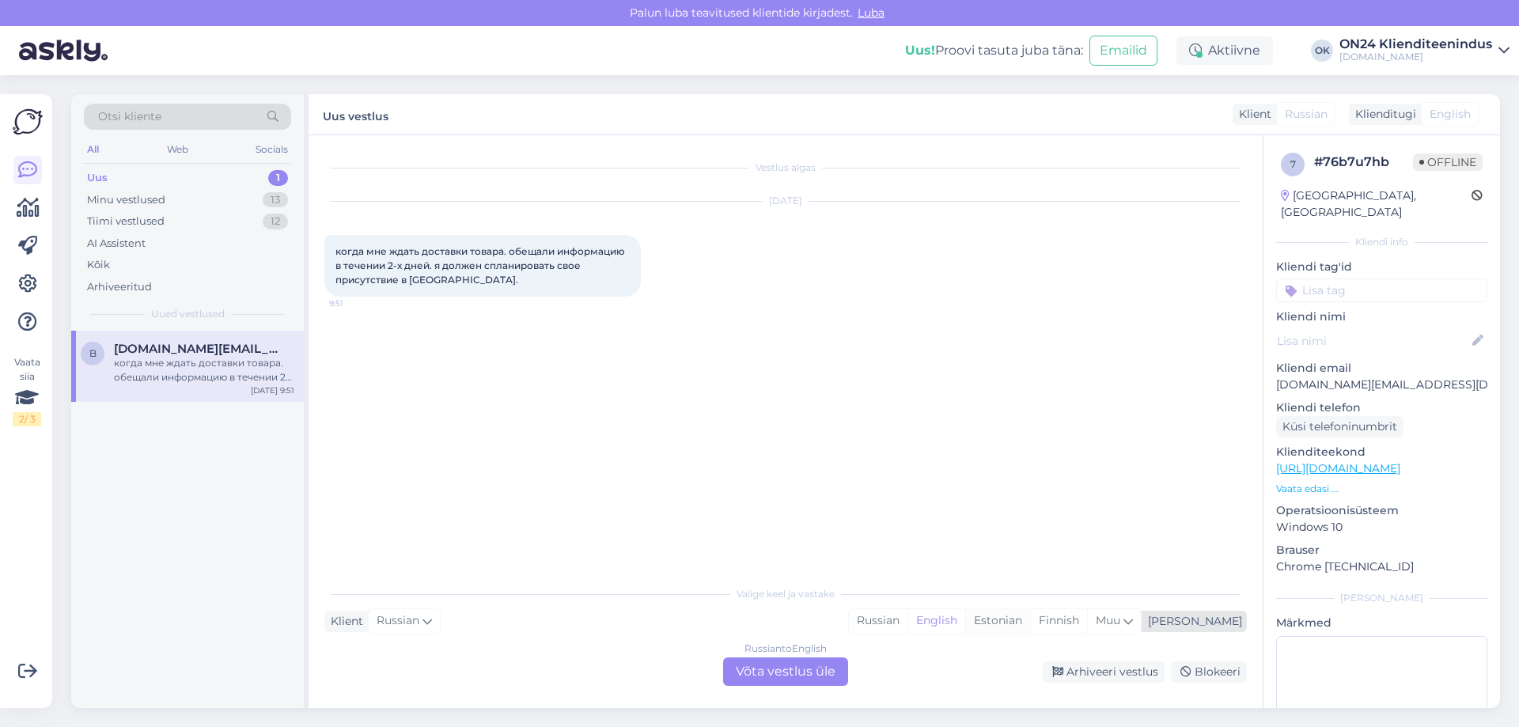
click at [1030, 621] on div "Estonian" at bounding box center [997, 621] width 65 height 24
click at [783, 671] on div "Russian to Estonian Võta vestlus üle" at bounding box center [785, 672] width 125 height 28
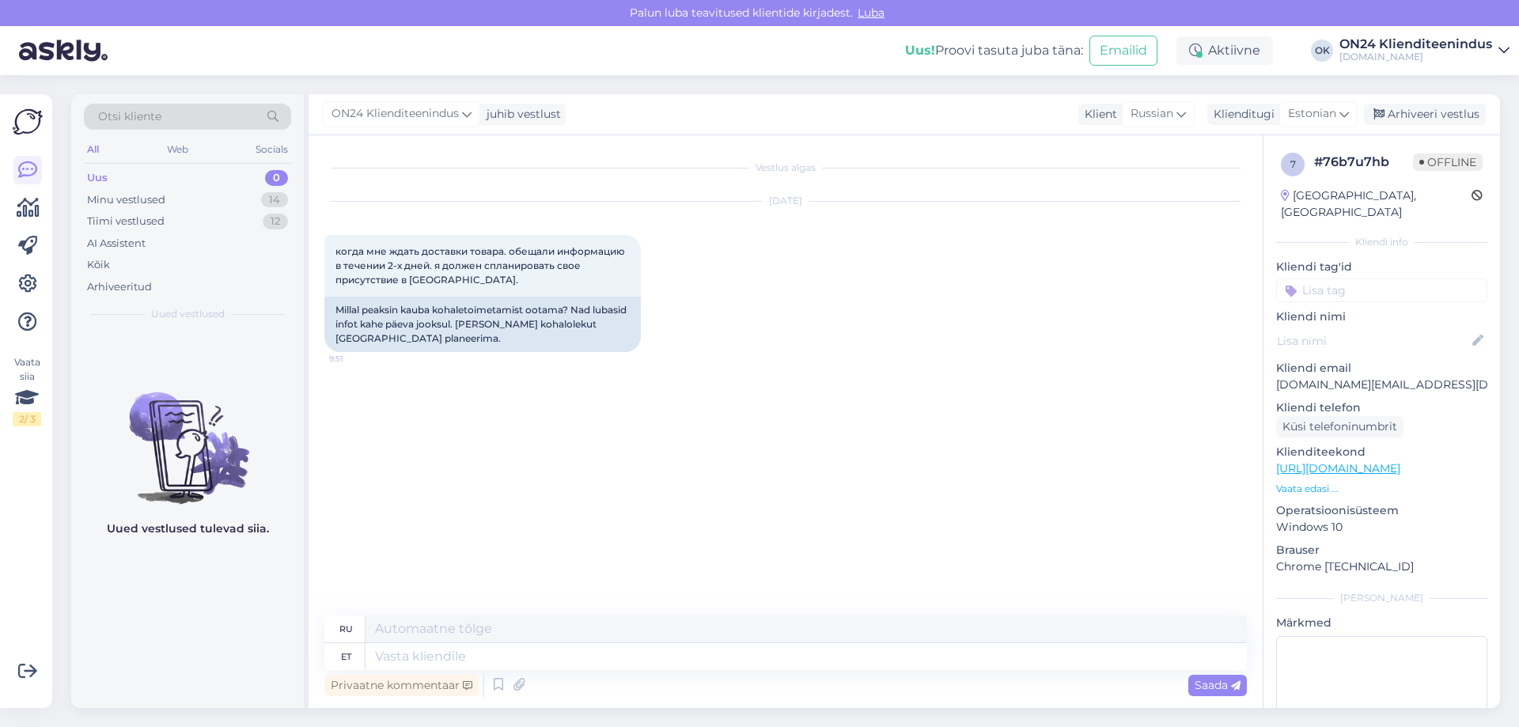
click at [1308, 377] on p "[DOMAIN_NAME][EMAIL_ADDRESS][DOMAIN_NAME]" at bounding box center [1381, 385] width 211 height 17
copy p "[DOMAIN_NAME][EMAIL_ADDRESS][DOMAIN_NAME]"
click at [412, 651] on textarea at bounding box center [807, 656] width 882 height 27
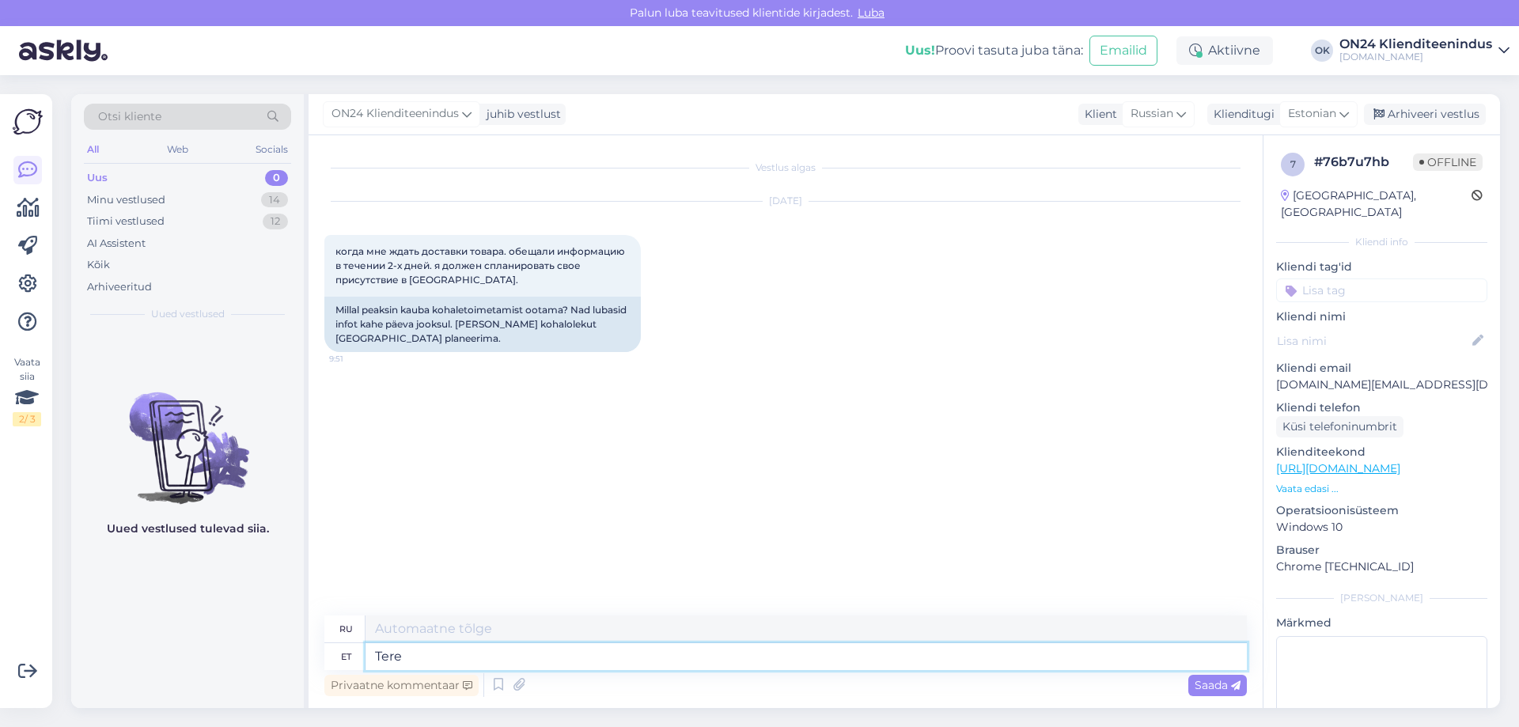
type textarea "Tere!"
type textarea "Привет!"
type textarea "Tere"
type textarea "Привет"
type textarea "Tere hommikust!"
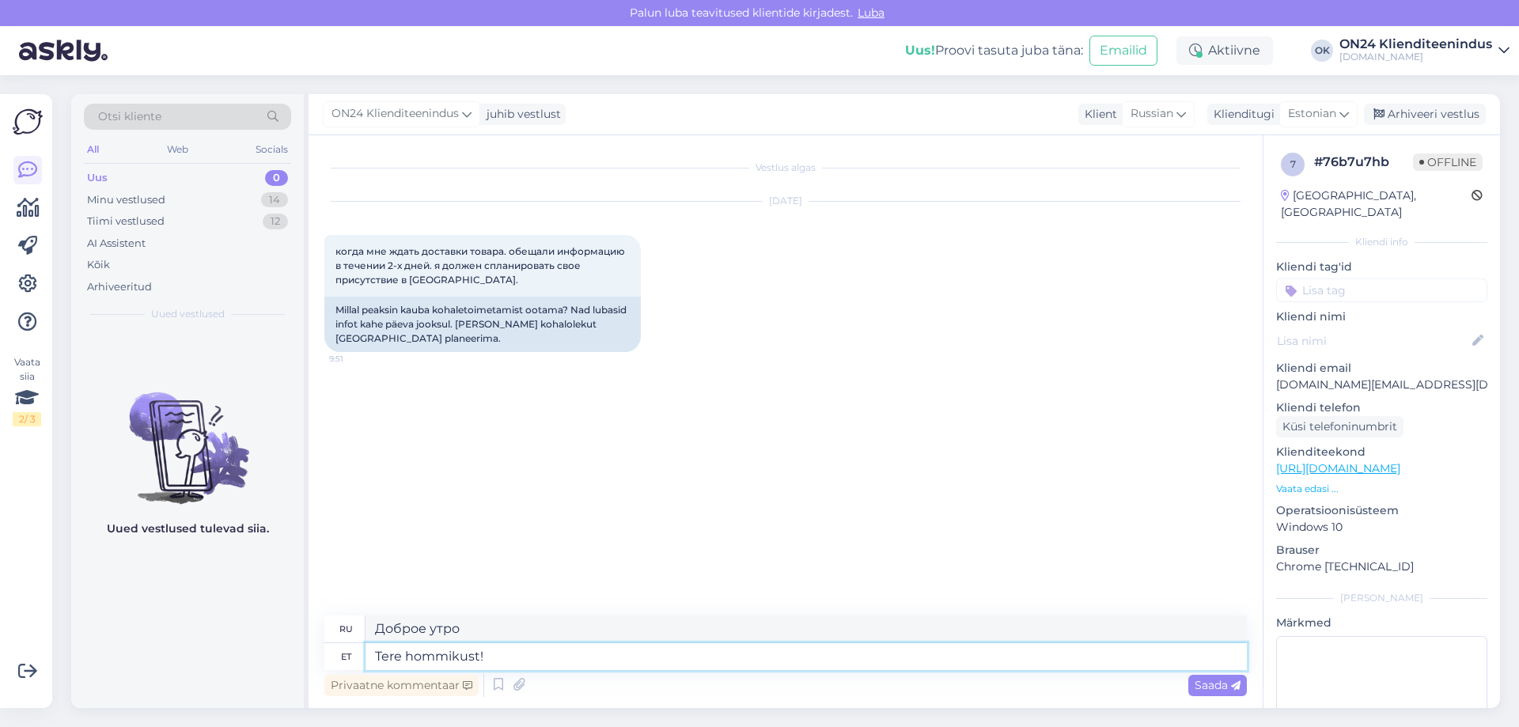
type textarea "Доброе утро!"
paste textarea "Tellimus jõuab ON24 logistikakeskusesse [DATE]. Kullerfirma Venipak saadab Teil…"
type textarea "Tellimus jõuab ON24 logistikakeskusesse [DATE]. Kullerfirma Venipak saadab Teil…"
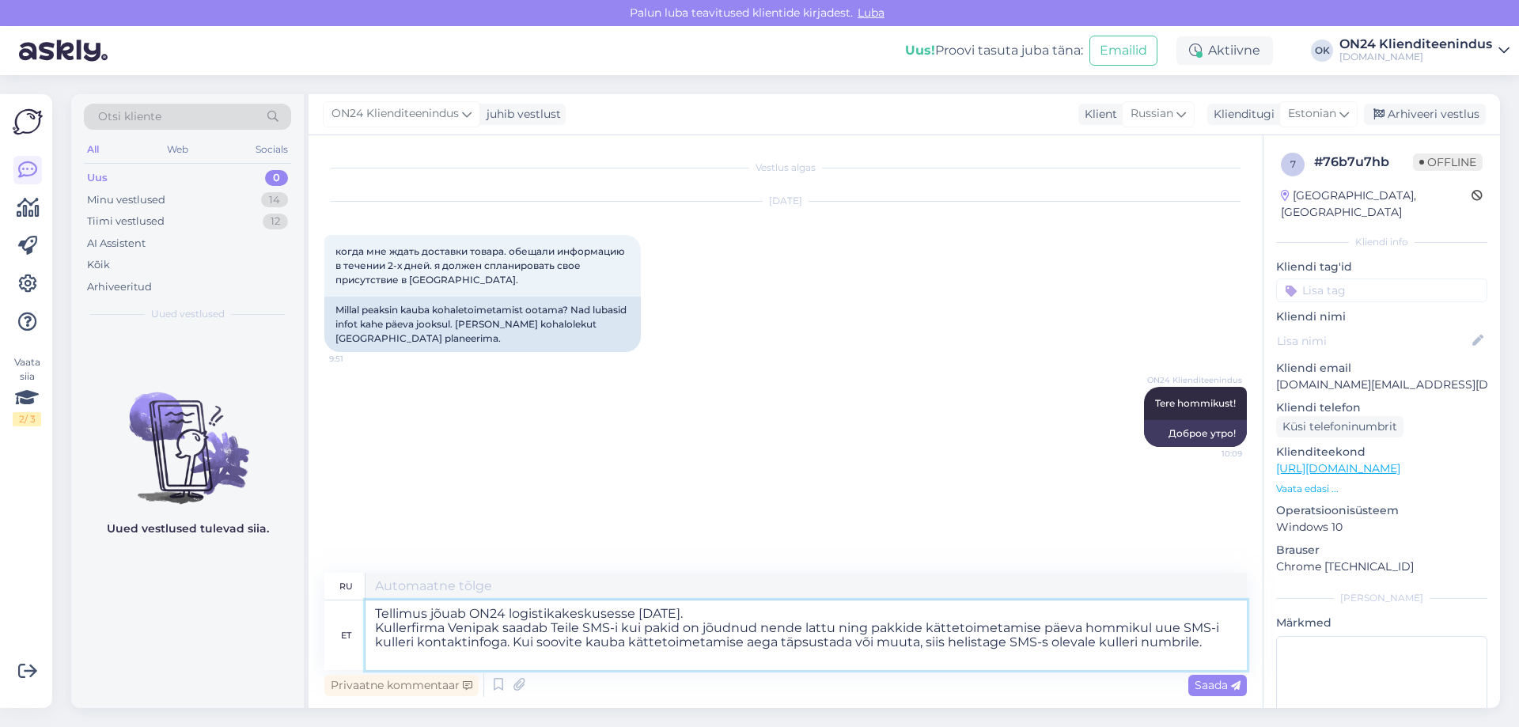
type textarea "Заказ прибудет в логистический центр ON24 [DATE]. Курьерская компания Venipak о…"
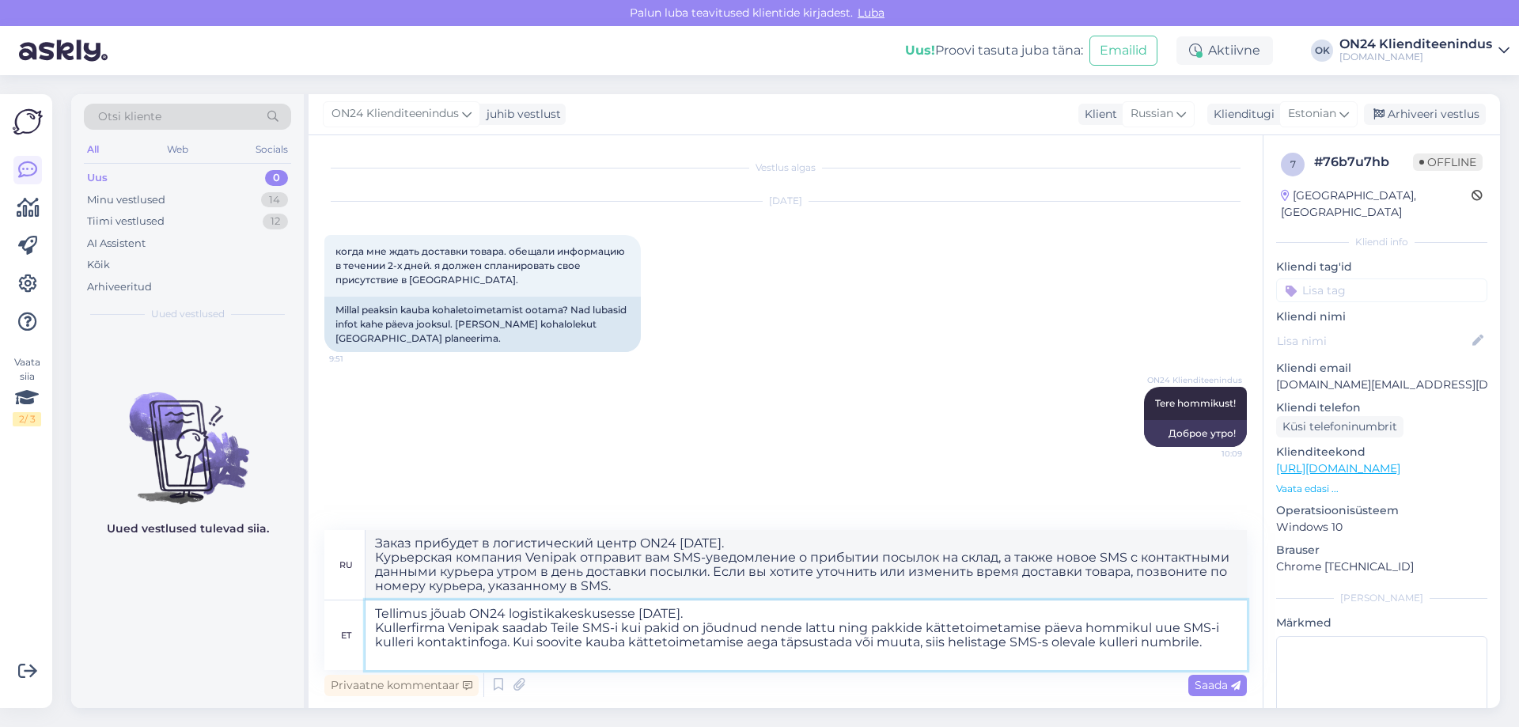
click at [429, 613] on textarea "Tellimus jõuab ON24 logistikakeskusesse [DATE]. Kullerfirma Venipak saadab Teil…" at bounding box center [807, 636] width 882 height 70
paste textarea "1215438"
type textarea "Tellimus 1215438 jõuab ON24 logistikakeskusesse [DATE]. Kullerfirma Venipak saa…"
type textarea "Заказ 1215438 прибудет в логистический центр ON24 [DATE]. Курьерская компания V…"
type textarea "Tellimus 1215438 jõuab ON24 logistikakeskusesse [DATE]. Kullerfirma Venipak saa…"
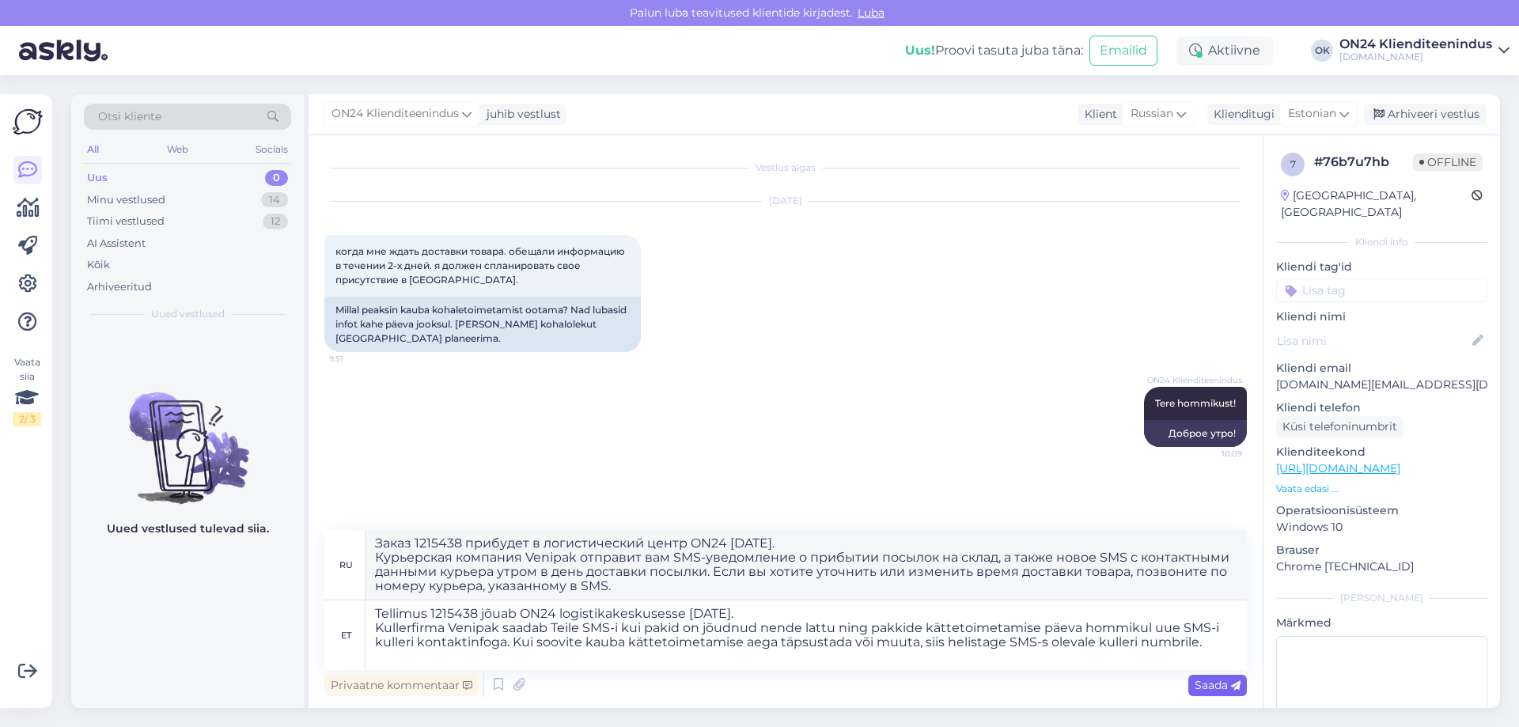
click at [1213, 687] on span "Saada" at bounding box center [1218, 685] width 46 height 14
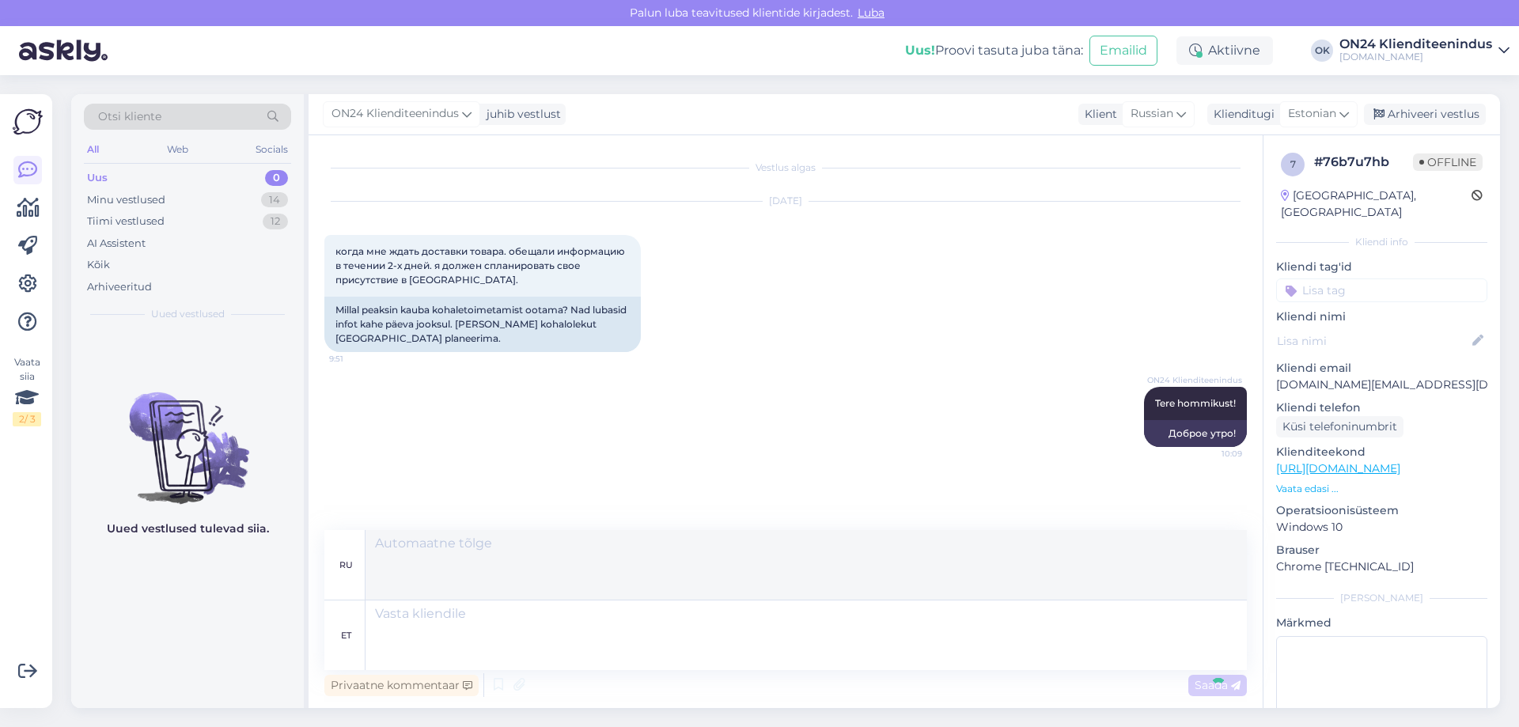
scroll to position [129, 0]
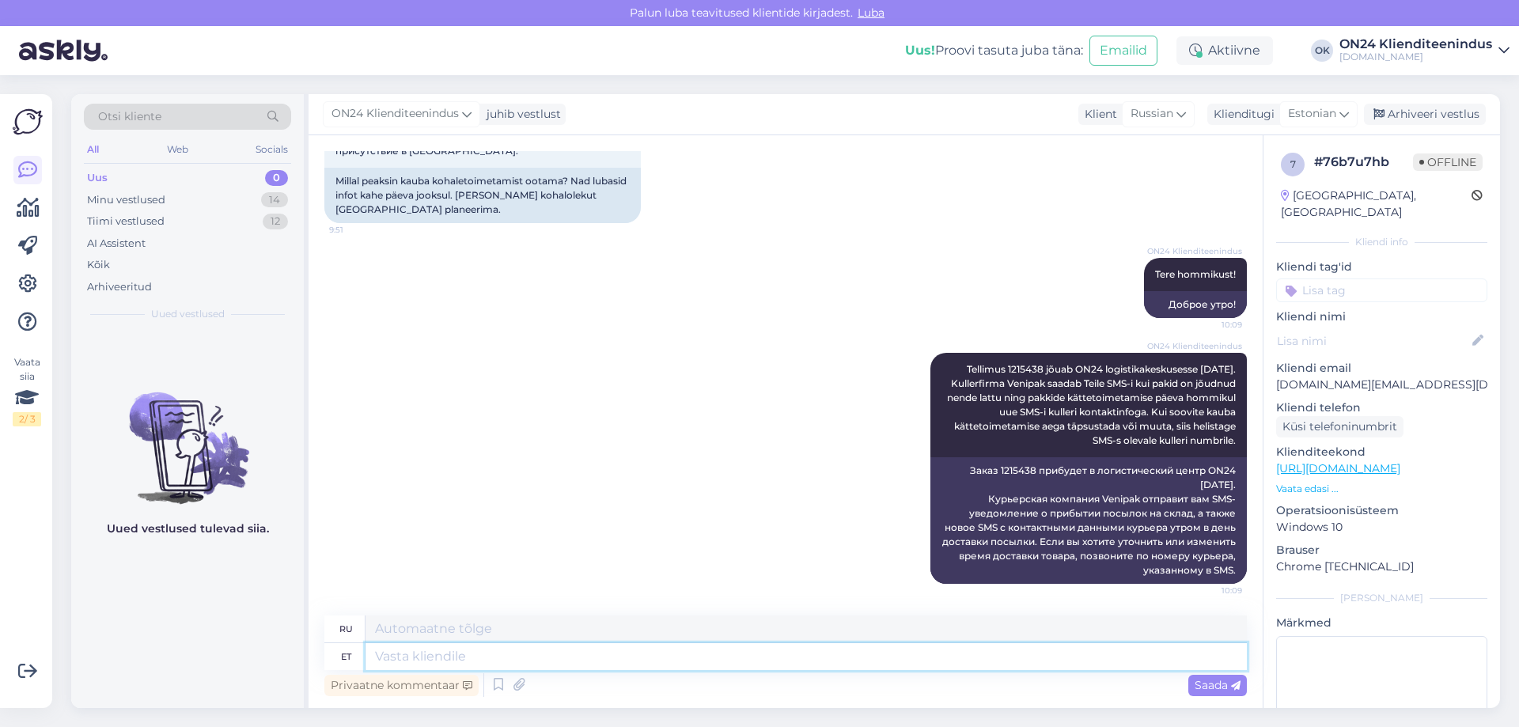
click at [436, 661] on textarea at bounding box center [807, 656] width 882 height 27
paste textarea "Tellimus jõuab ON24 logistikakeskusesse [DATE]. Kullerfirma Venipak saadab Teil…"
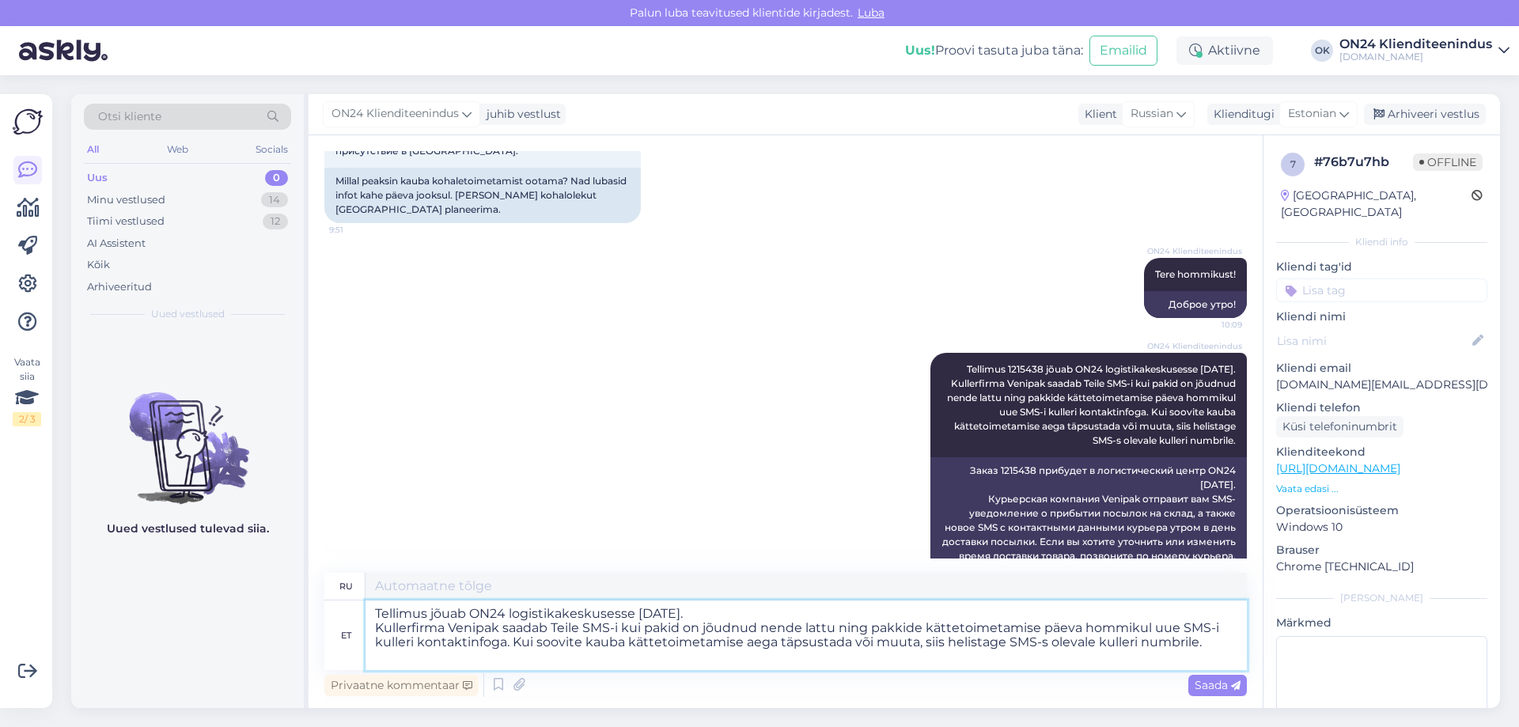
scroll to position [172, 0]
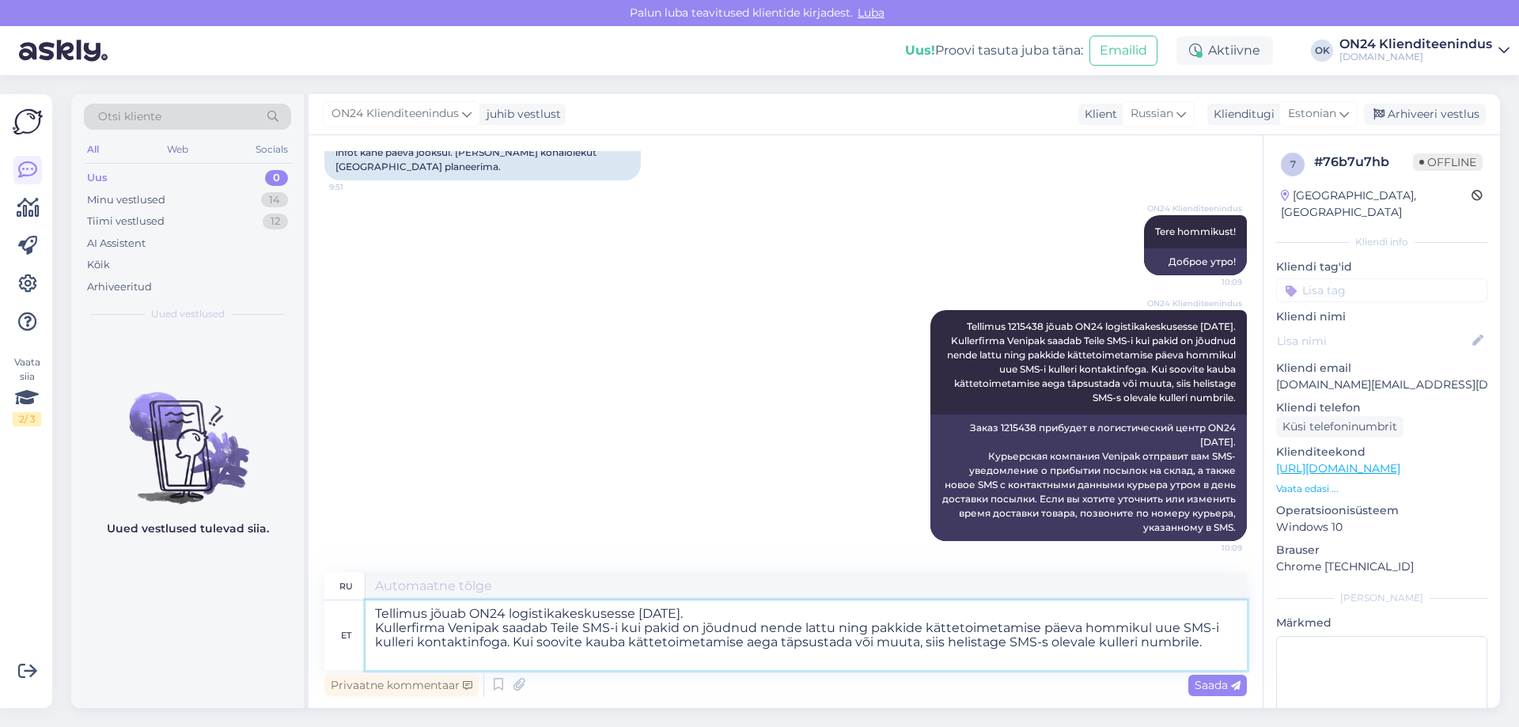
type textarea "Tellimus jõuab ON24 logistikakeskusesse [DATE]. Kullerfirma Venipak saadab Teil…"
type textarea "Заказ прибудет в логистический центр ON24 [DATE]. Курьерская компания Venipak о…"
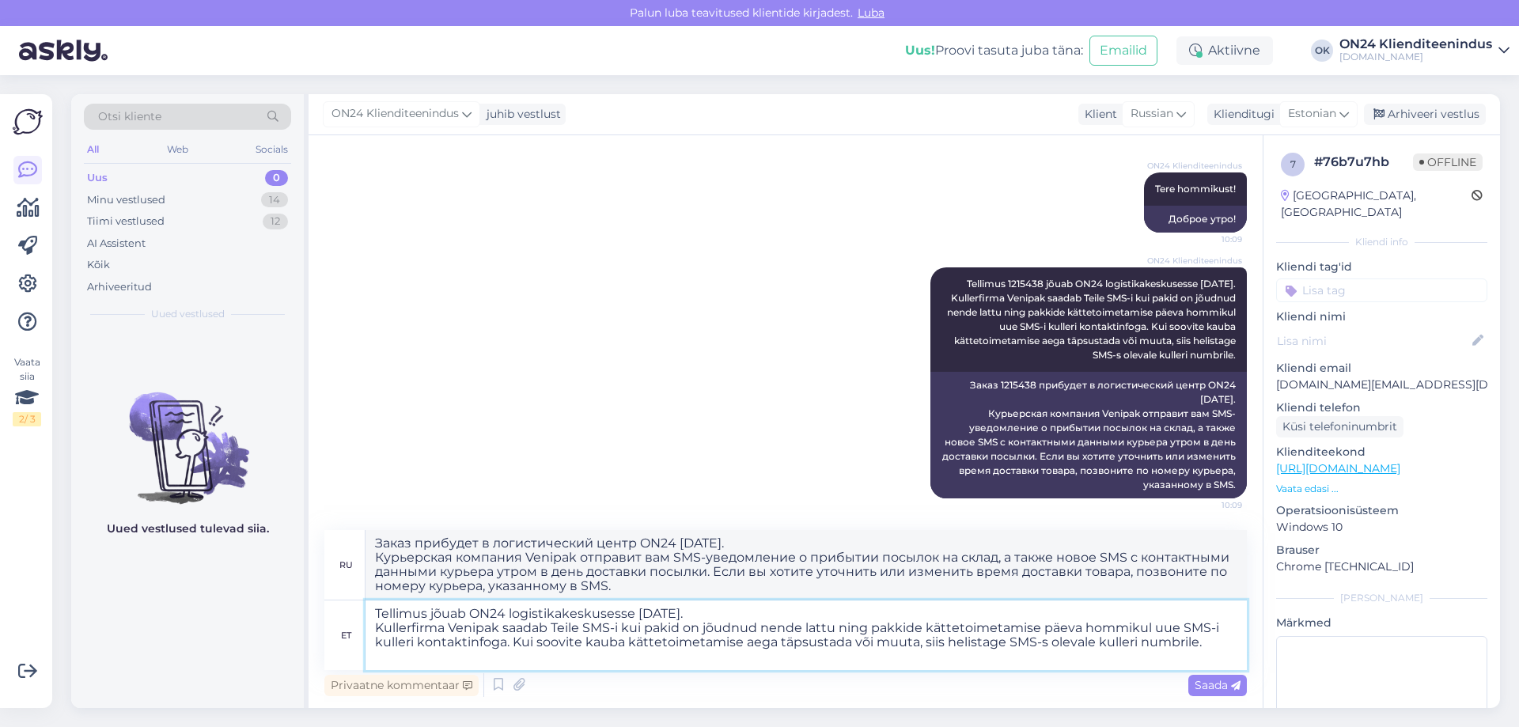
click at [431, 613] on textarea "Tellimus jõuab ON24 logistikakeskusesse [DATE]. Kullerfirma Venipak saadab Teil…" at bounding box center [807, 636] width 882 height 70
paste textarea "1215435"
type textarea "Tellimus 1215435 jõuab ON24 logistikakeskusesse [DATE]. Kullerfirma Venipak saa…"
type textarea "Заказ 1215435 поступит в логистический центр ON24 [DATE]. Курьерская компания V…"
type textarea "Tellimus 1215435 jõuab ON24 logistikakeskusesse [DATE]. Kullerfirma Venipak saa…"
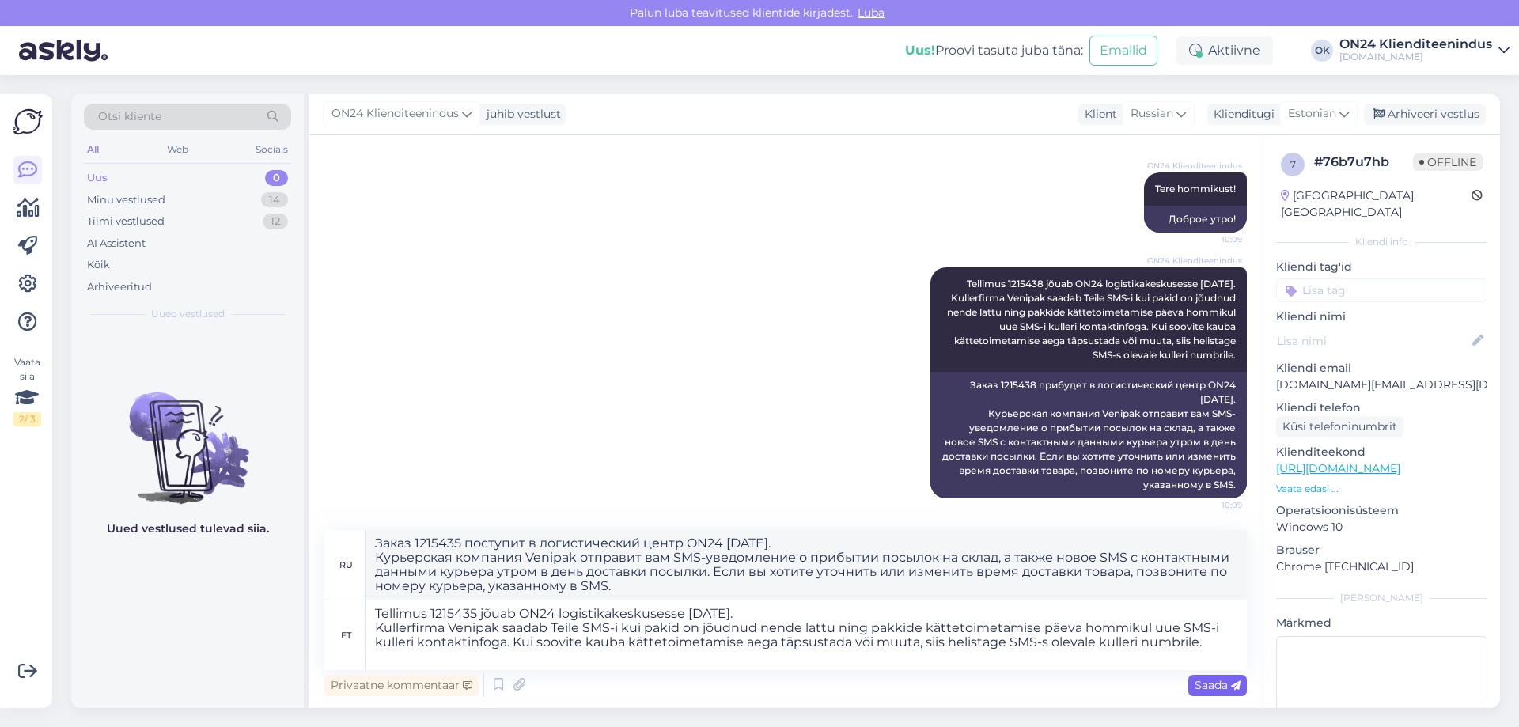
click at [1208, 679] on span "Saada" at bounding box center [1218, 685] width 46 height 14
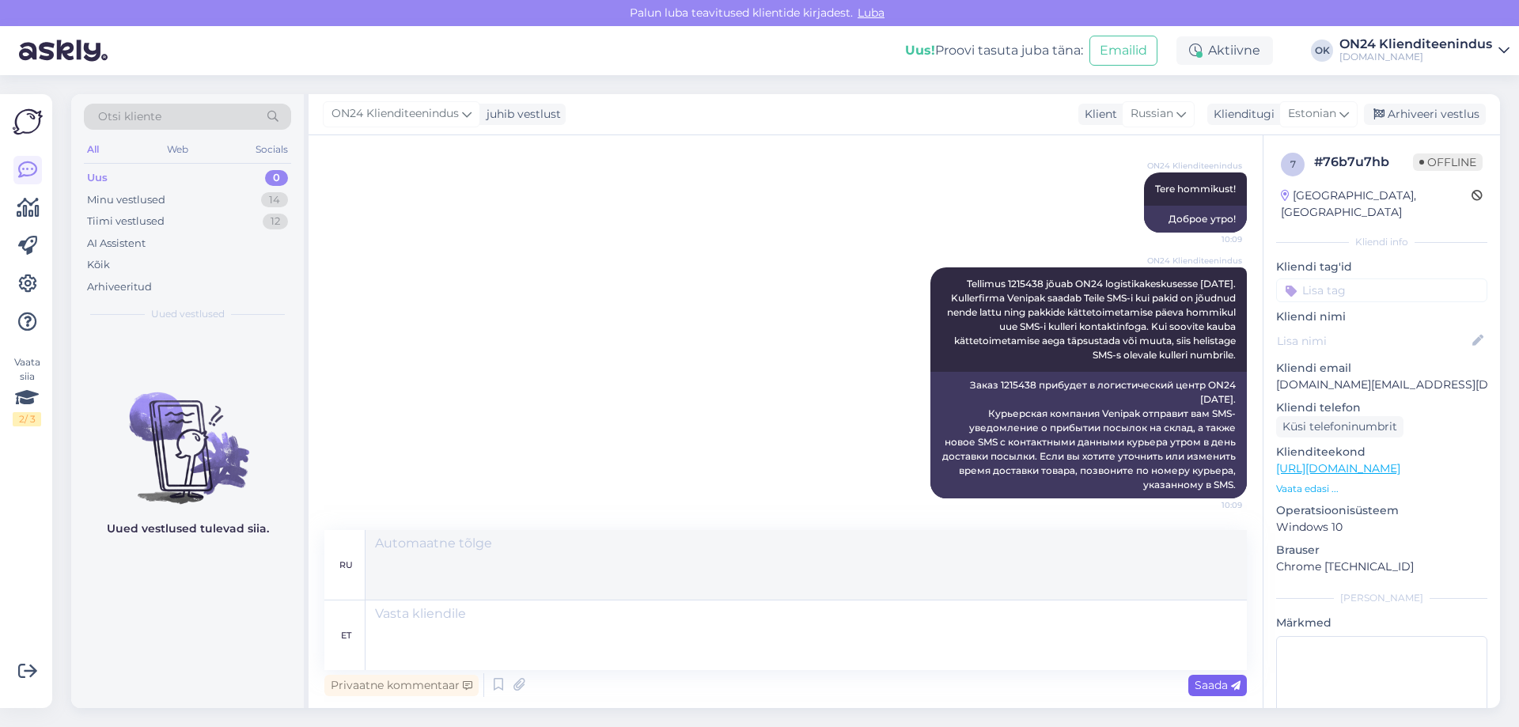
scroll to position [395, 0]
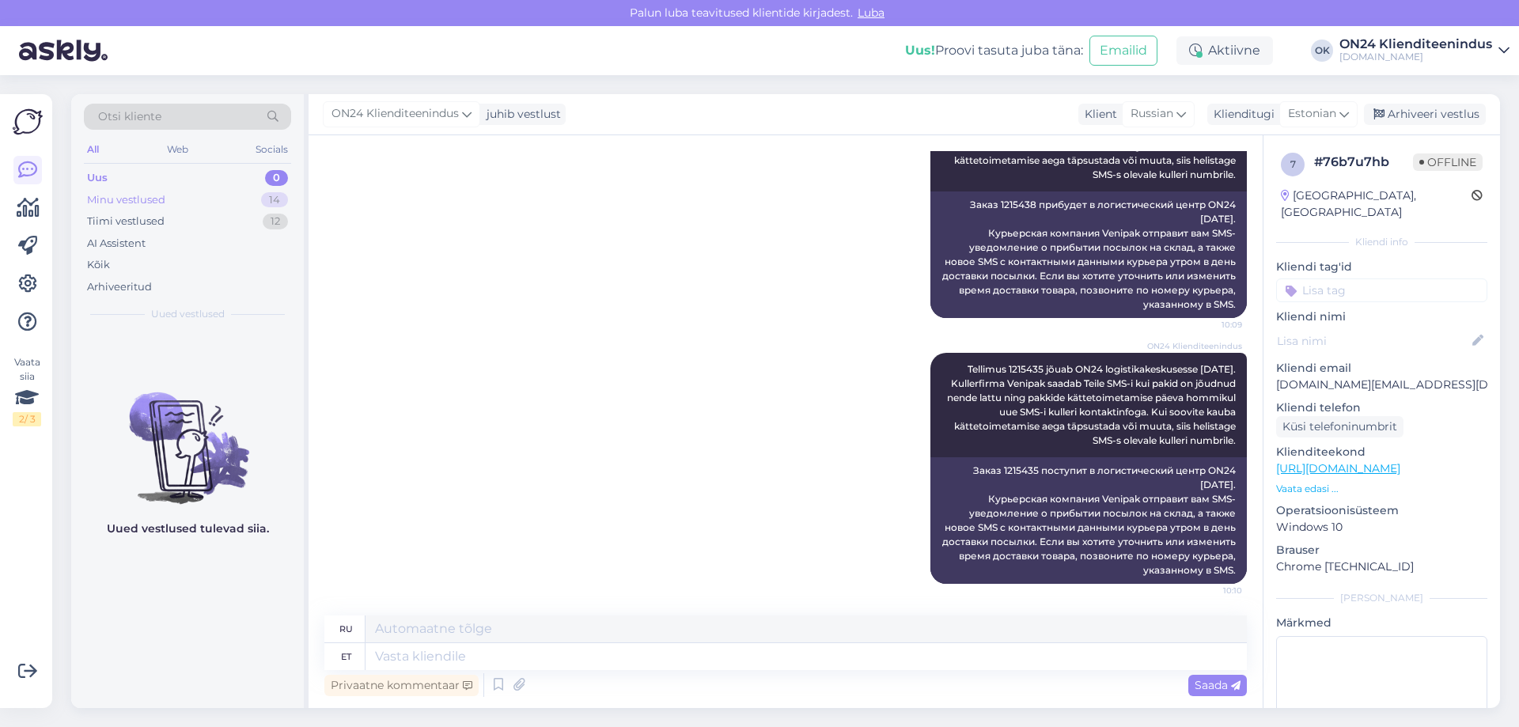
click at [160, 198] on div "Minu vestlused" at bounding box center [126, 200] width 78 height 16
